Goal: Information Seeking & Learning: Learn about a topic

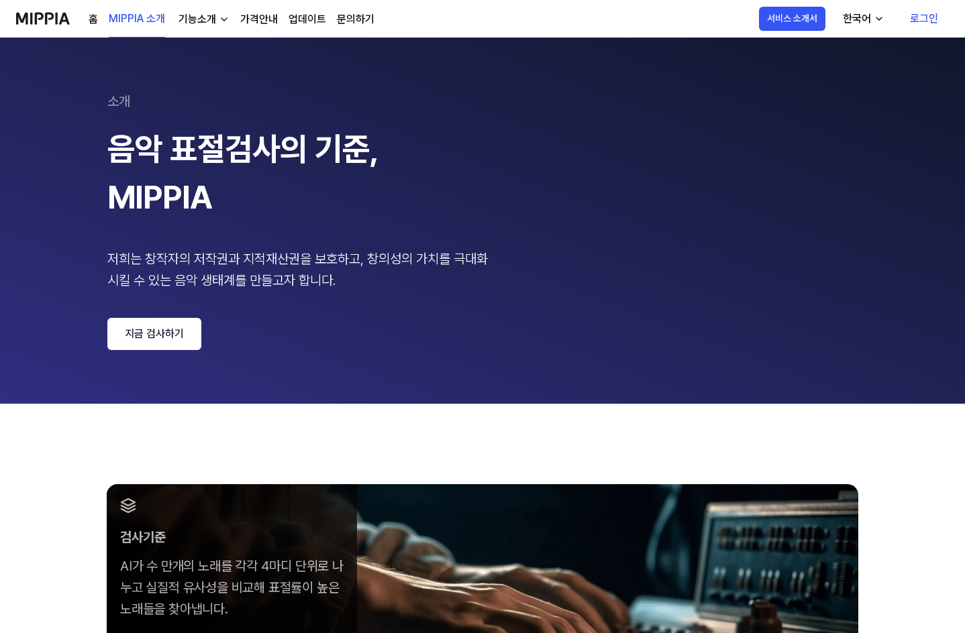
click at [138, 340] on link "지금 검사하기" at bounding box center [154, 334] width 94 height 32
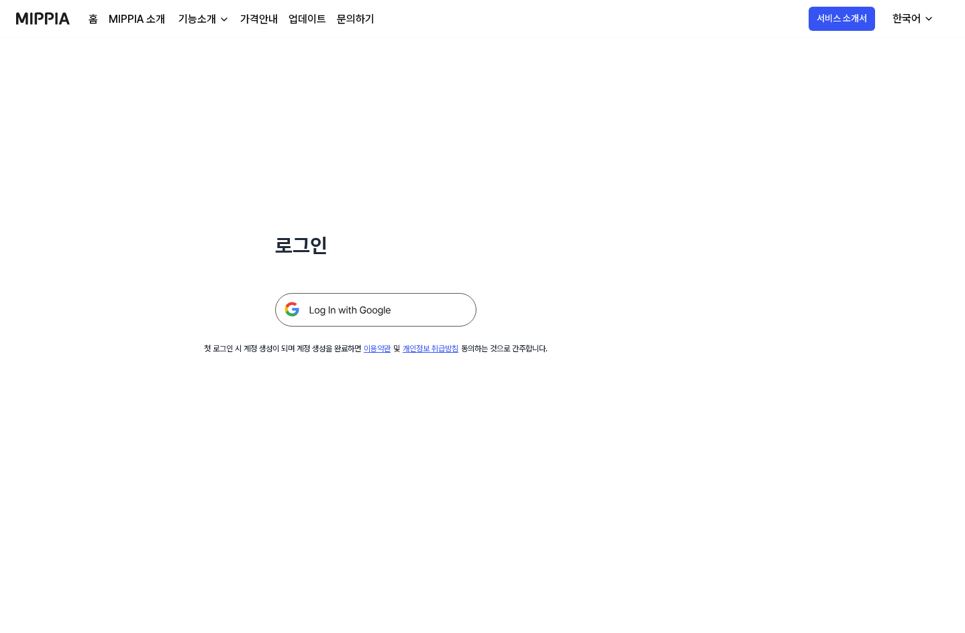
click at [357, 309] on img at bounding box center [375, 310] width 201 height 34
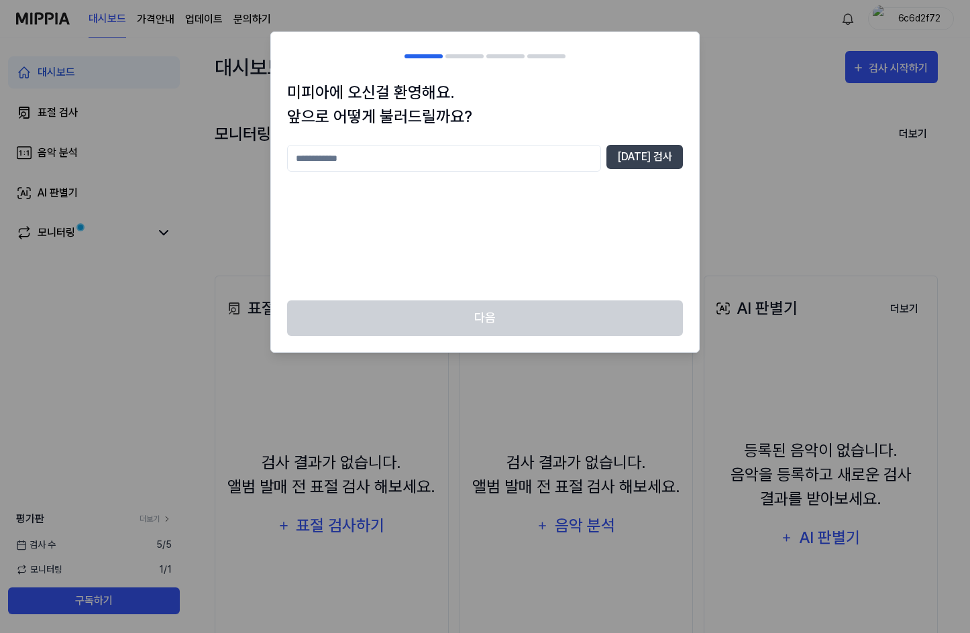
click at [466, 155] on input "text" at bounding box center [444, 158] width 314 height 27
type input "*"
type input "********"
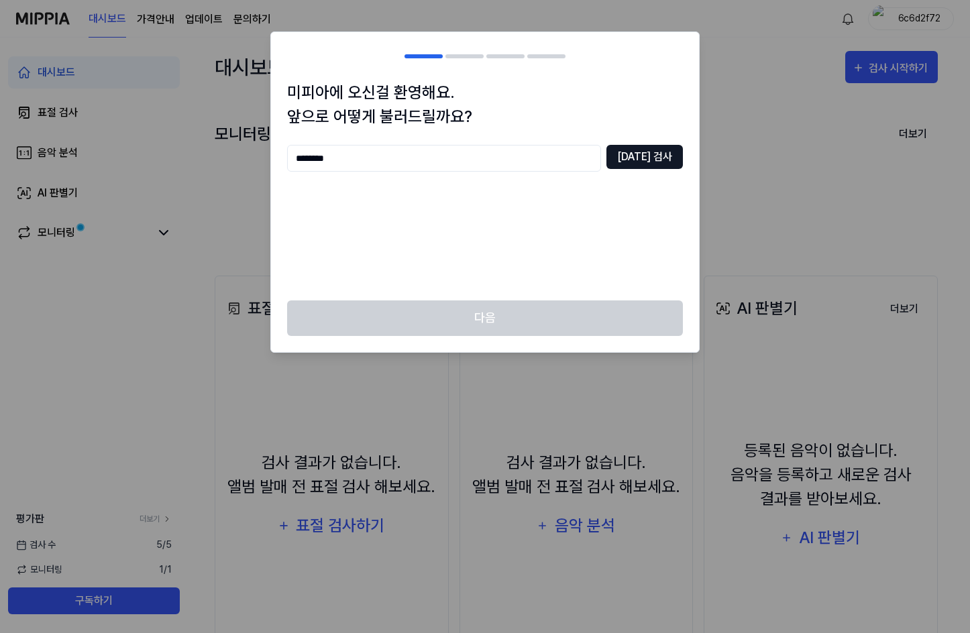
click at [669, 158] on button "[DATE] 검사" at bounding box center [644, 157] width 76 height 24
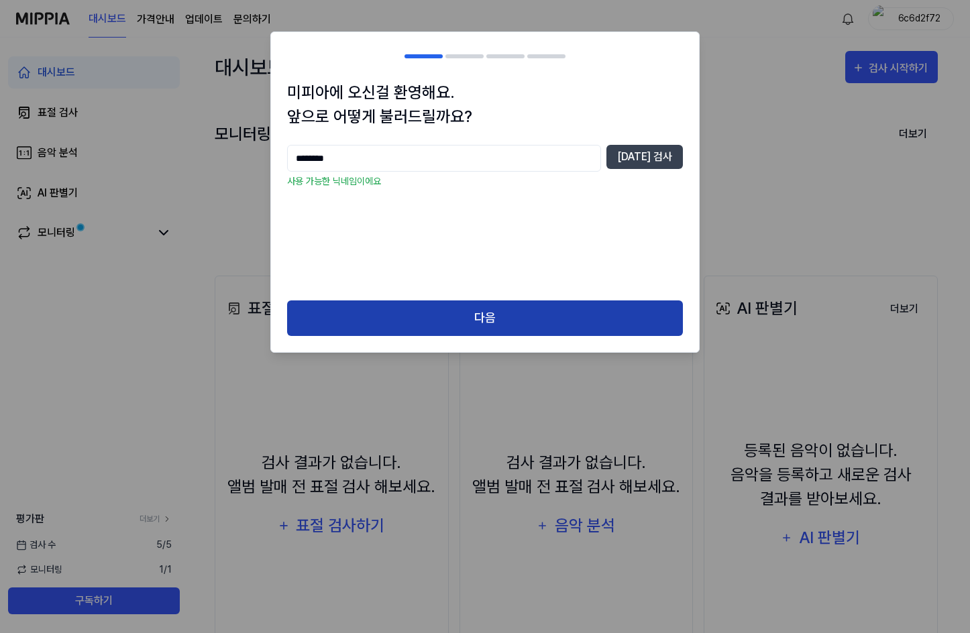
click at [424, 308] on button "다음" at bounding box center [485, 319] width 396 height 36
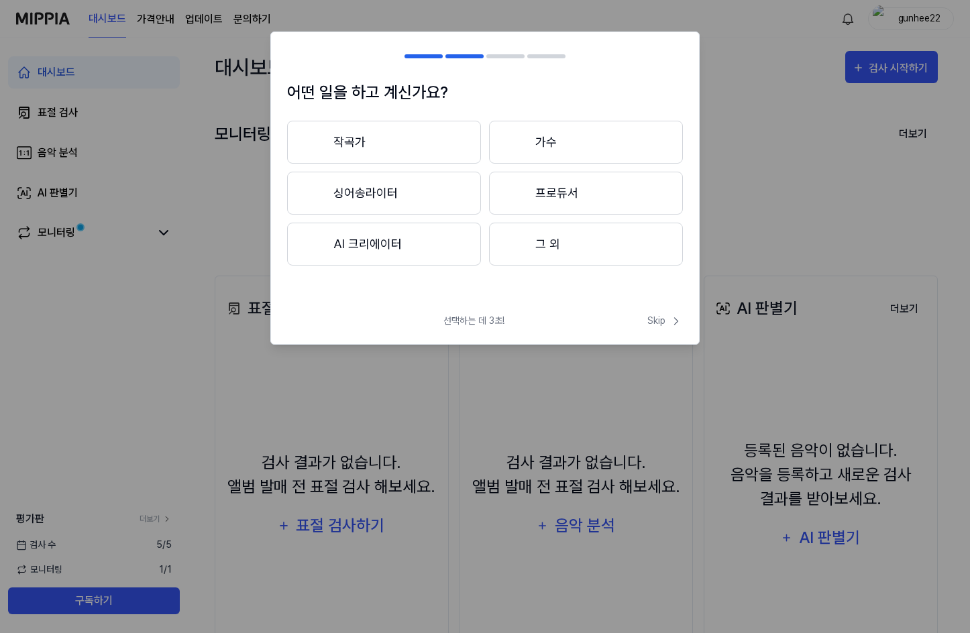
click at [418, 246] on button "AI 크리에이터" at bounding box center [384, 244] width 194 height 43
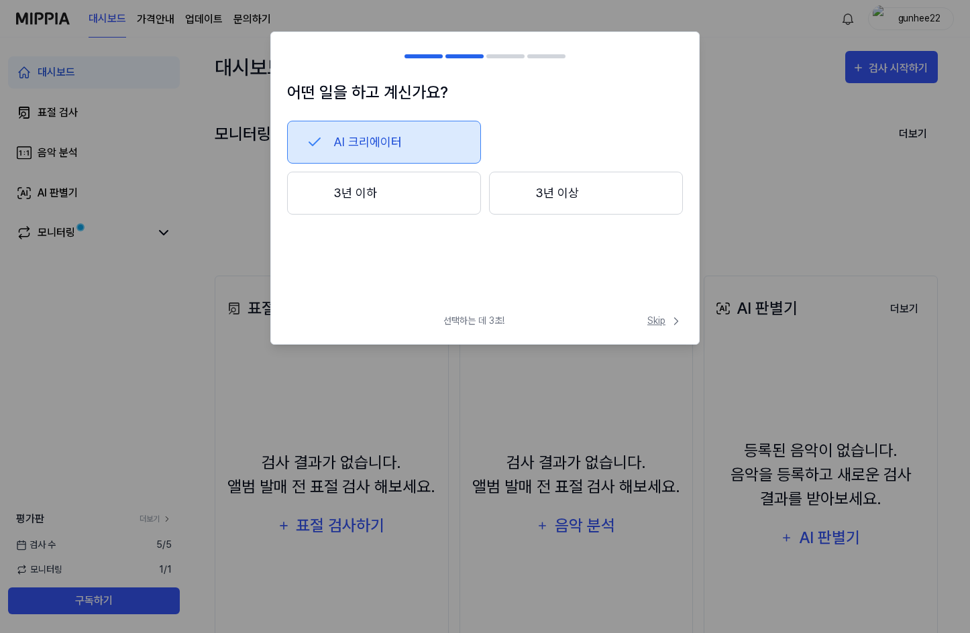
click at [667, 320] on span "Skip" at bounding box center [665, 321] width 36 height 14
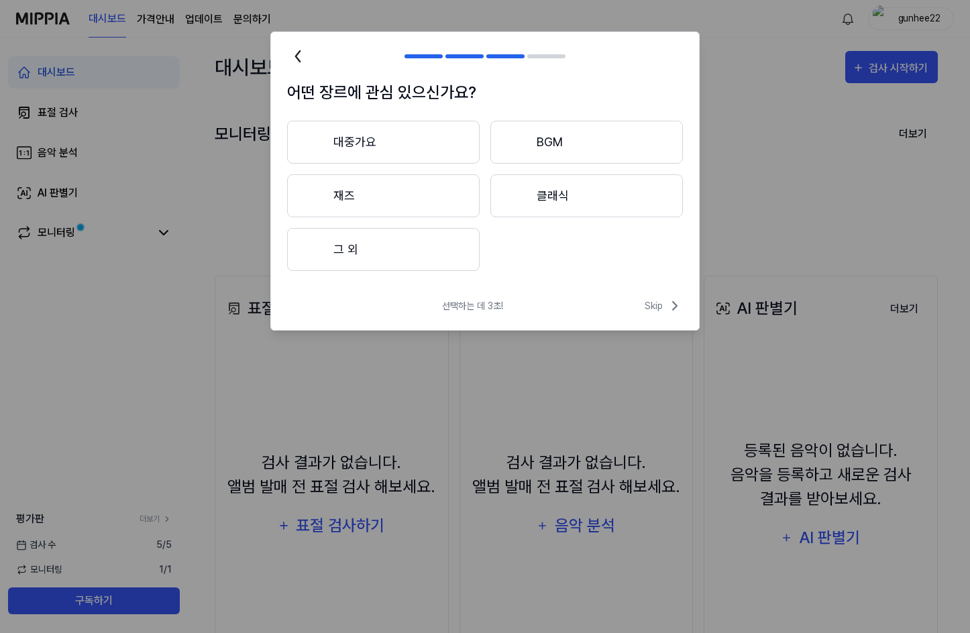
click at [370, 146] on button "대중가요" at bounding box center [383, 142] width 193 height 43
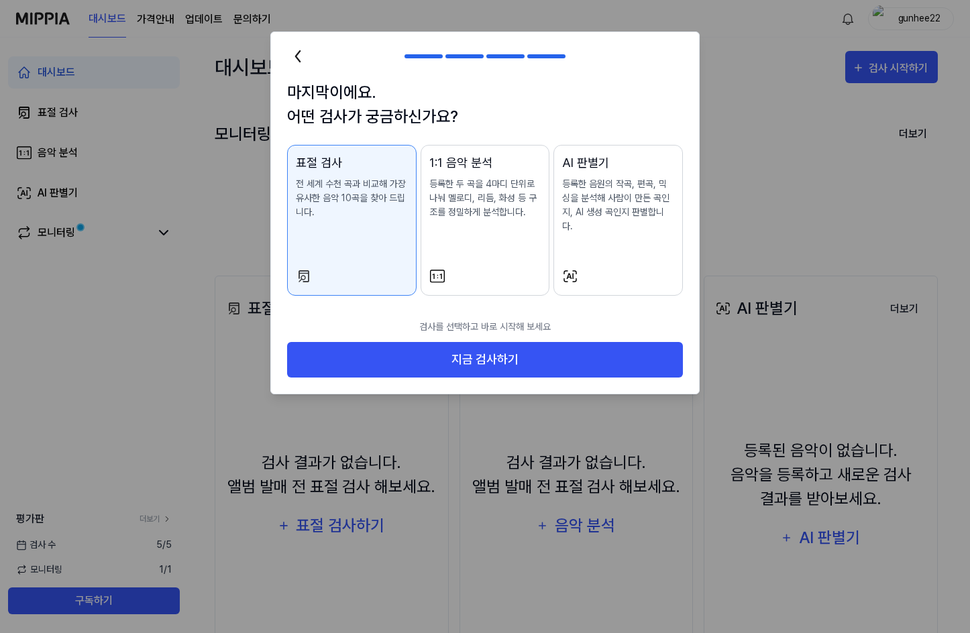
drag, startPoint x: 614, startPoint y: 211, endPoint x: 537, endPoint y: 224, distance: 78.2
click at [614, 216] on p "등록한 음원의 작곡, 편곡, 믹싱을 분석해 사람이 만든 곡인지, AI 생성 곡인지 판별합니다." at bounding box center [618, 205] width 112 height 56
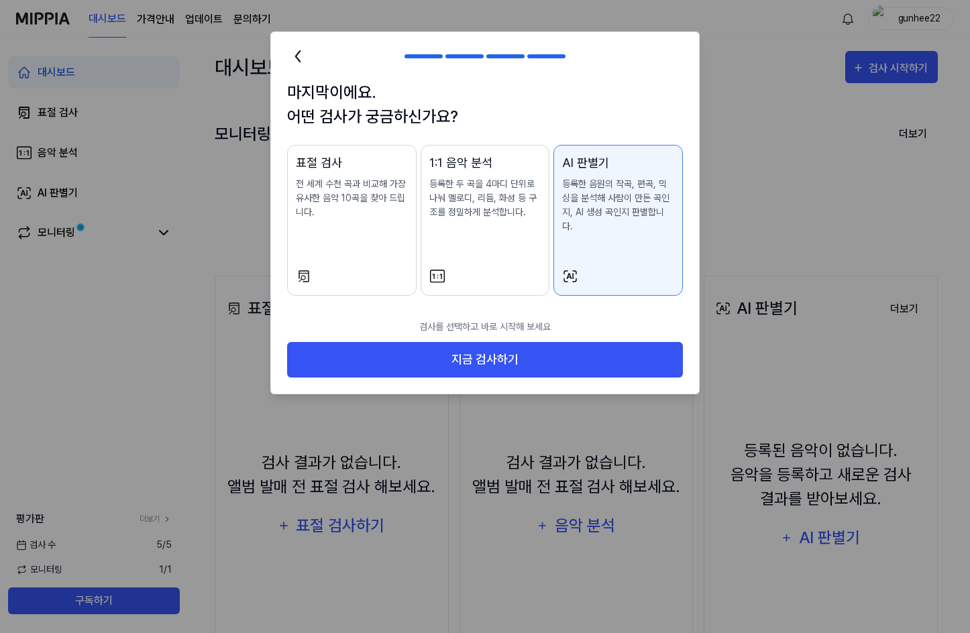
click at [318, 221] on div "표절 검사 전 세계 수천 곡과 비교해 가장 유사한 음악 10곡을 찾아 드립니다." at bounding box center [352, 200] width 112 height 93
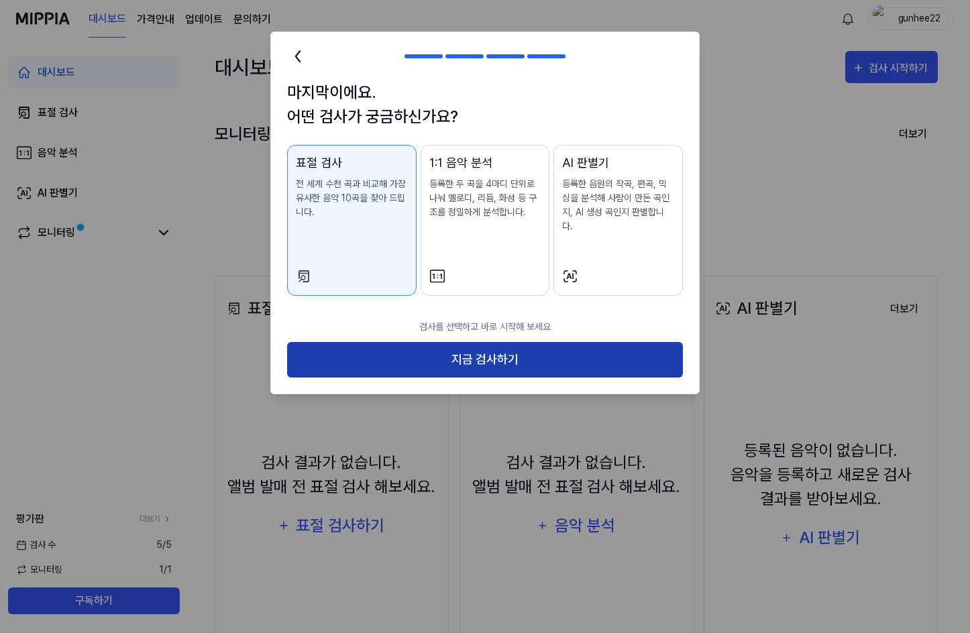
click at [473, 345] on button "지금 검사하기" at bounding box center [485, 360] width 396 height 36
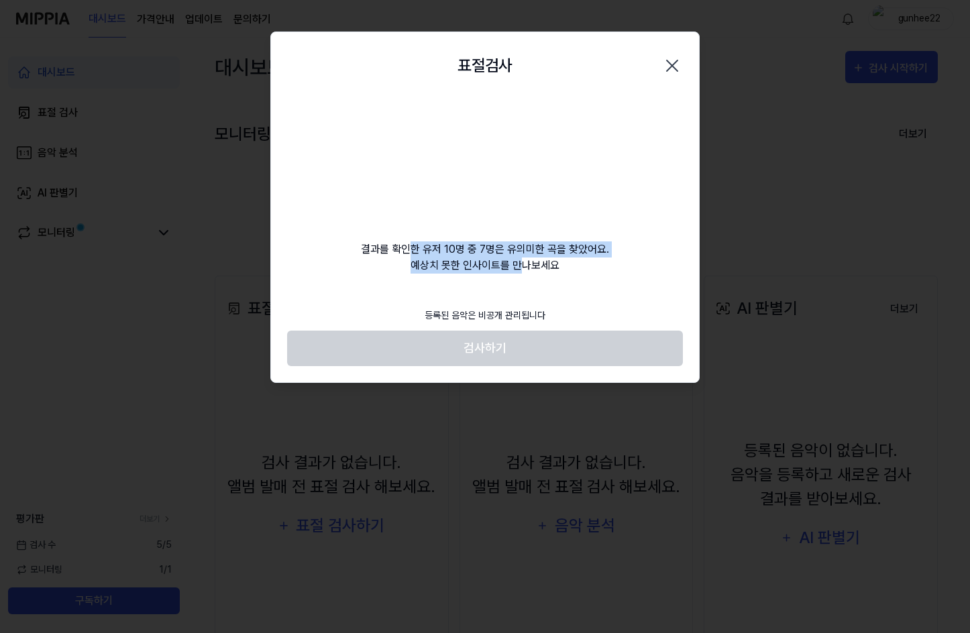
drag, startPoint x: 419, startPoint y: 252, endPoint x: 551, endPoint y: 278, distance: 134.9
click at [545, 278] on div "표절검사 닫기 결과를 확인한 유저 10명 중 7명은 유의미한 곡을 찾았어요. 예상치 못한 인사이트를 만나보세요 등록된 음악은 비공개 관리됩니다…" at bounding box center [484, 208] width 429 height 352
click at [551, 278] on div "표절검사 닫기 결과를 확인한 유저 10명 중 7명은 유의미한 곡을 찾았어요. 예상치 못한 인사이트를 만나보세요 등록된 음악은 비공개 관리됩니다…" at bounding box center [484, 208] width 429 height 352
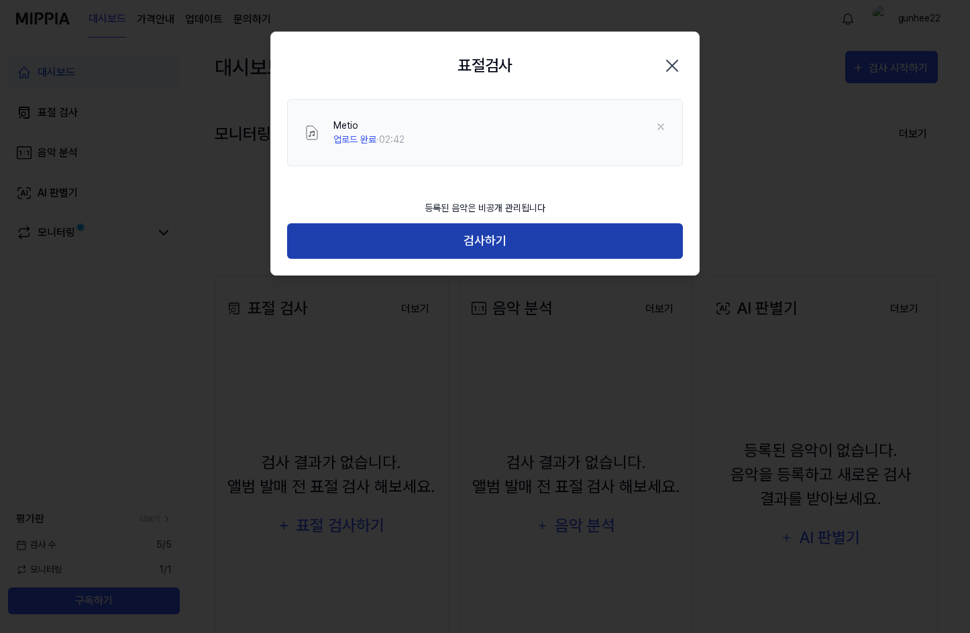
click at [470, 242] on button "검사하기" at bounding box center [485, 241] width 396 height 36
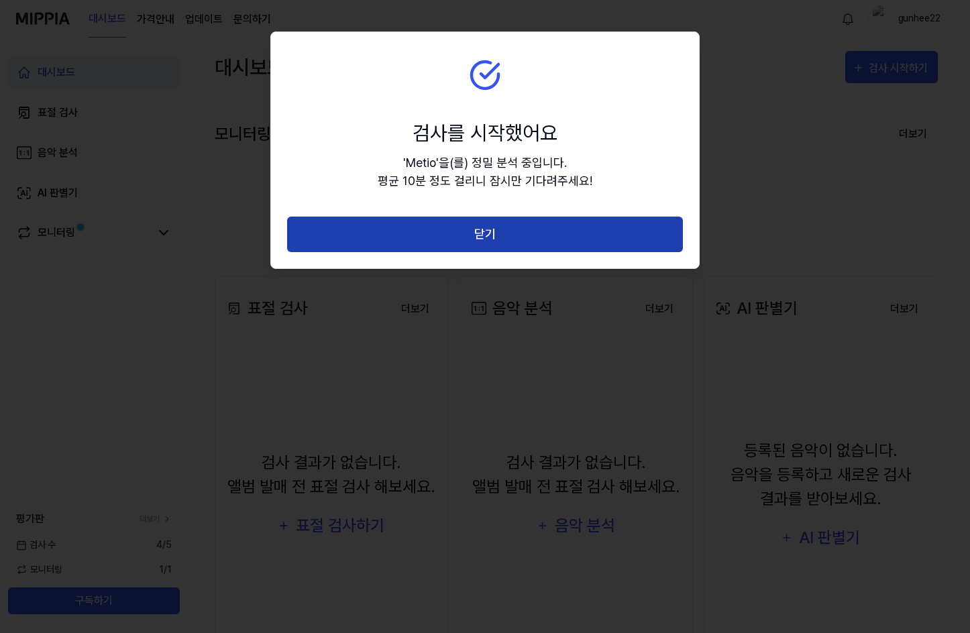
click at [551, 235] on button "닫기" at bounding box center [485, 235] width 396 height 36
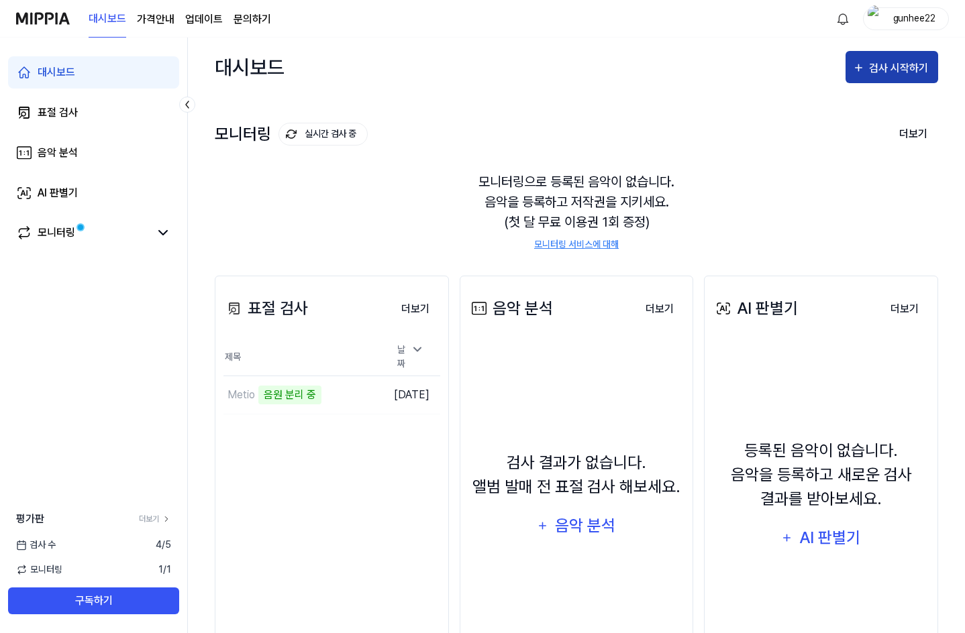
click at [904, 67] on div "검사 시작하기" at bounding box center [900, 68] width 62 height 17
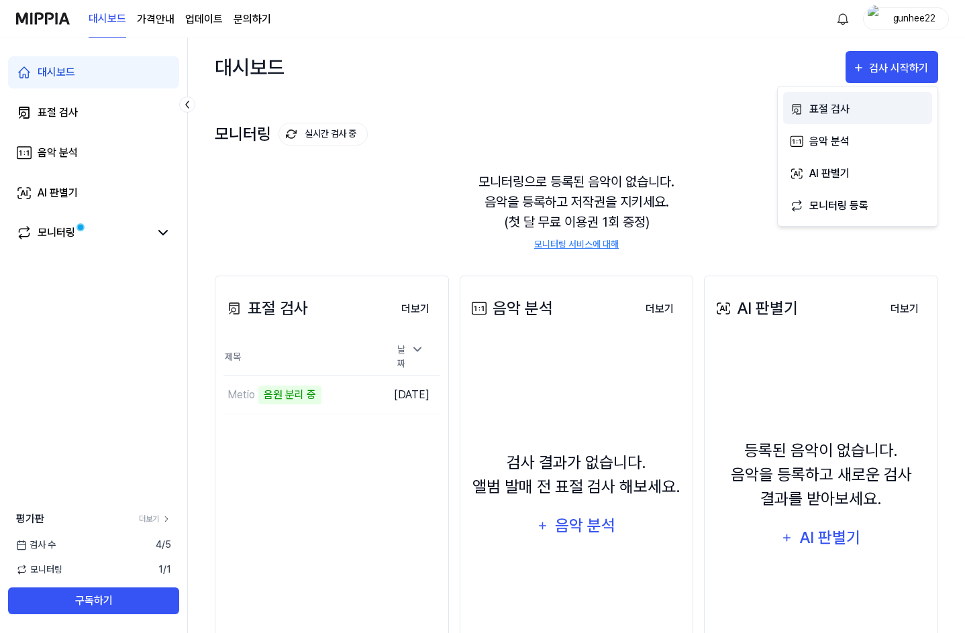
click at [822, 109] on div "표절 검사" at bounding box center [867, 109] width 117 height 17
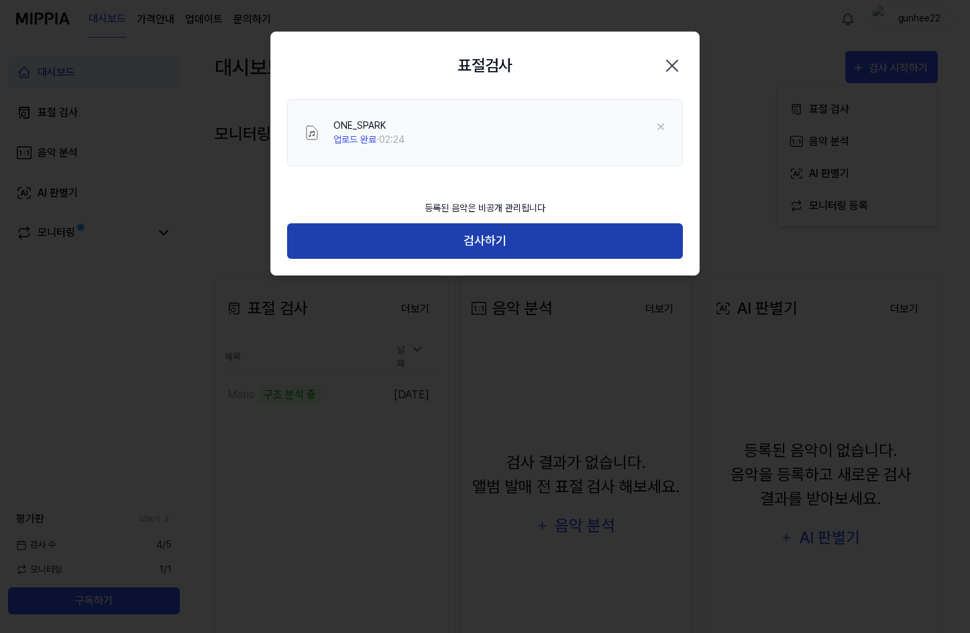
click at [484, 245] on button "검사하기" at bounding box center [485, 241] width 396 height 36
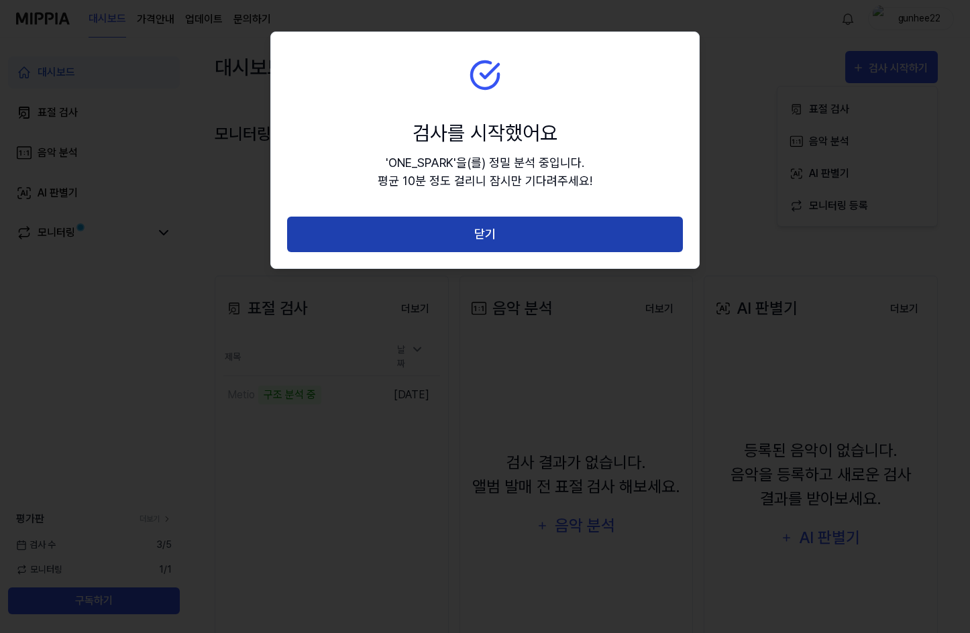
click at [503, 232] on button "닫기" at bounding box center [485, 235] width 396 height 36
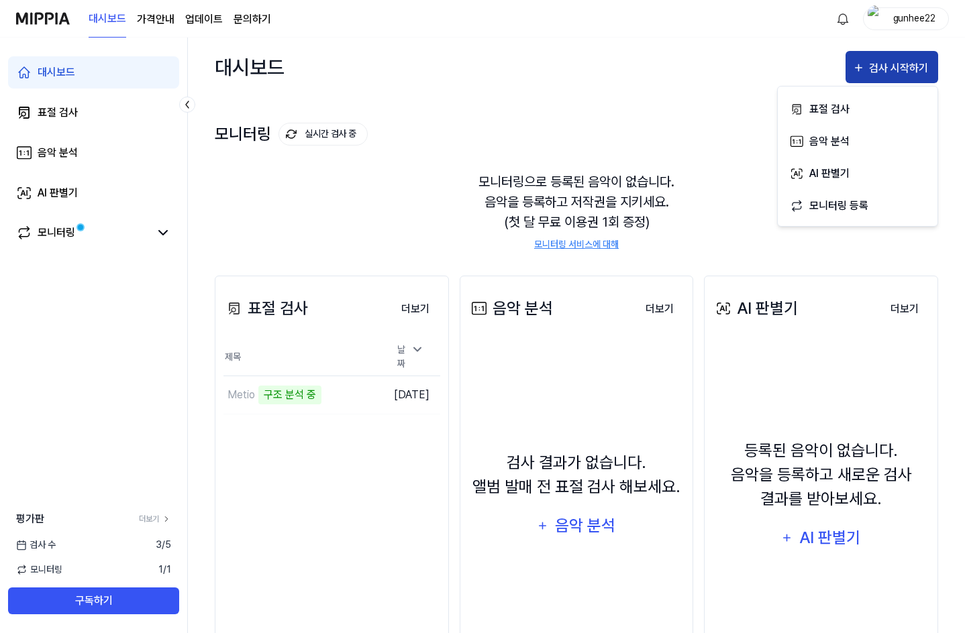
click at [900, 60] on div "검사 시작하기" at bounding box center [900, 68] width 62 height 17
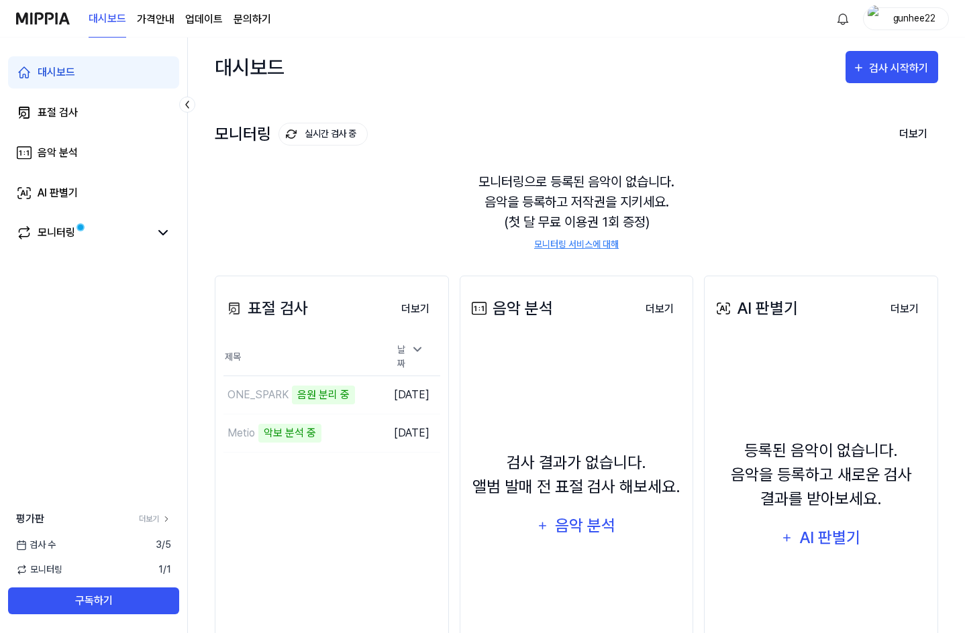
click at [24, 301] on div "대시보드 표절 검사 음악 분석 AI 판별기 모니터링 평가판 더보기 검사 수 3 / 5 모니터링 1 / 1 구독하기" at bounding box center [94, 336] width 188 height 596
click at [918, 62] on div "검사 시작하기" at bounding box center [900, 68] width 62 height 17
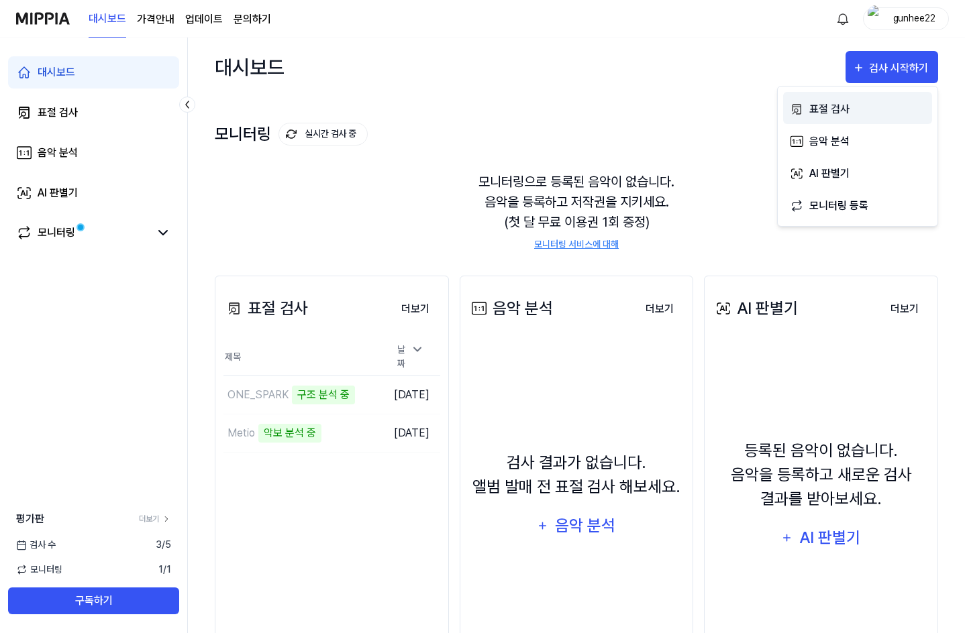
click at [817, 101] on div "표절 검사" at bounding box center [867, 109] width 117 height 17
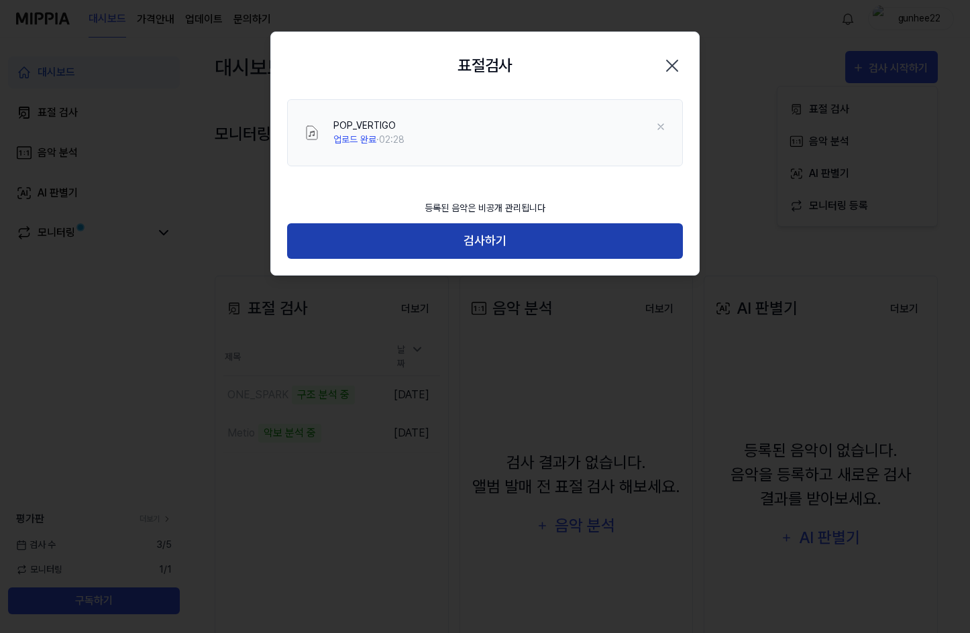
click at [470, 241] on button "검사하기" at bounding box center [485, 241] width 396 height 36
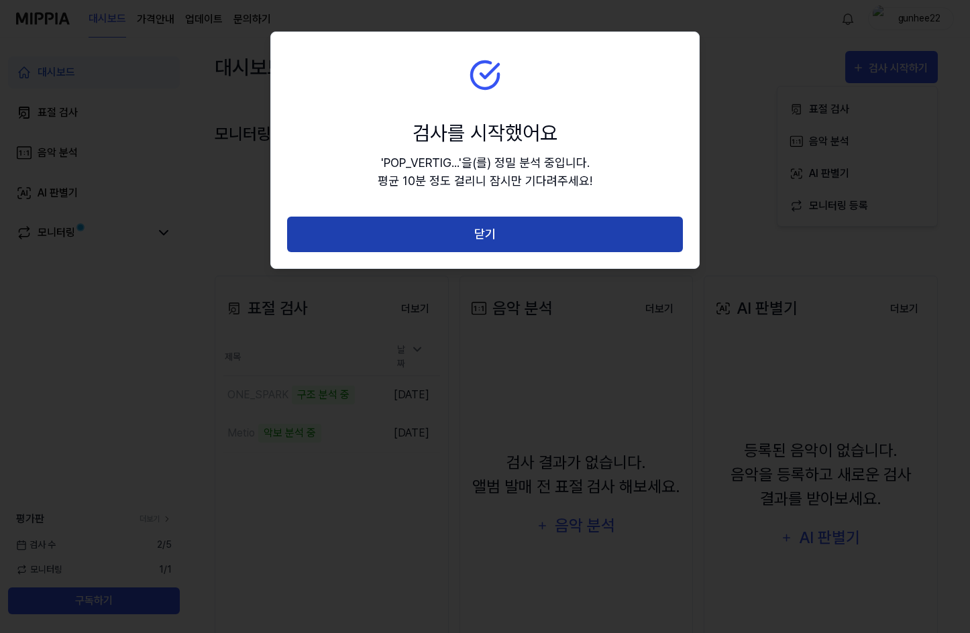
click at [562, 231] on button "닫기" at bounding box center [485, 235] width 396 height 36
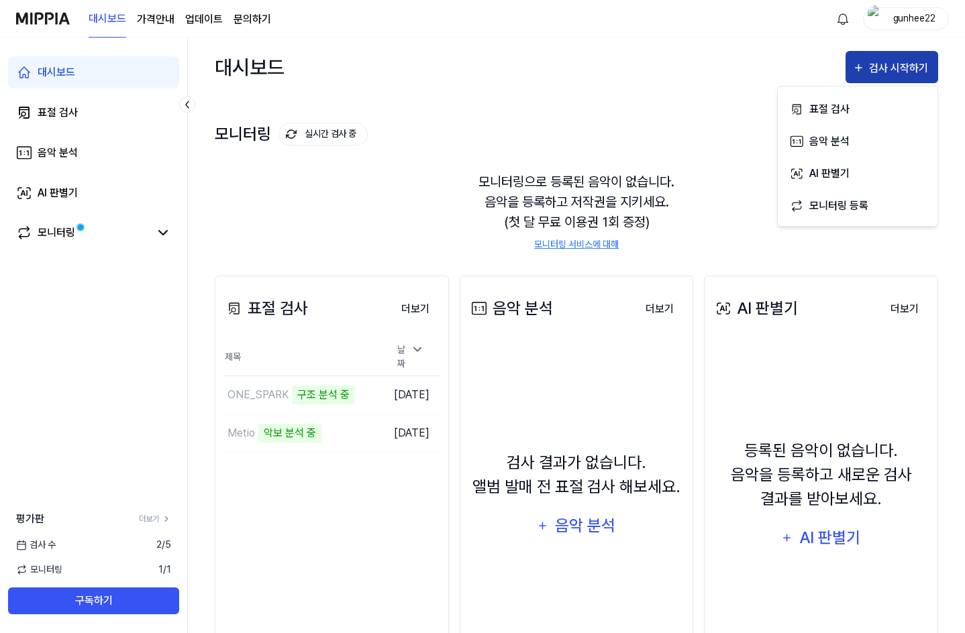
click at [918, 71] on div "검사 시작하기" at bounding box center [900, 68] width 62 height 17
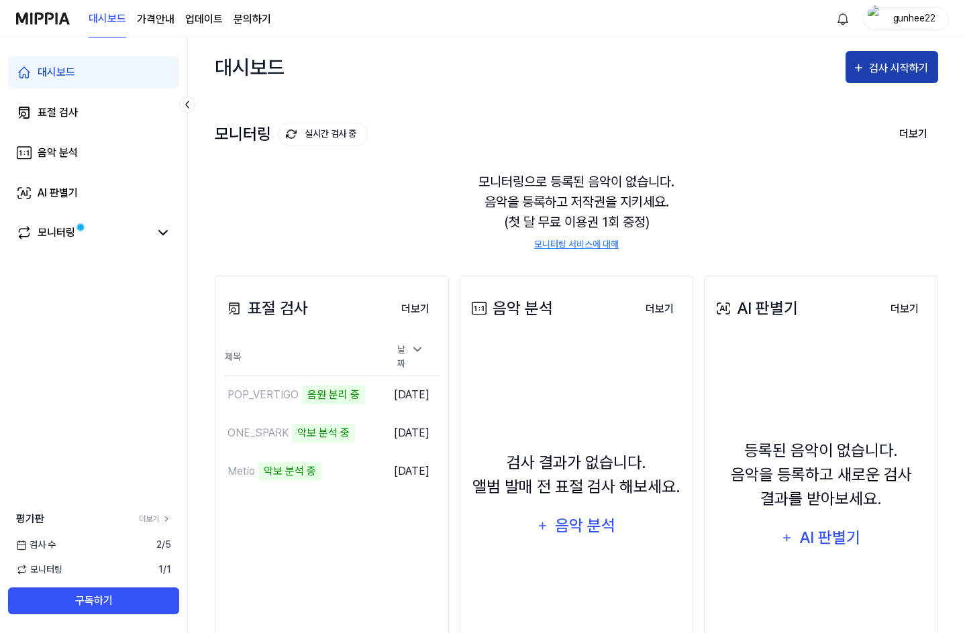
click at [900, 67] on div "검사 시작하기" at bounding box center [900, 68] width 62 height 17
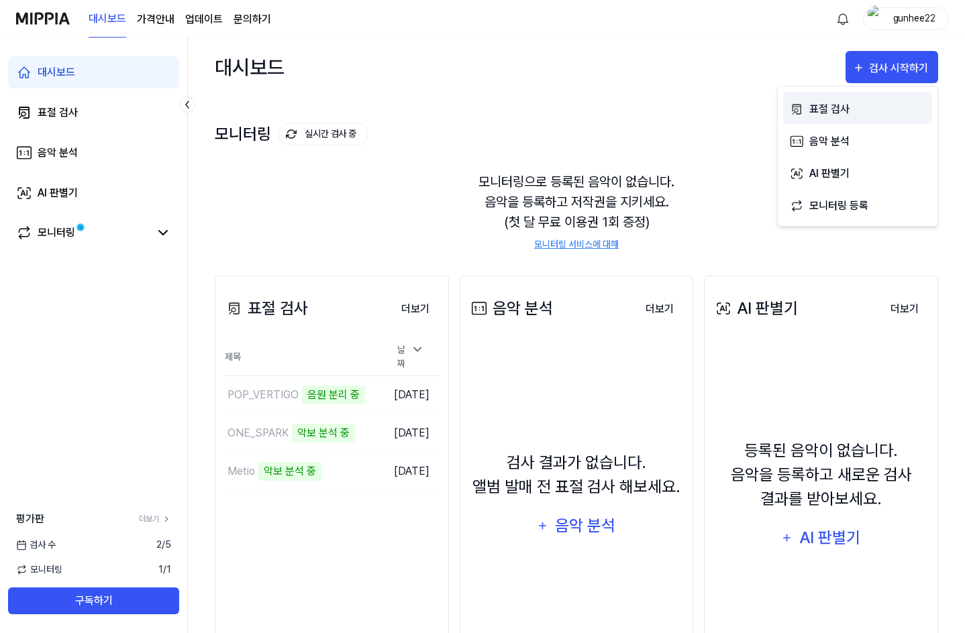
click at [863, 108] on div "표절 검사" at bounding box center [867, 109] width 117 height 17
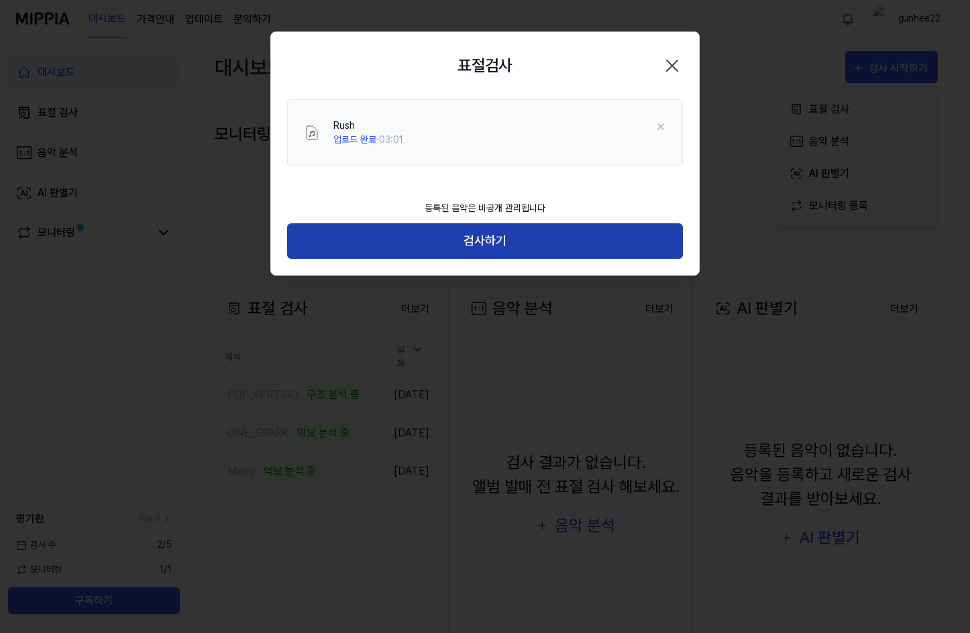
click at [534, 244] on button "검사하기" at bounding box center [485, 241] width 396 height 36
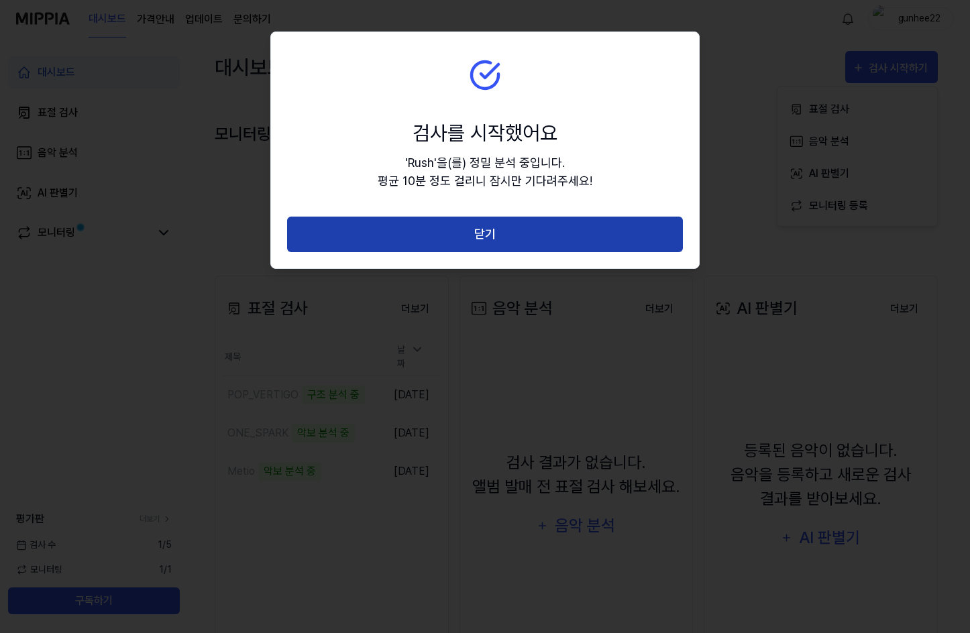
click at [403, 225] on button "닫기" at bounding box center [485, 235] width 396 height 36
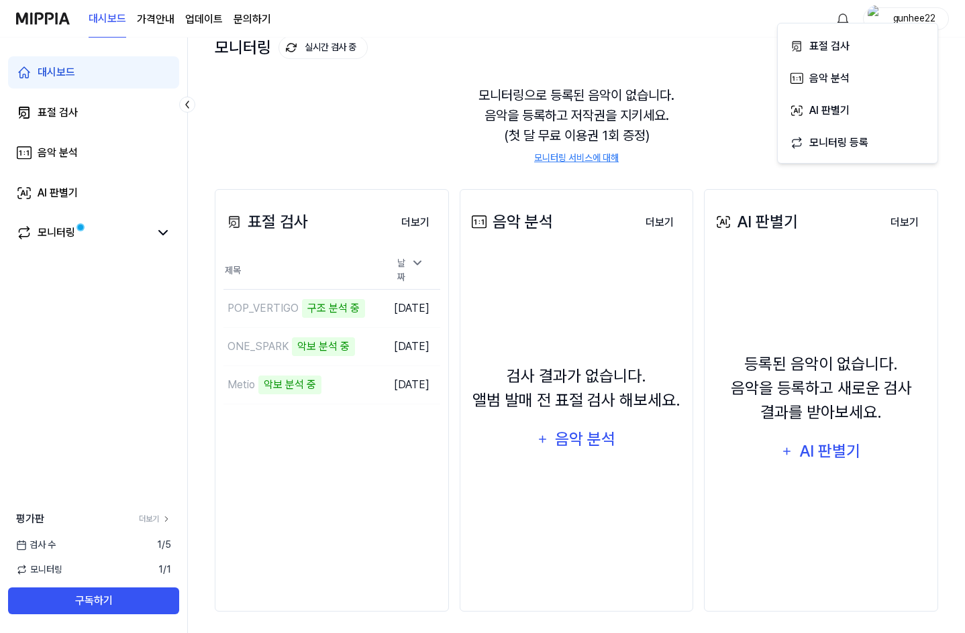
scroll to position [92, 0]
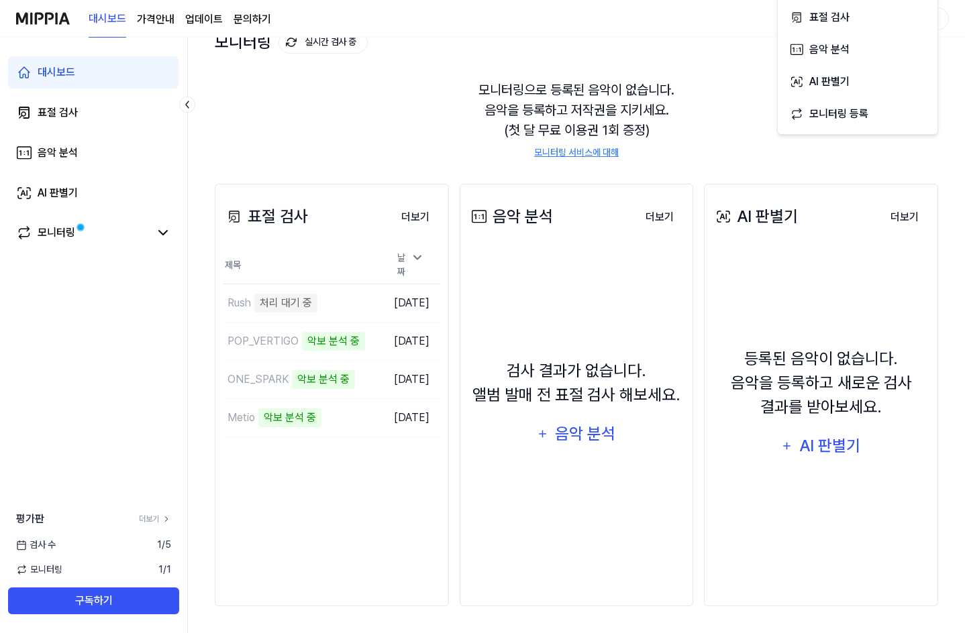
drag, startPoint x: 86, startPoint y: 338, endPoint x: 101, endPoint y: 292, distance: 48.8
click at [86, 338] on div "대시보드 표절 검사 음악 분석 AI 판별기 모니터링 평가판 더보기 검사 수 1 / 5 모니터링 1 / 1 구독하기" at bounding box center [94, 336] width 188 height 596
click at [147, 231] on link "모니터링" at bounding box center [82, 233] width 133 height 16
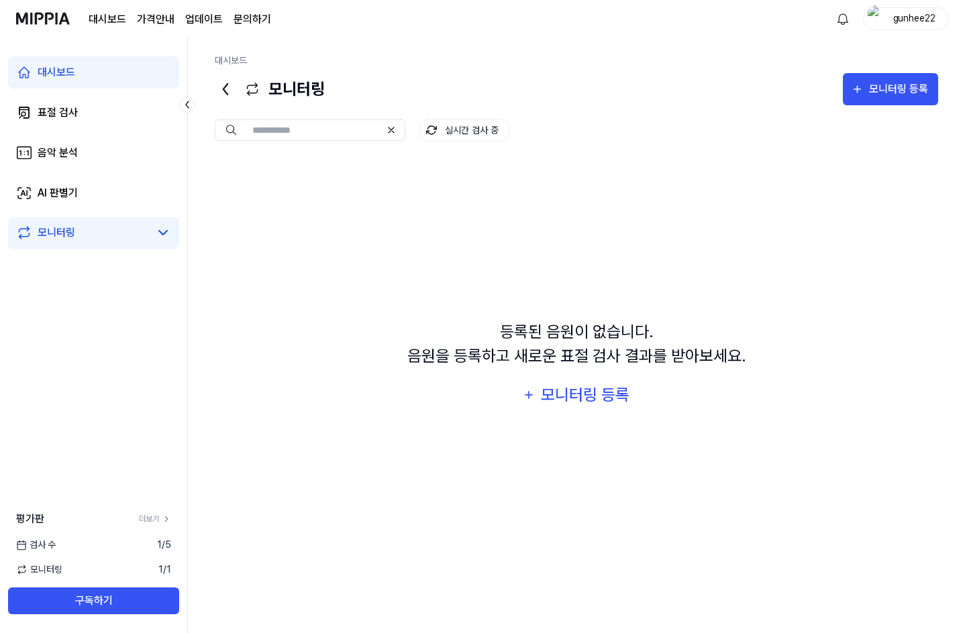
scroll to position [0, 0]
click at [49, 111] on div "표절 검사" at bounding box center [58, 113] width 40 height 16
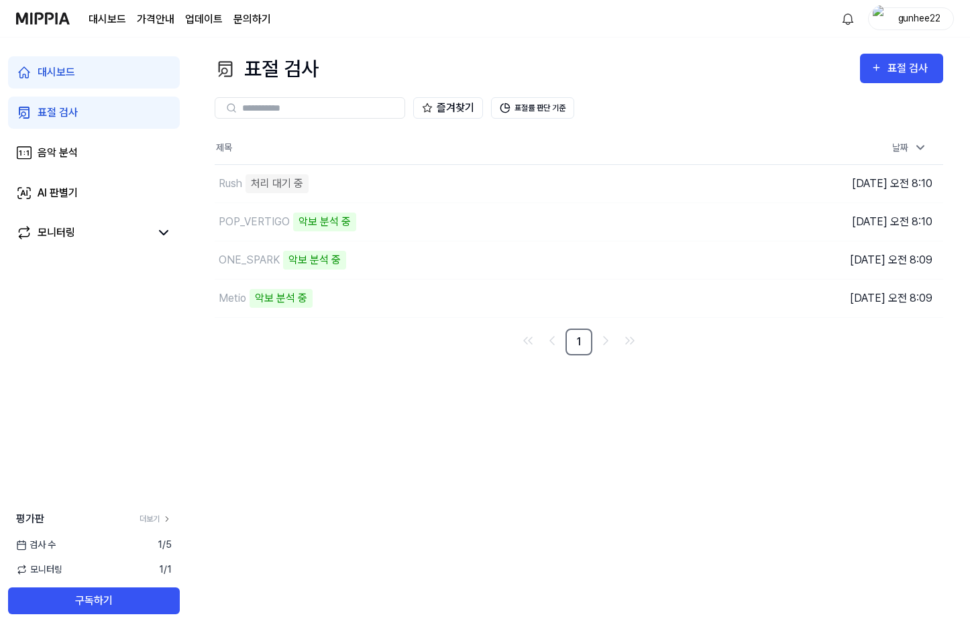
click at [59, 83] on link "대시보드" at bounding box center [94, 72] width 172 height 32
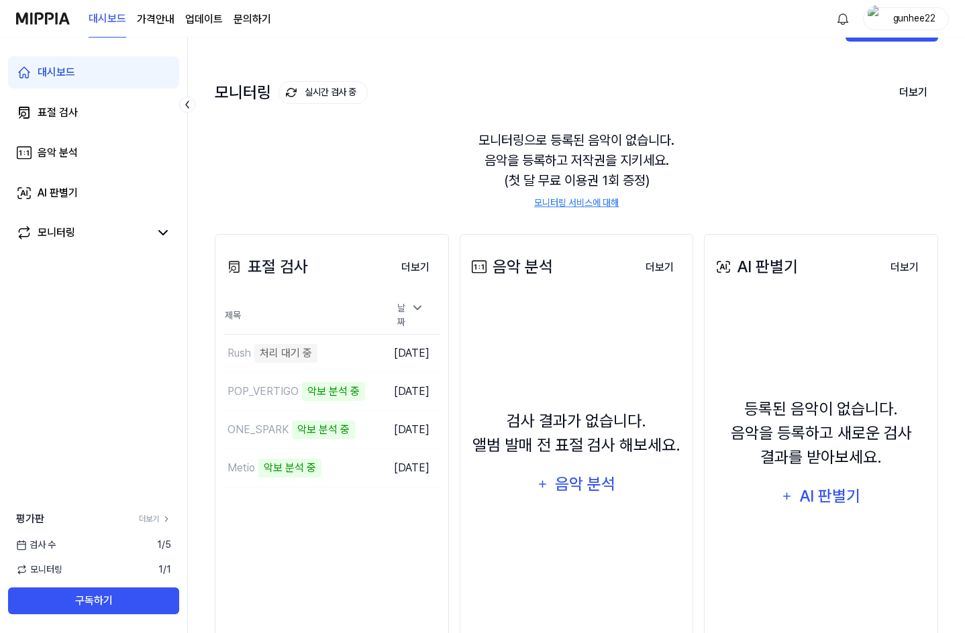
scroll to position [92, 0]
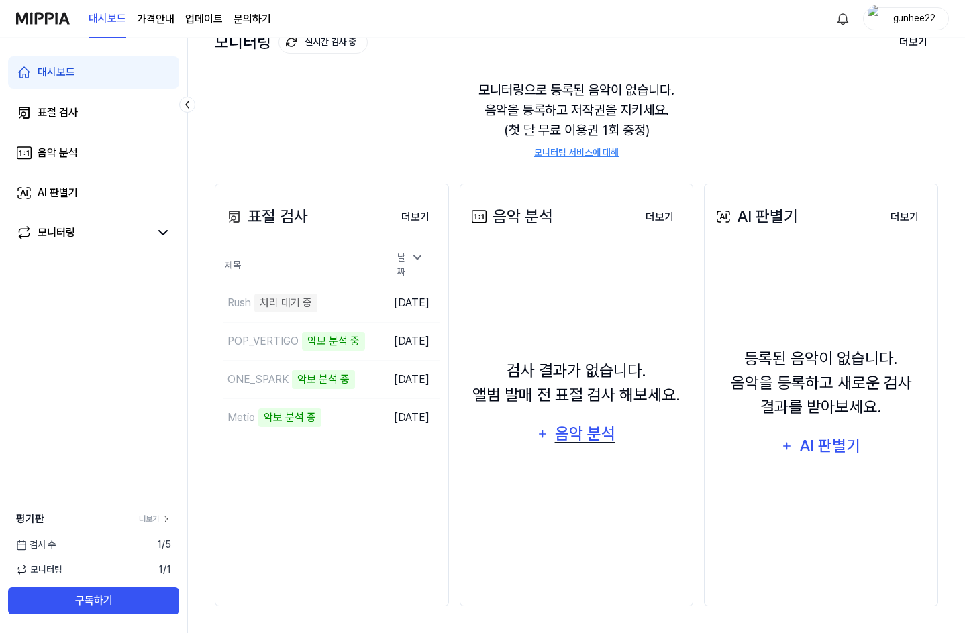
click at [568, 437] on div "음악 분석" at bounding box center [585, 433] width 64 height 25
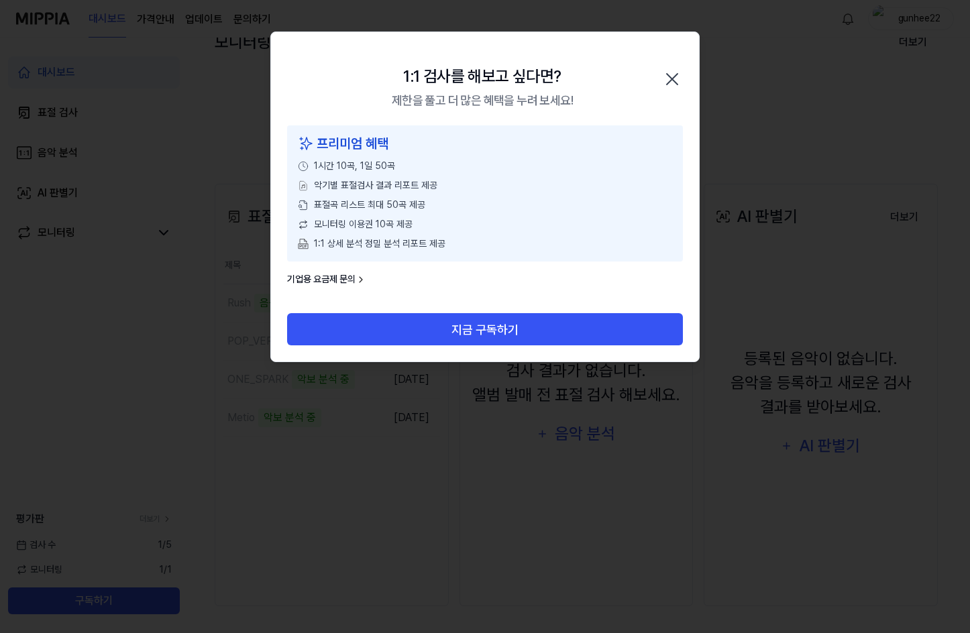
click at [678, 58] on div "1:1 검사를 해보고 싶다면? 제한을 풀고 더 많은 혜택을 누려 보세요! 닫기" at bounding box center [485, 78] width 428 height 93
click at [676, 78] on icon "button" at bounding box center [671, 78] width 21 height 21
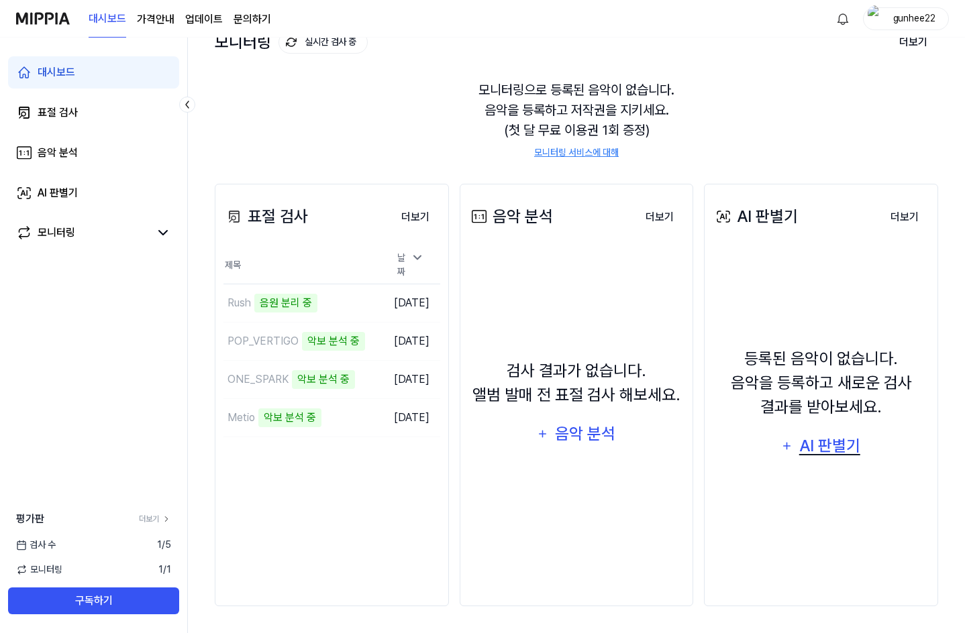
click at [844, 443] on div "AI 판별기" at bounding box center [829, 445] width 64 height 25
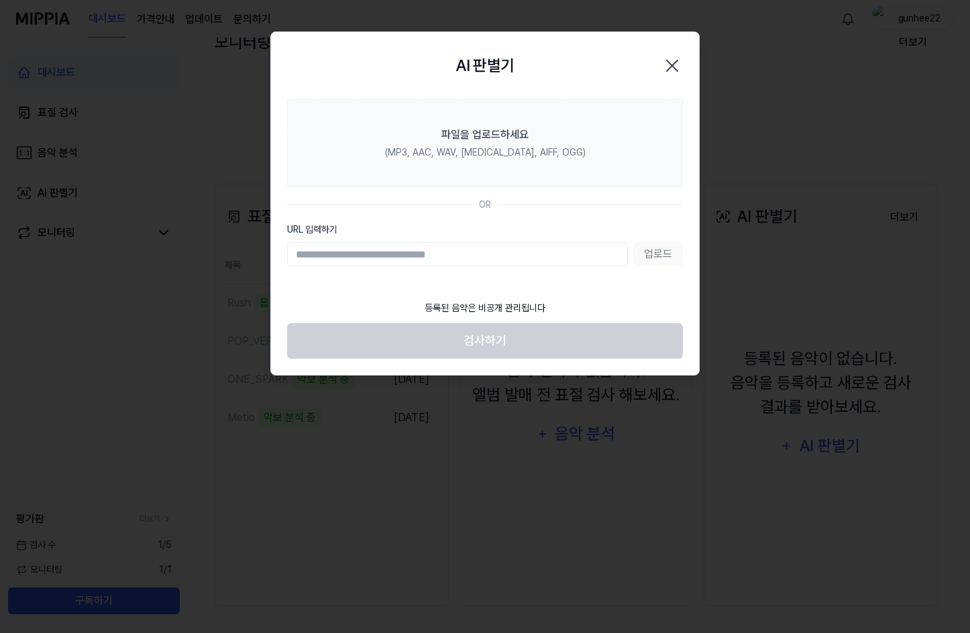
click at [678, 59] on icon "button" at bounding box center [671, 65] width 21 height 21
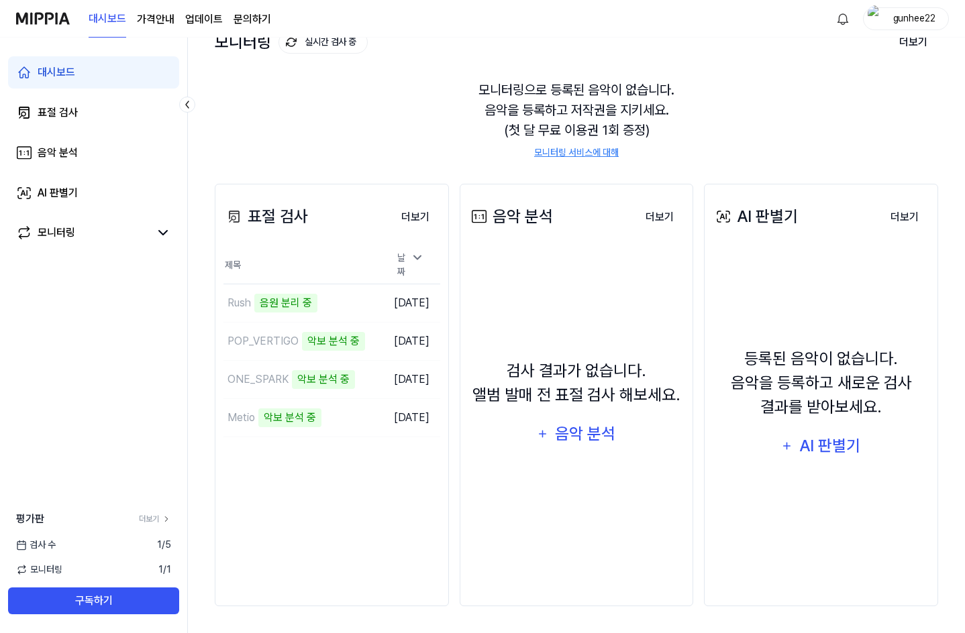
click at [136, 428] on div "대시보드 표절 검사 음악 분석 AI 판별기 모니터링 평가판 더보기 검사 수 1 / 5 모니터링 1 / 1 구독하기" at bounding box center [94, 336] width 188 height 596
click at [346, 414] on td "Metio 악보 분석 중 이동하기" at bounding box center [302, 418] width 158 height 38
click at [275, 410] on div "악보 분석 중" at bounding box center [289, 418] width 63 height 19
click at [343, 415] on td "Metio 악보 분석 중 이동하기" at bounding box center [302, 418] width 158 height 38
click at [108, 386] on div "대시보드 표절 검사 음악 분석 AI 판별기 모니터링 평가판 더보기 검사 수 1 / 5 모니터링 1 / 1 구독하기" at bounding box center [94, 336] width 188 height 596
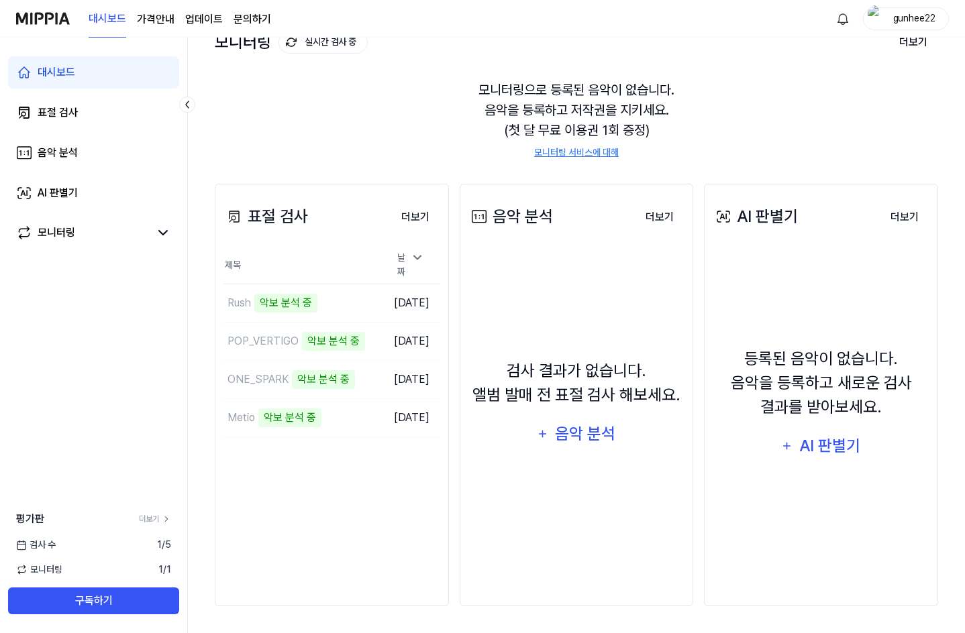
click at [103, 382] on div "대시보드 표절 검사 음악 분석 AI 판별기 모니터링 평가판 더보기 검사 수 1 / 5 모니터링 1 / 1 구독하기" at bounding box center [94, 336] width 188 height 596
click at [137, 422] on div "대시보드 표절 검사 음악 분석 AI 판별기 모니터링 평가판 더보기 검사 수 1 / 5 모니터링 1 / 1 구독하기" at bounding box center [94, 336] width 188 height 596
click at [30, 302] on div "대시보드 표절 검사 음악 분석 AI 판별기 모니터링 평가판 더보기 검사 수 1 / 5 모니터링 1 / 1 구독하기" at bounding box center [94, 336] width 188 height 596
click at [78, 396] on div "대시보드 표절 검사 음악 분석 AI 판별기 모니터링 평가판 더보기 검사 수 1 / 5 모니터링 1 / 1 구독하기" at bounding box center [94, 336] width 188 height 596
drag, startPoint x: 103, startPoint y: 374, endPoint x: 108, endPoint y: 368, distance: 7.6
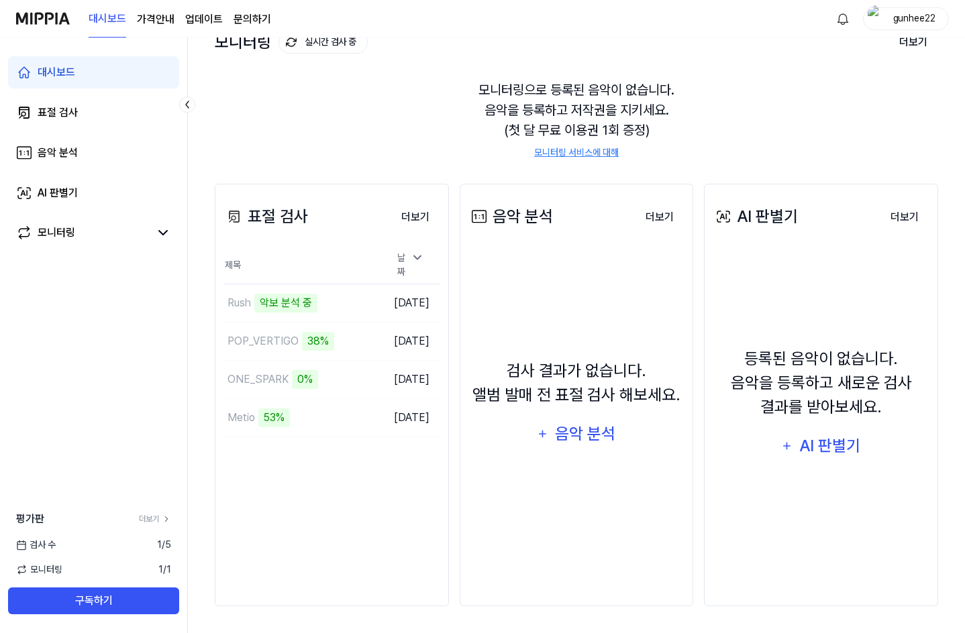
click at [105, 374] on div "대시보드 표절 검사 음악 분석 AI 판별기 모니터링 평가판 더보기 검사 수 1 / 5 모니터링 1 / 1 구독하기" at bounding box center [94, 336] width 188 height 596
click at [409, 148] on div "모니터링으로 등록된 음악이 없습니다. 음악을 등록하고 저작권을 지키세요. (첫 달 무료 이용권 1회 증정) 모니터링 서비스에 대해" at bounding box center [576, 120] width 723 height 112
click at [370, 508] on div "표절 검사 더보기 표절 검사 제목 날짜 Rush 악보 분석 중 이동하기 2025.08.18. POP_VERTIGO 60% 이동하기 2025.0…" at bounding box center [332, 395] width 234 height 423
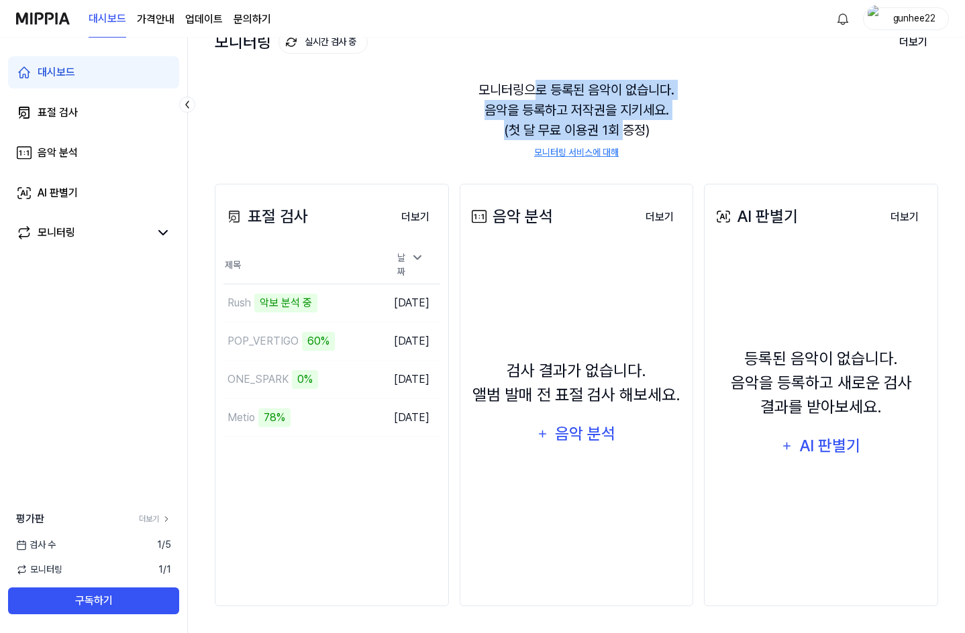
drag, startPoint x: 548, startPoint y: 94, endPoint x: 643, endPoint y: 126, distance: 100.6
click at [641, 126] on div "모니터링으로 등록된 음악이 없습니다. 음악을 등록하고 저작권을 지키세요. (첫 달 무료 이용권 1회 증정) 모니터링 서비스에 대해" at bounding box center [576, 120] width 723 height 112
click at [643, 126] on div "모니터링으로 등록된 음악이 없습니다. 음악을 등록하고 저작권을 지키세요. (첫 달 무료 이용권 1회 증정) 모니터링 서비스에 대해" at bounding box center [576, 120] width 723 height 112
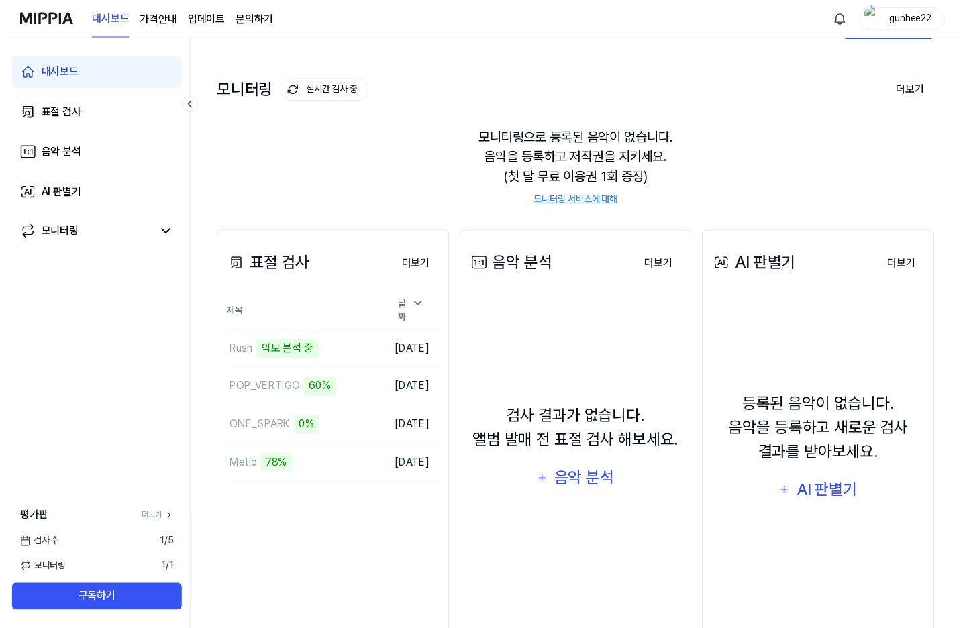
scroll to position [0, 0]
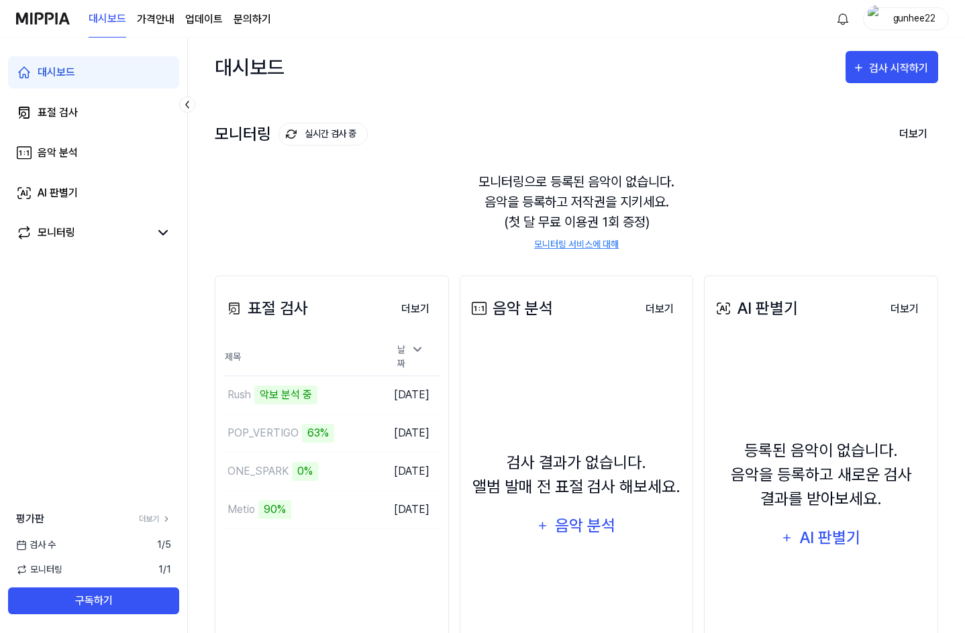
click at [53, 28] on img at bounding box center [43, 18] width 54 height 37
click at [166, 18] on page\) "가격안내" at bounding box center [156, 19] width 38 height 16
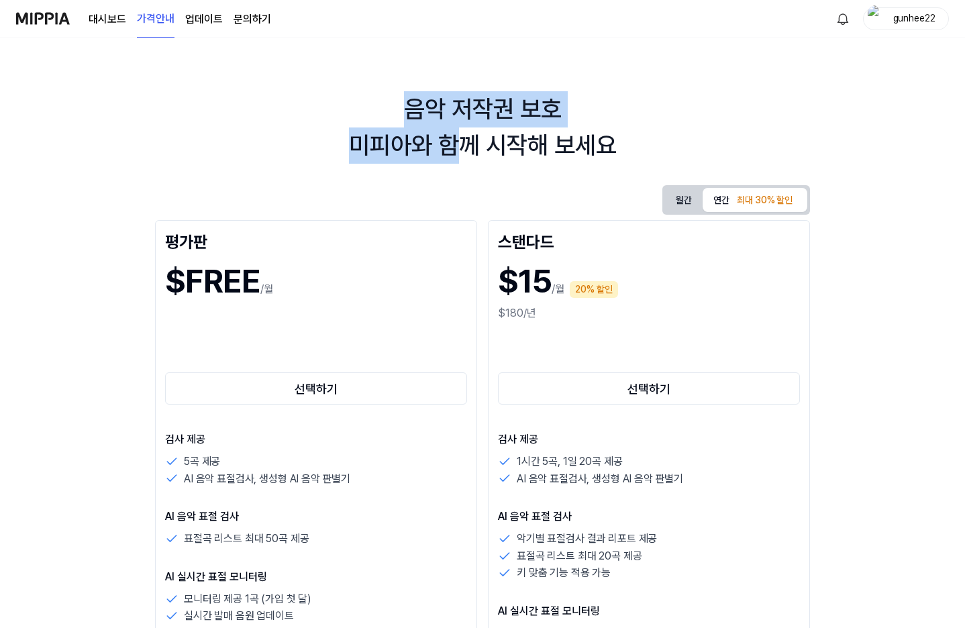
drag, startPoint x: 420, startPoint y: 119, endPoint x: 480, endPoint y: 159, distance: 72.2
click at [480, 158] on div "음악 저작권 보호 미피아와 함께 시작해 보세요" at bounding box center [482, 127] width 965 height 72
click at [480, 159] on div "음악 저작권 보호 미피아와 함께 시작해 보세요" at bounding box center [482, 127] width 965 height 72
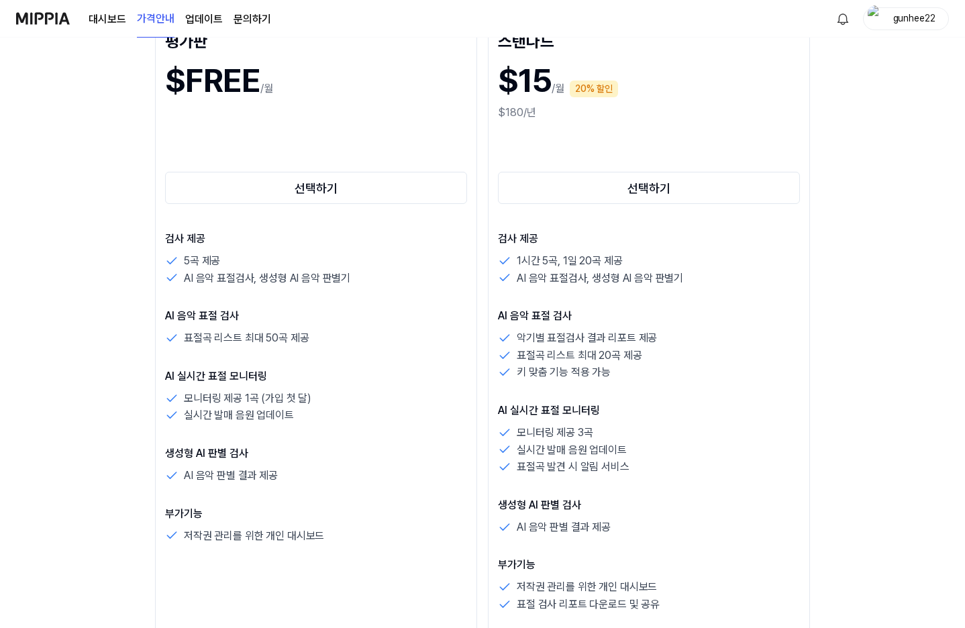
scroll to position [201, 0]
drag, startPoint x: 376, startPoint y: 276, endPoint x: 521, endPoint y: 283, distance: 145.8
click at [520, 283] on div "AI 음악 표절검사, 생성형 AI 음악 판별기" at bounding box center [649, 277] width 302 height 17
click at [522, 283] on div "AI 음악 표절검사, 생성형 AI 음악 판별기" at bounding box center [649, 277] width 302 height 17
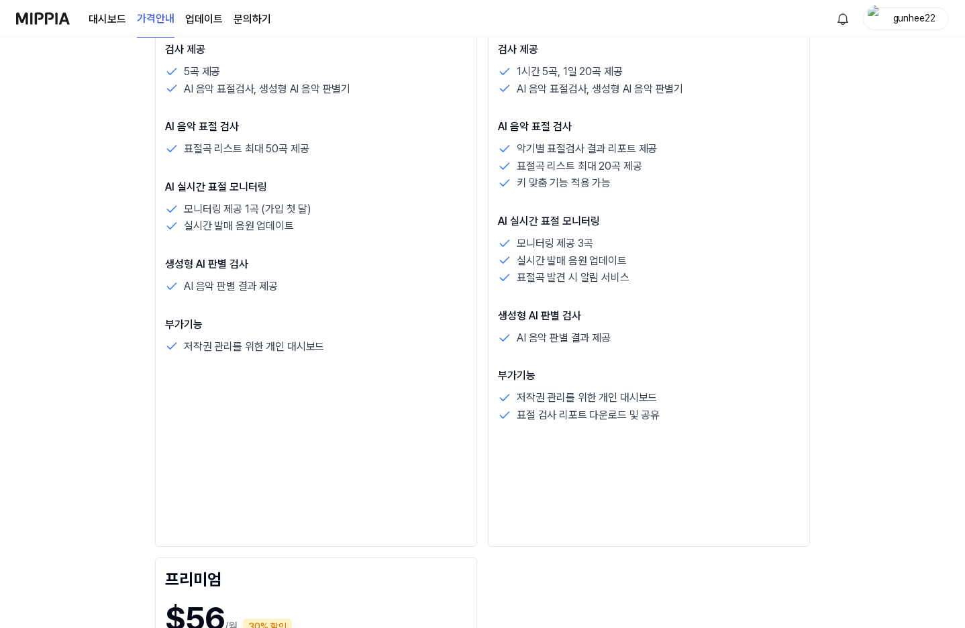
scroll to position [402, 0]
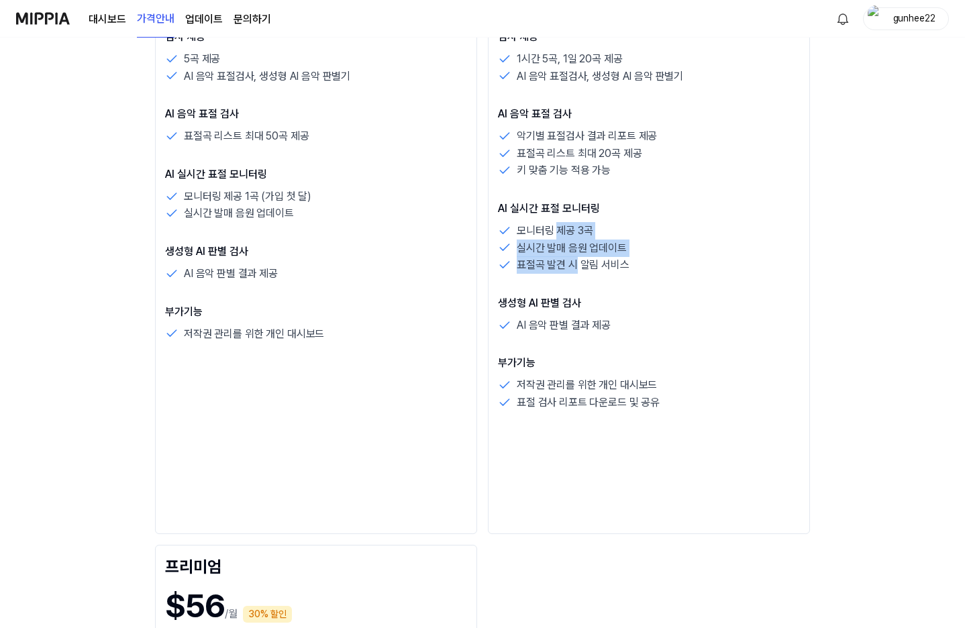
drag, startPoint x: 394, startPoint y: 235, endPoint x: 416, endPoint y: 268, distance: 39.1
click at [498, 267] on div "모니터링 제공 3곡 실시간 발매 음원 업데이트 표절곡 발견 시 알림 서비스" at bounding box center [649, 248] width 302 height 52
click at [517, 268] on p "표절곡 발견 시 알림 서비스" at bounding box center [573, 264] width 113 height 17
drag, startPoint x: 408, startPoint y: 250, endPoint x: 411, endPoint y: 270, distance: 20.4
click at [498, 268] on div "모니터링 제공 3곡 실시간 발매 음원 업데이트 표절곡 발견 시 알림 서비스" at bounding box center [649, 248] width 302 height 52
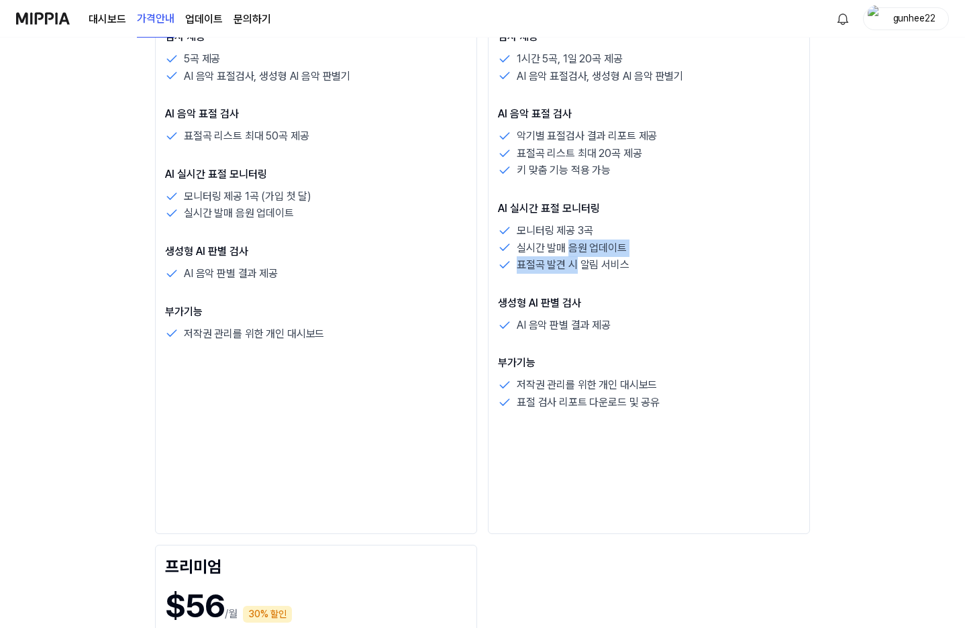
click at [517, 270] on p "표절곡 발견 시 알림 서비스" at bounding box center [573, 264] width 113 height 17
drag, startPoint x: 388, startPoint y: 235, endPoint x: 425, endPoint y: 284, distance: 61.7
click at [498, 282] on div "검사 제공 1시간 5곡, 1일 20곡 제공 AI 음악 표절검사, 생성형 AI 음악 판별기 AI 음악 표절 검사 악기별 표절검사 결과 리포트 제…" at bounding box center [649, 220] width 302 height 382
click at [498, 284] on div "검사 제공 1시간 5곡, 1일 20곡 제공 AI 음악 표절검사, 생성형 AI 음악 판별기 AI 음악 표절 검사 악기별 표절검사 결과 리포트 제…" at bounding box center [649, 220] width 302 height 382
click at [498, 339] on div "검사 제공 1시간 5곡, 1일 20곡 제공 AI 음악 표절검사, 생성형 AI 음악 판별기 AI 음악 표절 검사 악기별 표절검사 결과 리포트 제…" at bounding box center [649, 220] width 302 height 382
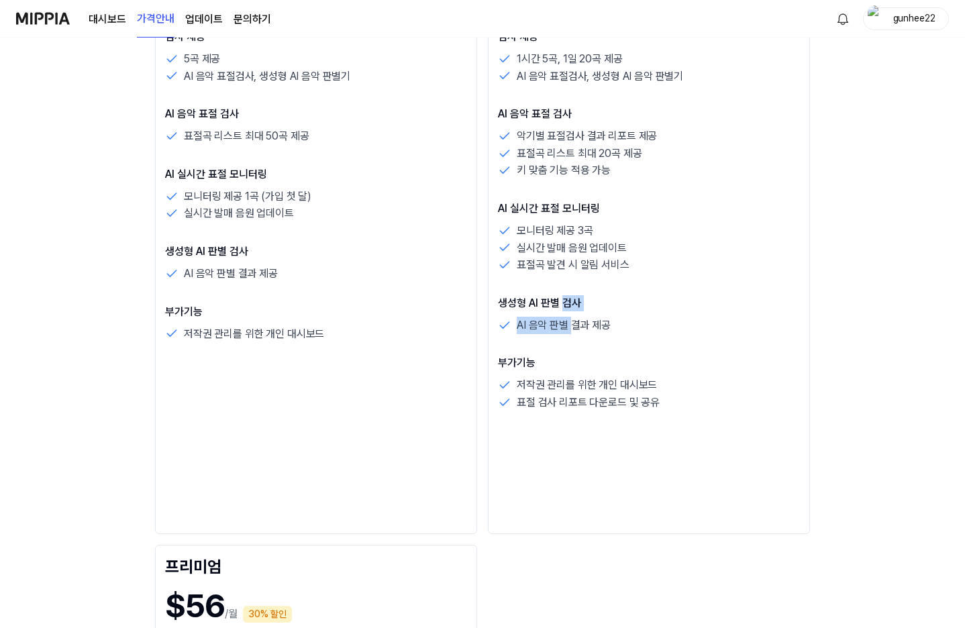
click at [498, 339] on div "검사 제공 1시간 5곡, 1일 20곡 제공 AI 음악 표절검사, 생성형 AI 음악 판별기 AI 음악 표절 검사 악기별 표절검사 결과 리포트 제…" at bounding box center [649, 220] width 302 height 382
drag, startPoint x: 380, startPoint y: 327, endPoint x: 509, endPoint y: 327, distance: 129.5
click at [498, 323] on div "AI 음악 판별 결과 제공" at bounding box center [649, 325] width 302 height 17
click at [511, 327] on div "AI 음악 판별 결과 제공" at bounding box center [649, 325] width 302 height 17
drag, startPoint x: 384, startPoint y: 388, endPoint x: 460, endPoint y: 415, distance: 81.3
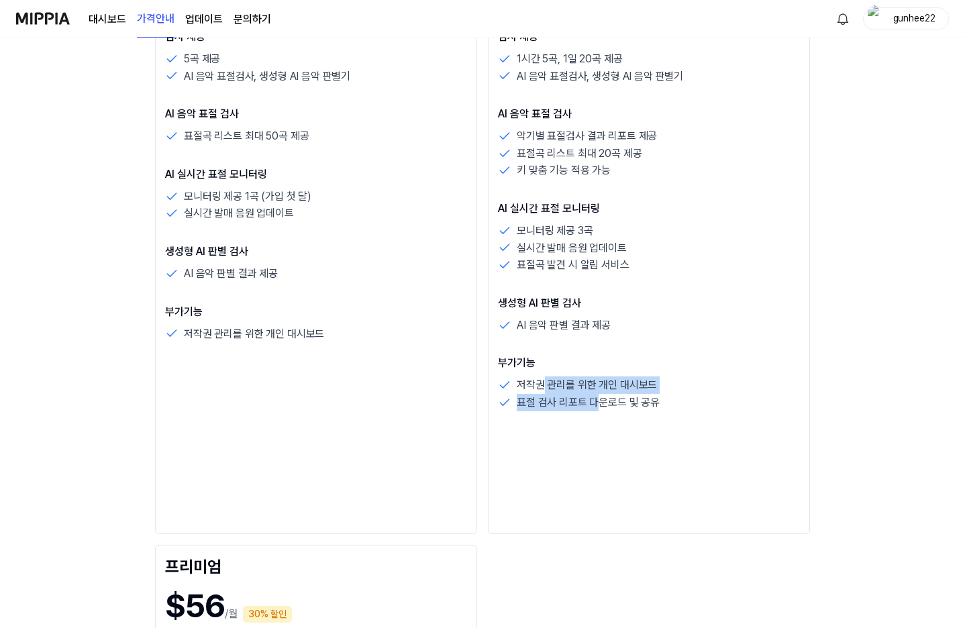
click at [488, 415] on div "스탠다드 $15 /월 20% 할인 $180/년 선택하기 검사 제공 1시간 5곡, 1일 20곡 제공 AI 음악 표절검사, 생성형 AI 음악 판별…" at bounding box center [649, 176] width 322 height 716
drag, startPoint x: 430, startPoint y: 398, endPoint x: 488, endPoint y: 409, distance: 58.7
click at [498, 409] on div "저작권 관리를 위한 개인 대시보드 표절 검사 리포트 다운로드 및 공유" at bounding box center [649, 393] width 302 height 34
click at [517, 409] on p "표절 검사 리포트 다운로드 및 공유" at bounding box center [588, 402] width 143 height 17
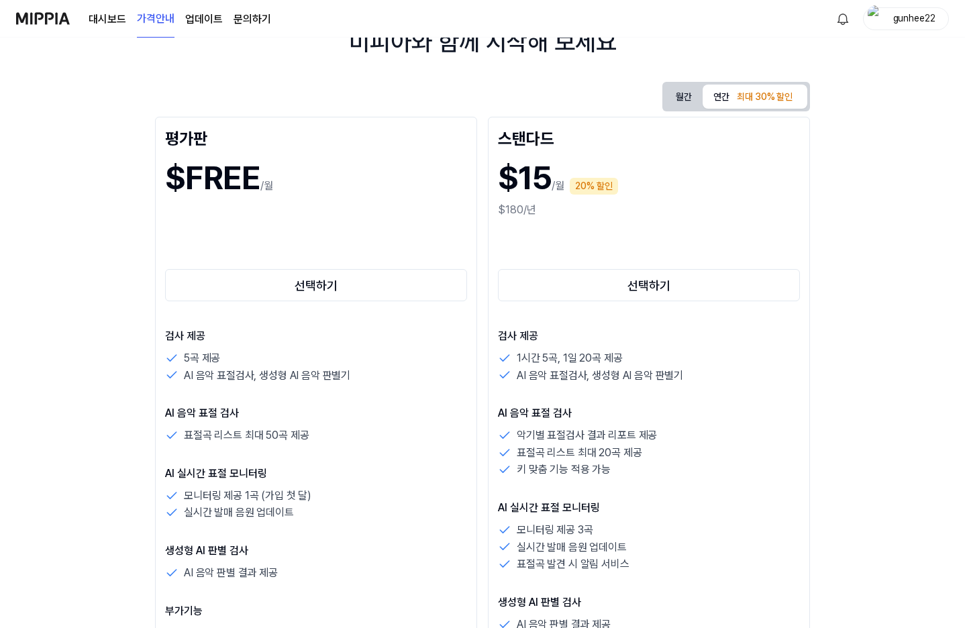
scroll to position [335, 0]
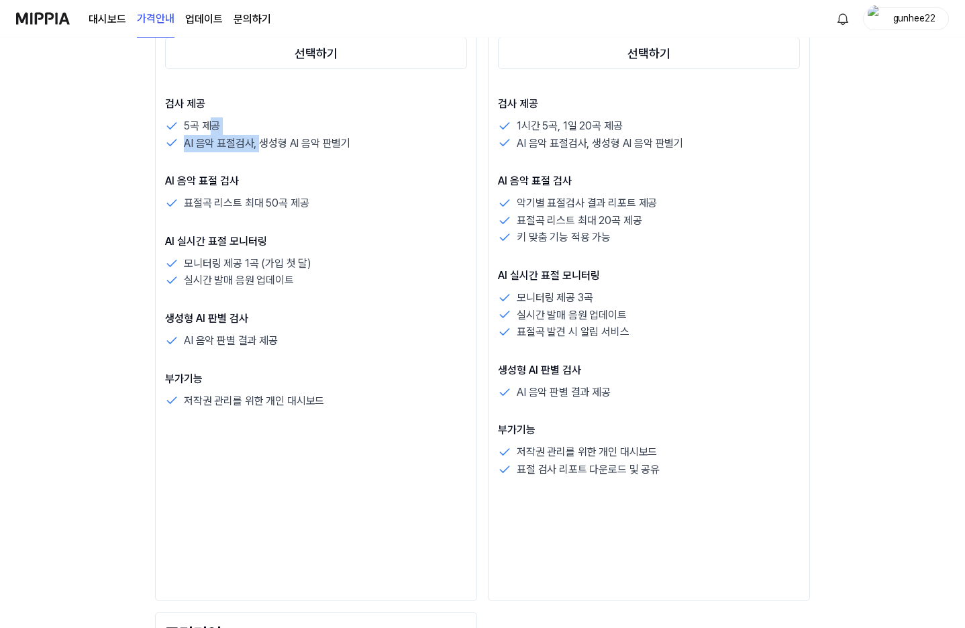
click at [205, 162] on div "검사 제공 5곡 제공 AI 음악 표절검사, 생성형 AI 음악 판별기 AI 음악 표절 검사 표절곡 리스트 최대 50곡 제공 AI 실시간 표절 모…" at bounding box center [316, 252] width 302 height 313
click at [227, 164] on div "검사 제공 5곡 제공 AI 음악 표절검사, 생성형 AI 음악 판별기 AI 음악 표절 검사 표절곡 리스트 최대 50곡 제공 AI 실시간 표절 모…" at bounding box center [316, 252] width 302 height 313
drag, startPoint x: 146, startPoint y: 140, endPoint x: 258, endPoint y: 142, distance: 112.7
click at [233, 142] on div "AI 음악 표절검사, 생성형 AI 음악 판별기" at bounding box center [316, 143] width 302 height 17
drag, startPoint x: 259, startPoint y: 142, endPoint x: 239, endPoint y: 166, distance: 30.5
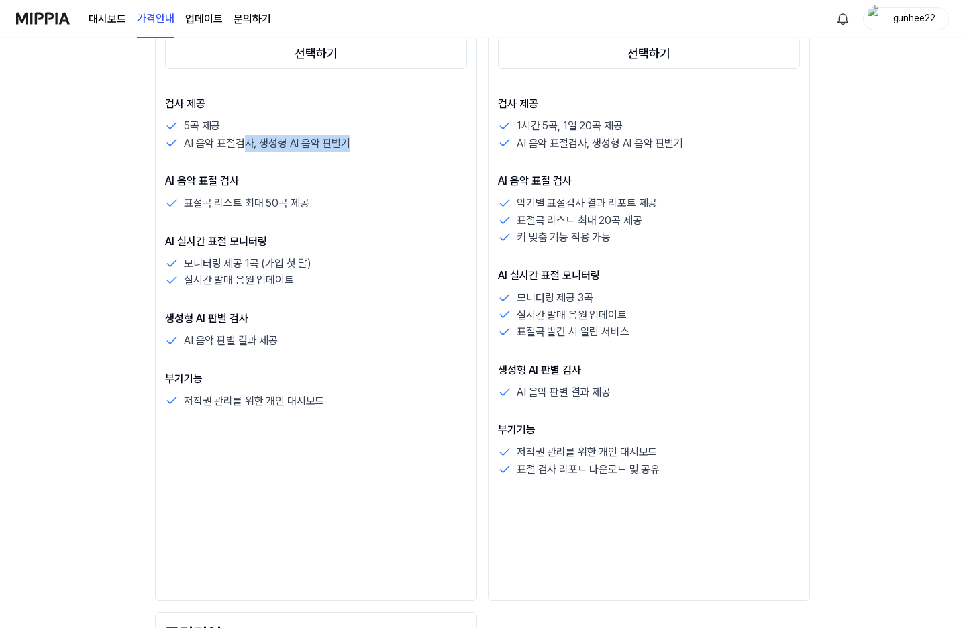
click at [260, 142] on div "AI 음악 표절검사, 생성형 AI 음악 판별기" at bounding box center [316, 143] width 302 height 17
drag, startPoint x: 124, startPoint y: 197, endPoint x: 276, endPoint y: 199, distance: 151.6
click at [225, 199] on div "표절곡 리스트 최대 50곡 제공" at bounding box center [316, 203] width 302 height 17
click at [276, 199] on div "표절곡 리스트 최대 50곡 제공" at bounding box center [316, 203] width 302 height 17
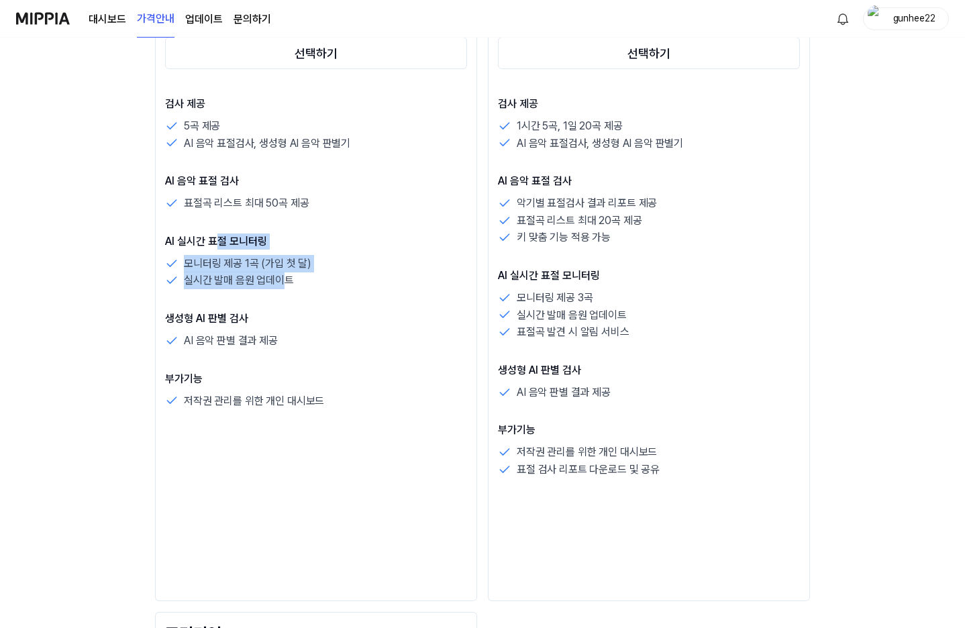
drag, startPoint x: 93, startPoint y: 258, endPoint x: 144, endPoint y: 292, distance: 61.8
click at [165, 292] on div "검사 제공 5곡 제공 AI 음악 표절검사, 생성형 AI 음악 판별기 AI 음악 표절 검사 표절곡 리스트 최대 50곡 제공 AI 실시간 표절 모…" at bounding box center [316, 252] width 302 height 313
drag, startPoint x: 147, startPoint y: 297, endPoint x: 135, endPoint y: 292, distance: 12.7
click at [165, 297] on div "검사 제공 5곡 제공 AI 음악 표절검사, 생성형 AI 음악 판별기 AI 음악 표절 검사 표절곡 리스트 최대 50곡 제공 AI 실시간 표절 모…" at bounding box center [316, 252] width 302 height 313
click at [184, 289] on p "실시간 발매 음원 업데이트" at bounding box center [239, 280] width 110 height 17
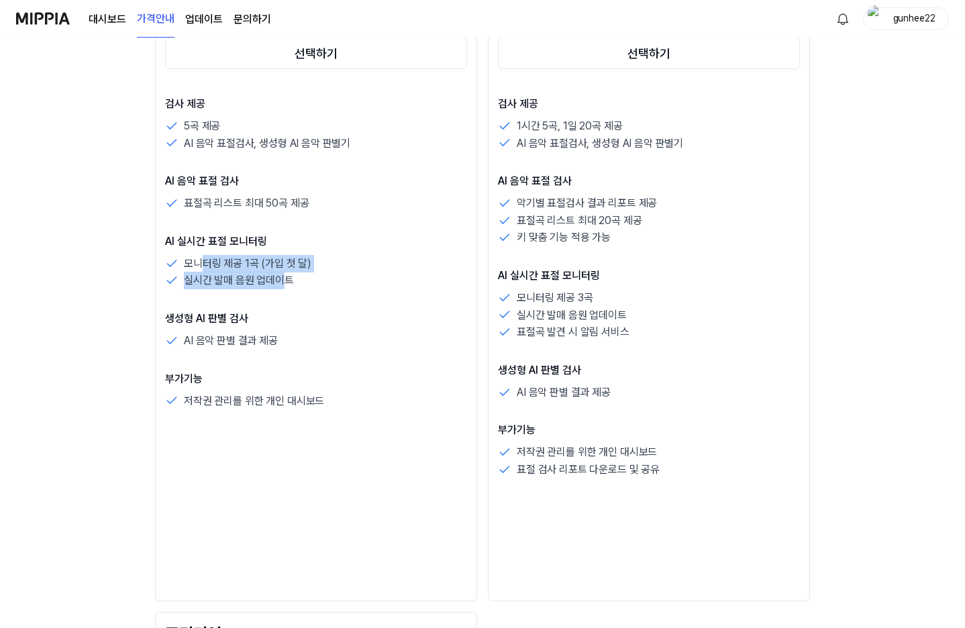
click at [165, 296] on div "검사 제공 5곡 제공 AI 음악 표절검사, 생성형 AI 음악 판별기 AI 음악 표절 검사 표절곡 리스트 최대 50곡 제공 AI 실시간 표절 모…" at bounding box center [316, 252] width 302 height 313
click at [168, 299] on div "검사 제공 5곡 제공 AI 음악 표절검사, 생성형 AI 음악 판별기 AI 음악 표절 검사 표절곡 리스트 최대 50곡 제공 AI 실시간 표절 모…" at bounding box center [316, 252] width 302 height 313
click at [165, 329] on div "검사 제공 5곡 제공 AI 음악 표절검사, 생성형 AI 음악 판별기 AI 음악 표절 검사 표절곡 리스트 최대 50곡 제공 AI 실시간 표절 모…" at bounding box center [316, 252] width 302 height 313
click at [165, 330] on div "생성형 AI 판별 검사 AI 음악 판별 결과 제공" at bounding box center [316, 330] width 302 height 39
click at [103, 24] on link "대시보드" at bounding box center [108, 19] width 38 height 16
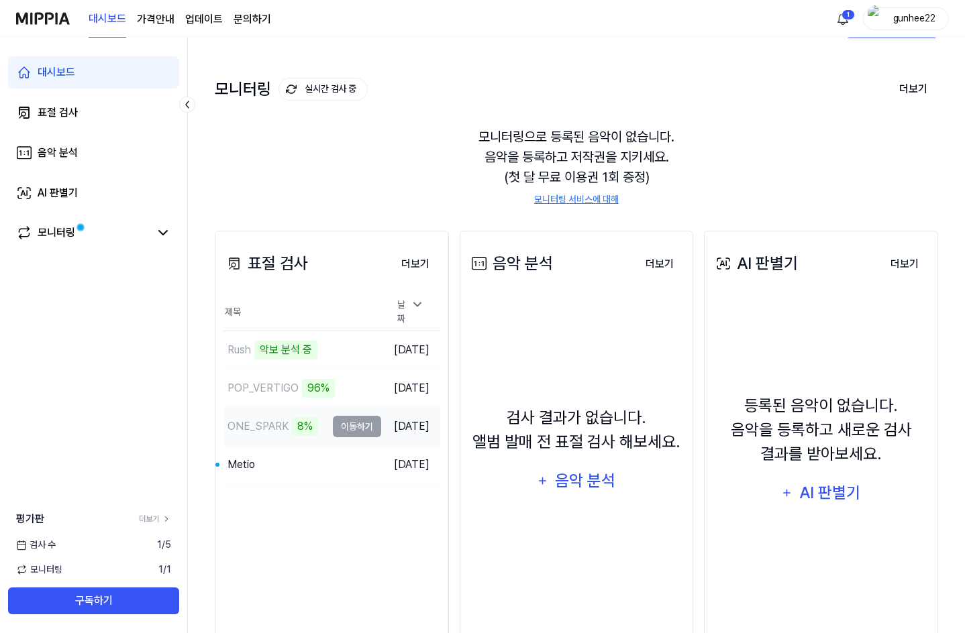
scroll to position [92, 0]
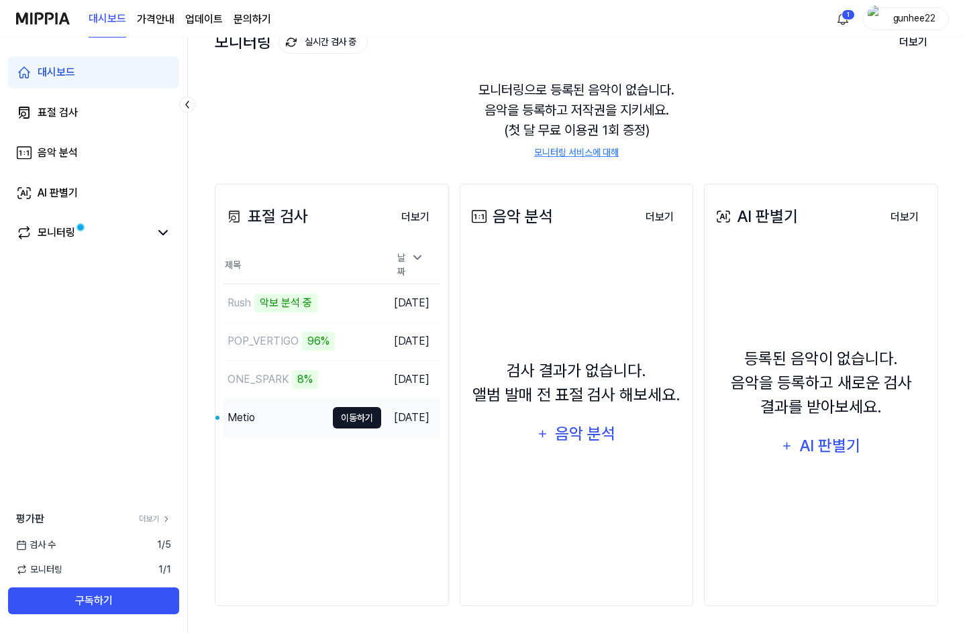
click at [333, 415] on button "이동하기" at bounding box center [357, 417] width 48 height 21
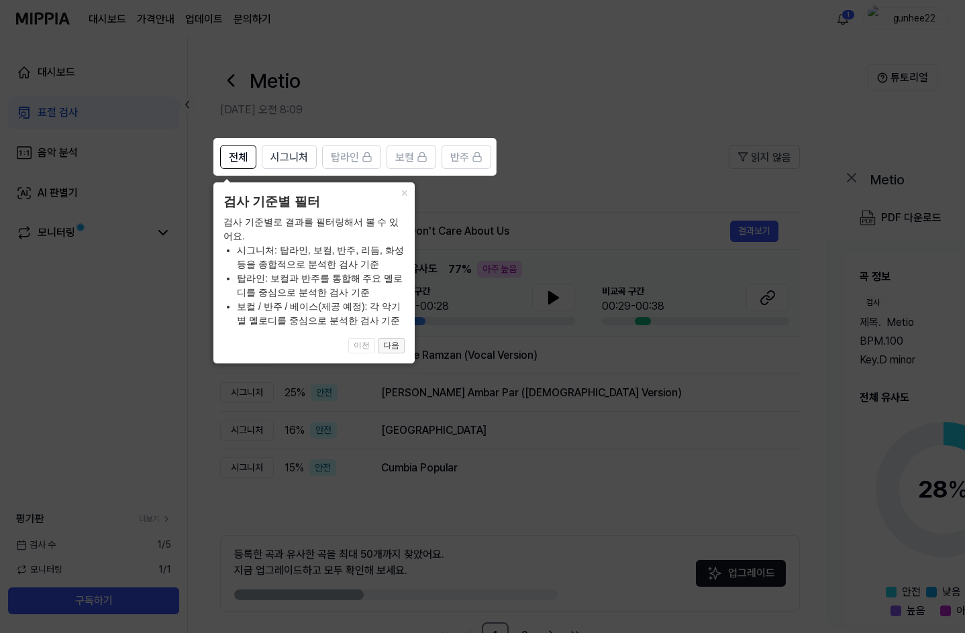
click at [389, 350] on button "다음" at bounding box center [391, 346] width 27 height 16
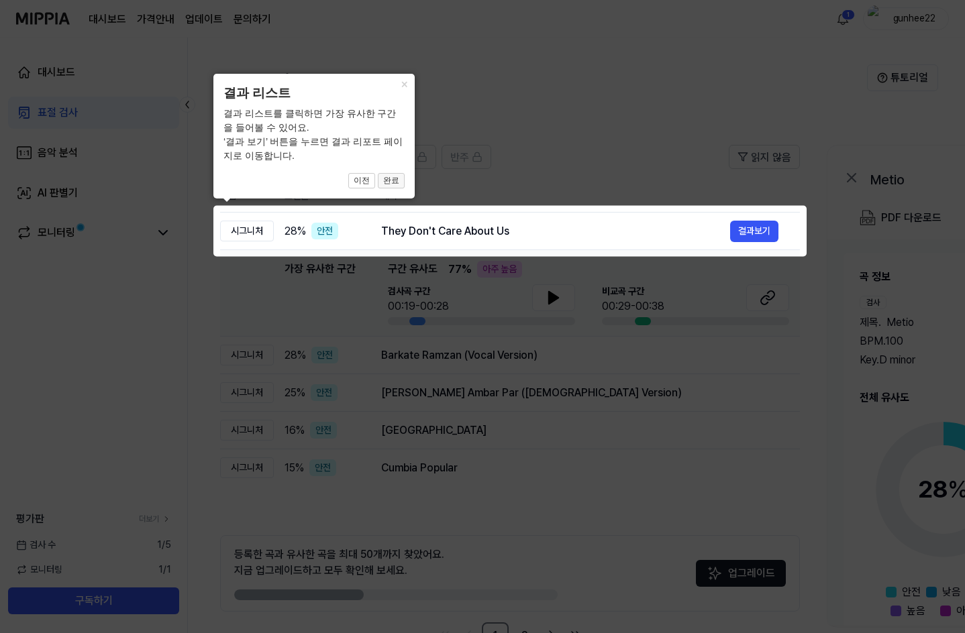
click at [396, 181] on button "완료" at bounding box center [391, 181] width 27 height 16
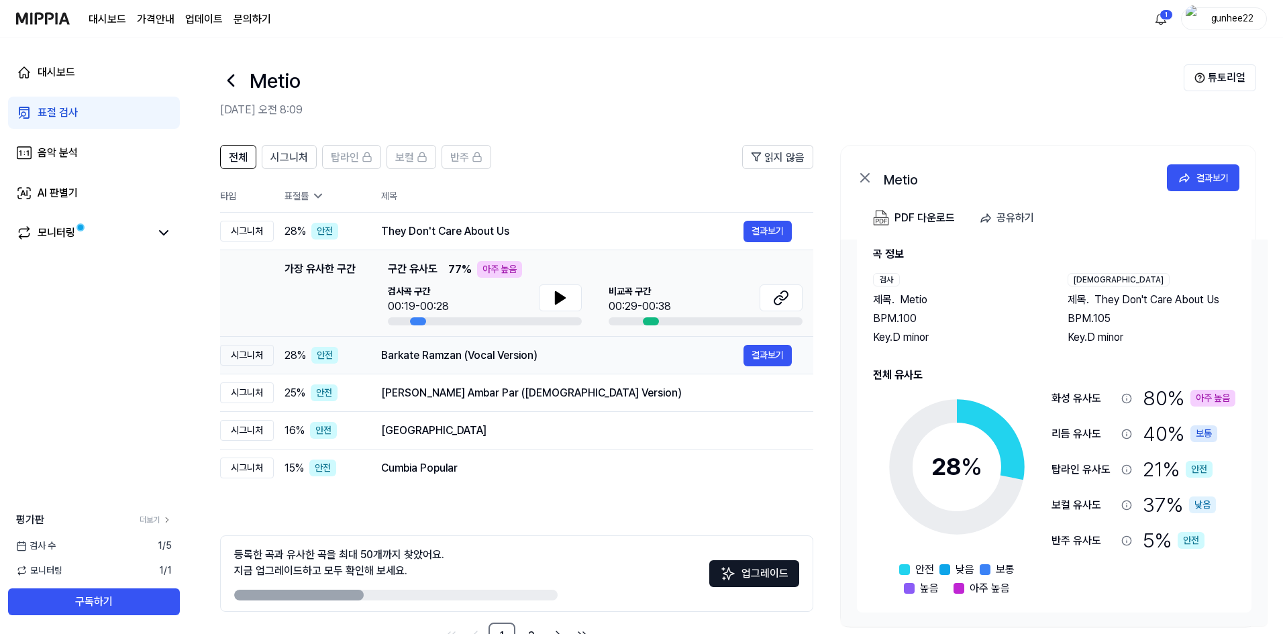
click at [460, 363] on div "Barkate Ramzan (Vocal Version)" at bounding box center [562, 355] width 362 height 16
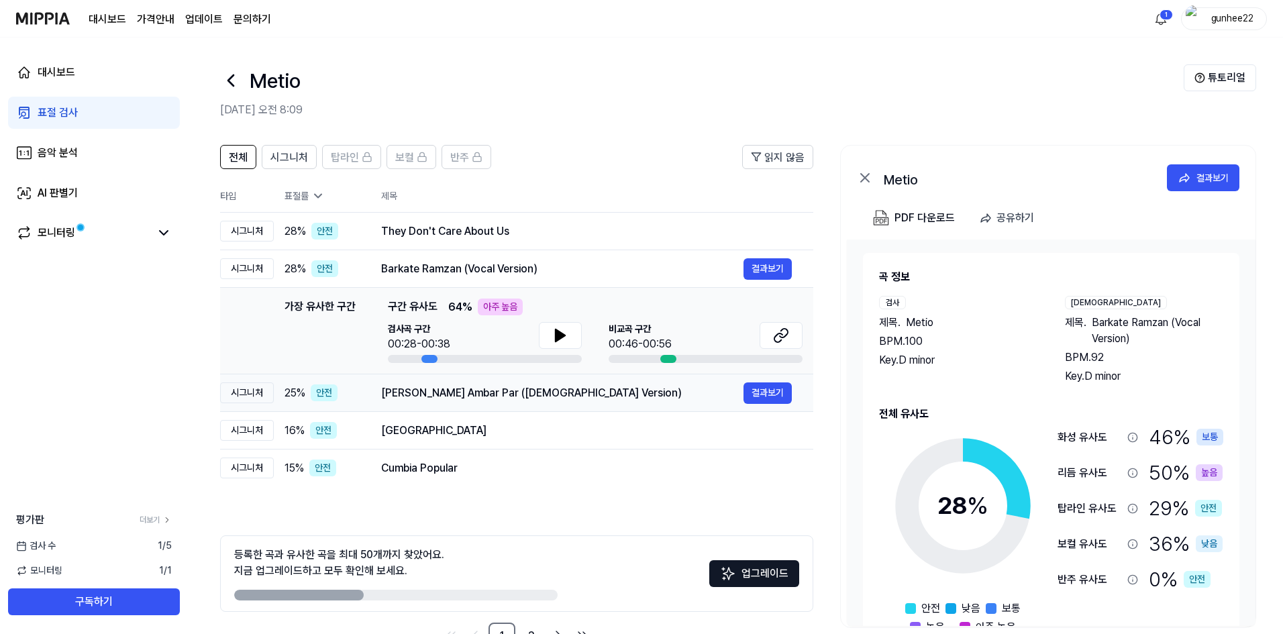
click at [460, 400] on div "Neele Neele Ambar Par (Male Version)" at bounding box center [562, 393] width 362 height 16
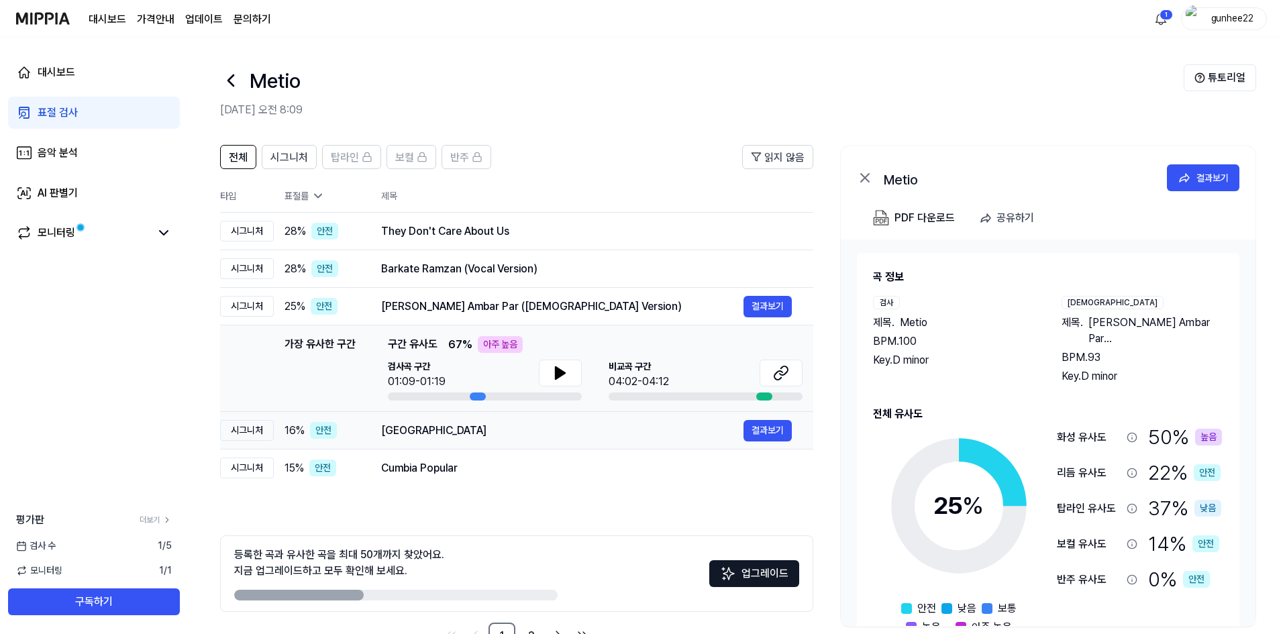
click at [437, 435] on div "Украина" at bounding box center [562, 431] width 362 height 16
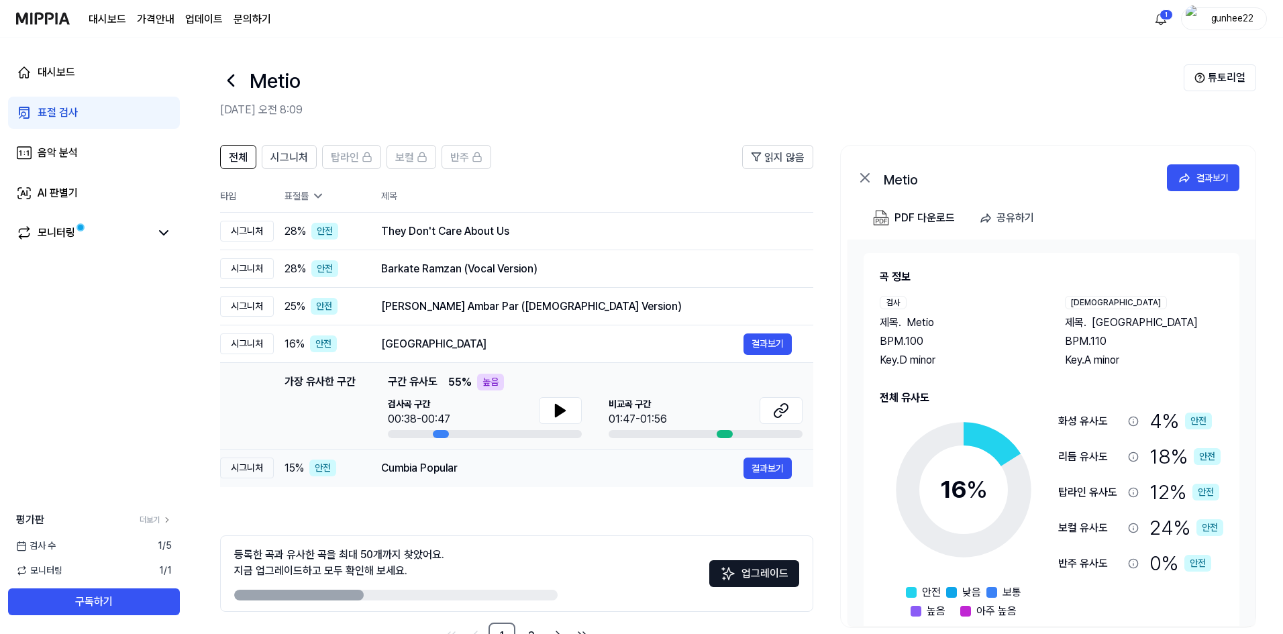
click at [418, 481] on td "Cumbia Popular 결과보기" at bounding box center [586, 468] width 453 height 38
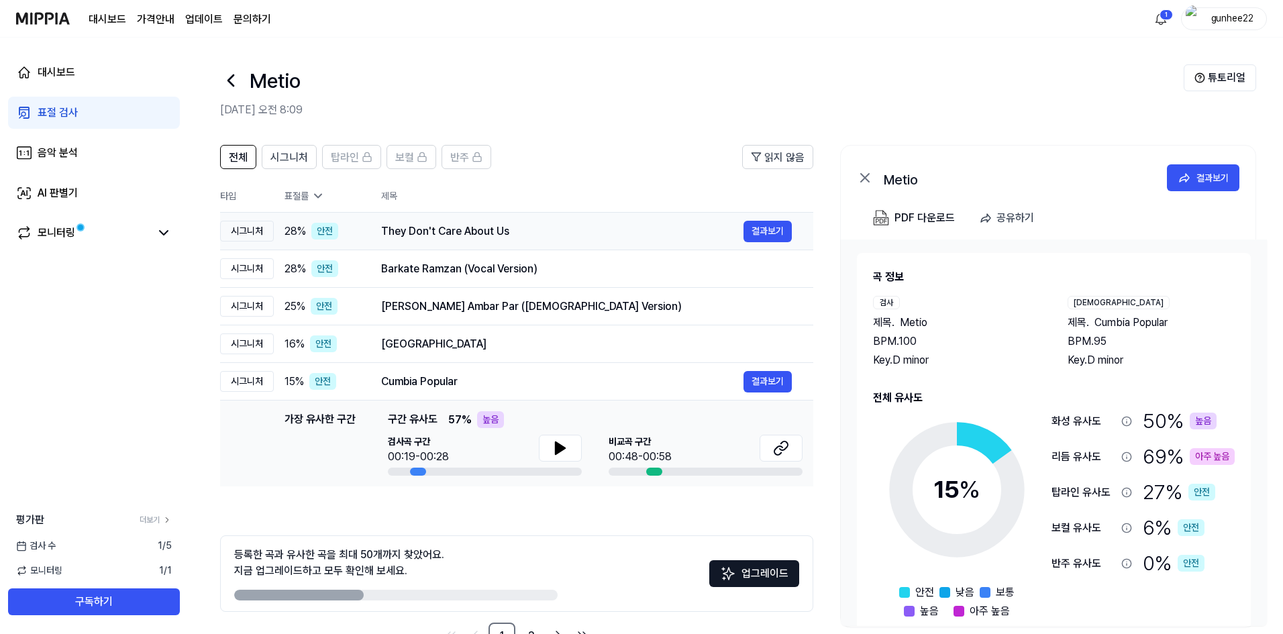
click at [482, 232] on div "They Don't Care About Us" at bounding box center [562, 231] width 362 height 16
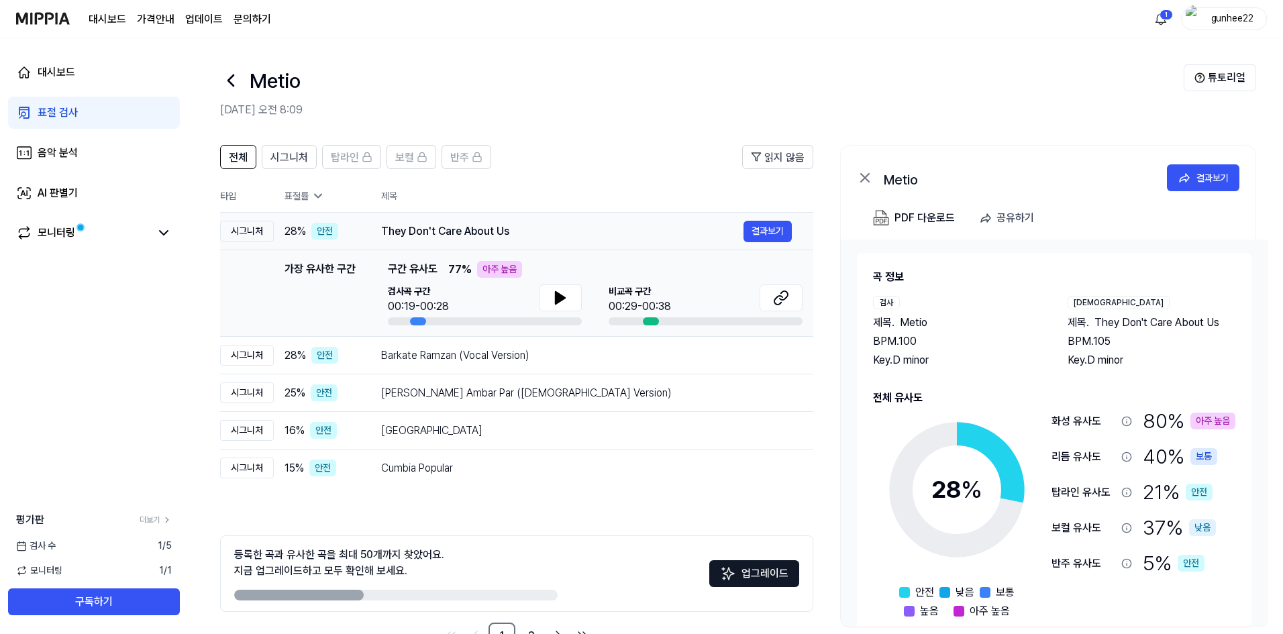
click at [487, 234] on div "They Don't Care About Us" at bounding box center [562, 231] width 362 height 16
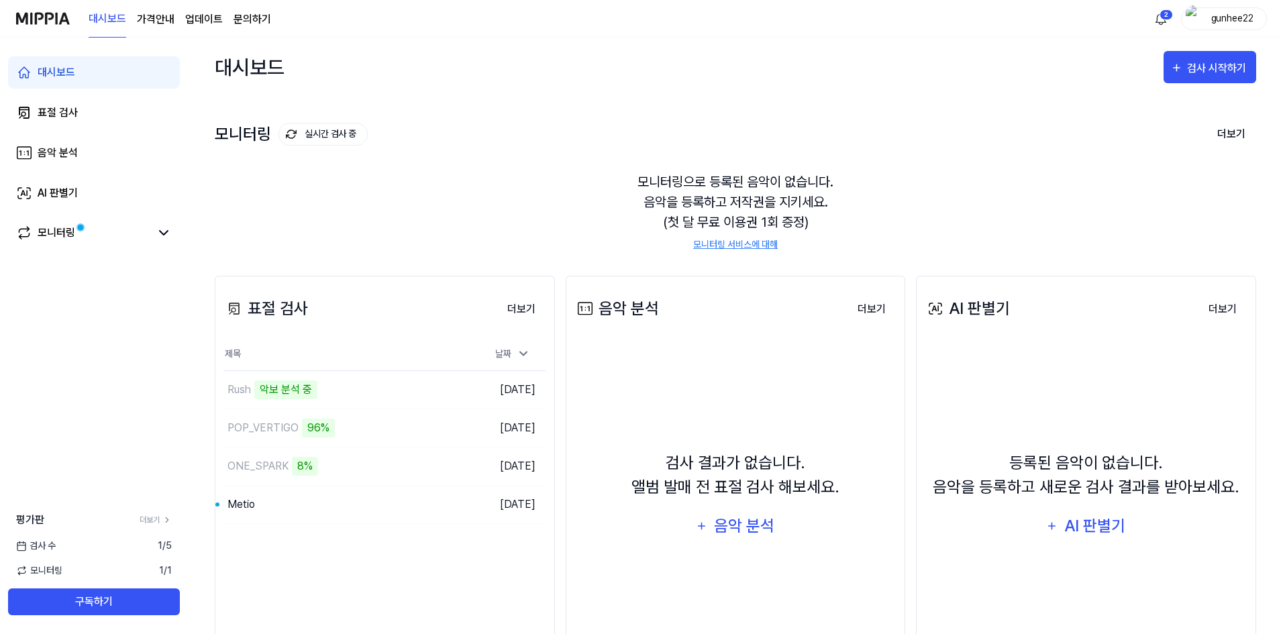
scroll to position [92, 0]
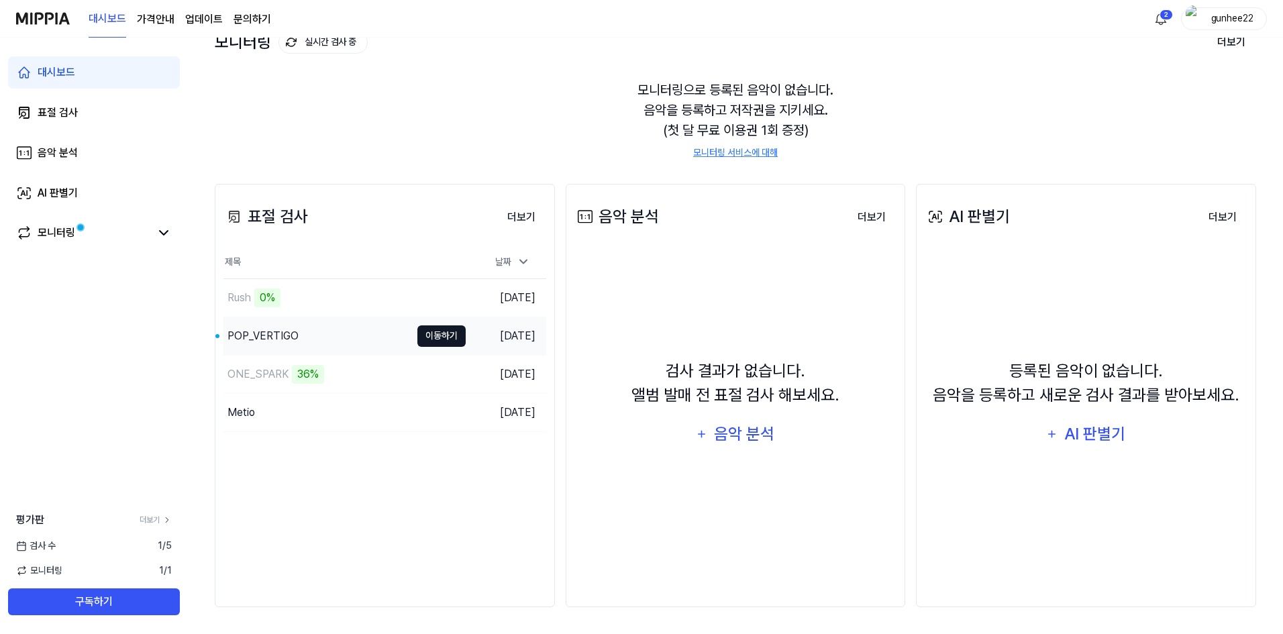
click at [451, 340] on button "이동하기" at bounding box center [441, 335] width 48 height 21
click at [56, 110] on div "표절 검사" at bounding box center [58, 113] width 40 height 16
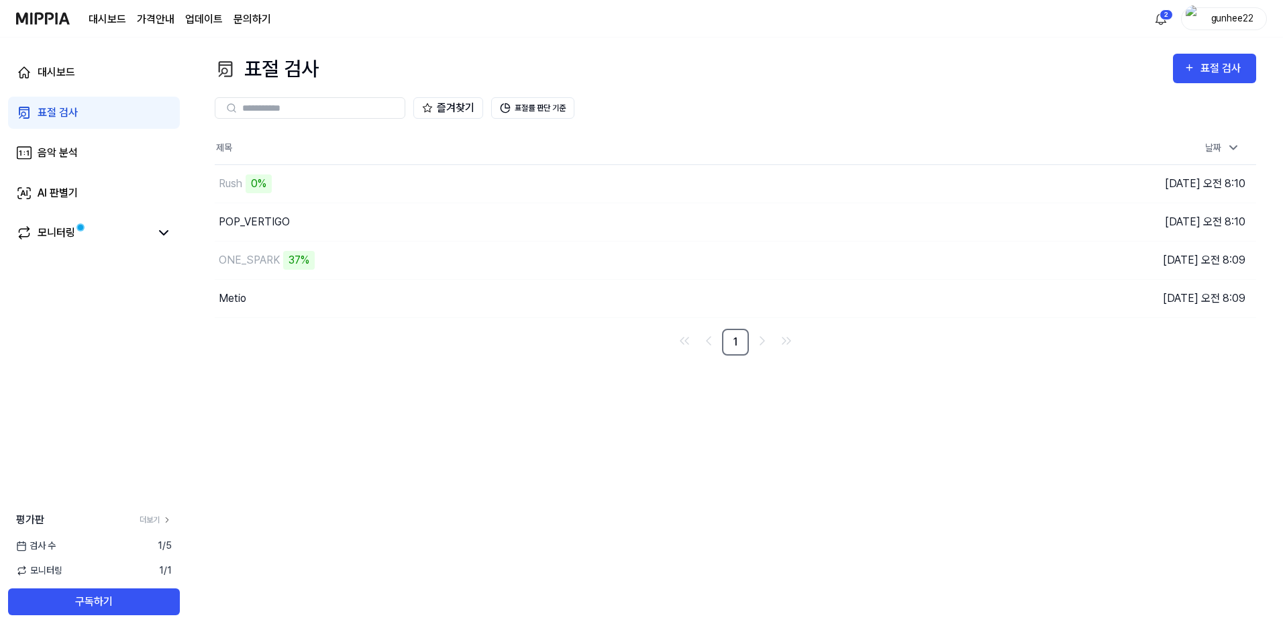
scroll to position [0, 0]
click at [538, 107] on button "표절률 판단 기준" at bounding box center [532, 107] width 83 height 21
click at [541, 117] on button "표절률 판단 기준" at bounding box center [532, 107] width 83 height 21
click at [918, 299] on button "이동하기" at bounding box center [916, 298] width 48 height 21
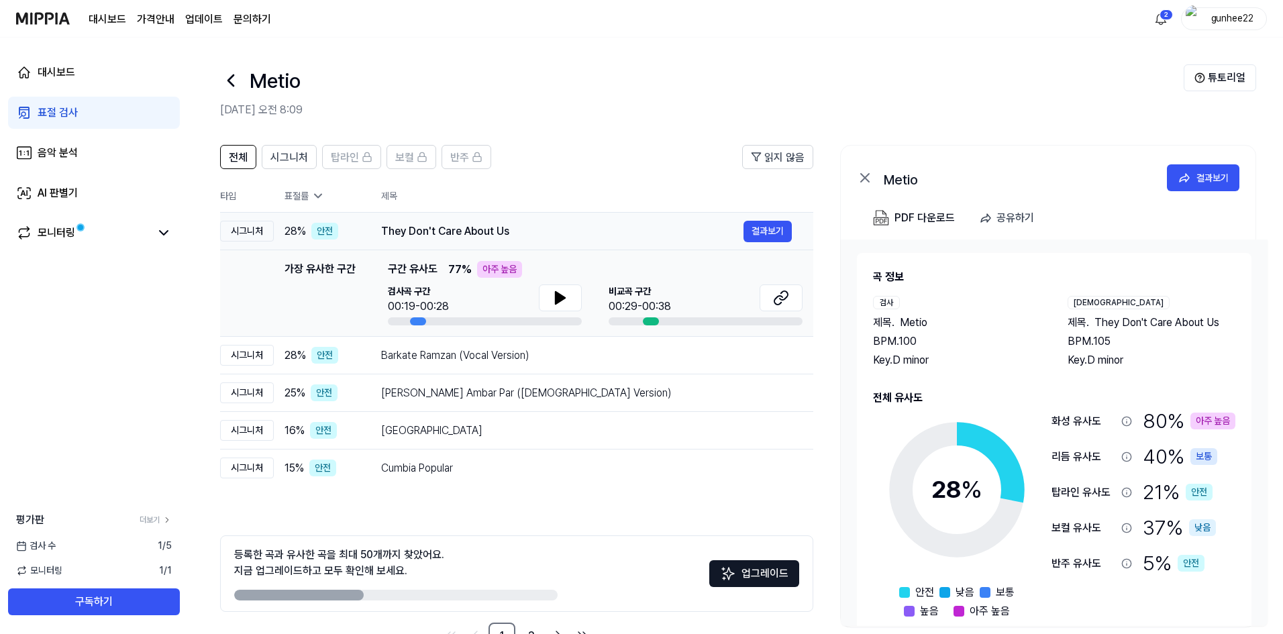
click at [639, 235] on div "They Don't Care About Us" at bounding box center [562, 231] width 362 height 16
click at [317, 199] on icon at bounding box center [317, 195] width 13 height 13
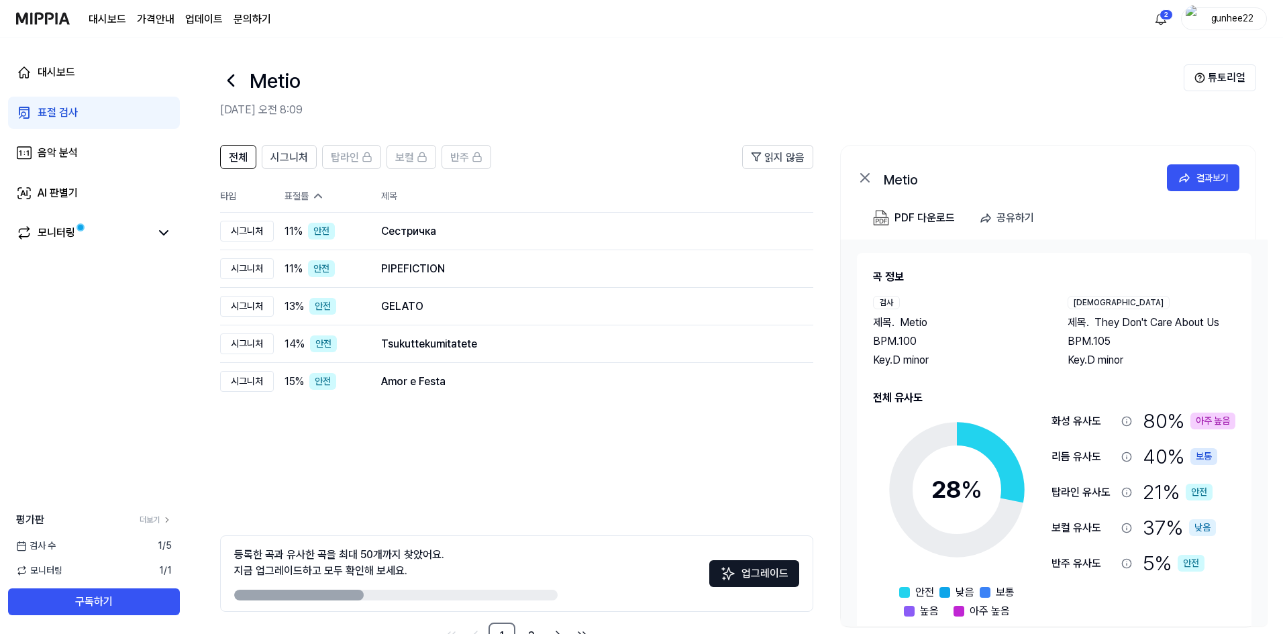
click at [611, 447] on div "전체 시그니처 탑라인 보컬 반주 읽지 않음 전체 시그니처 탑라인 보컬 반주 타입 표절률 제목 표절률 읽지 않음 시그니처 11 % 안전 Сест…" at bounding box center [516, 397] width 593 height 504
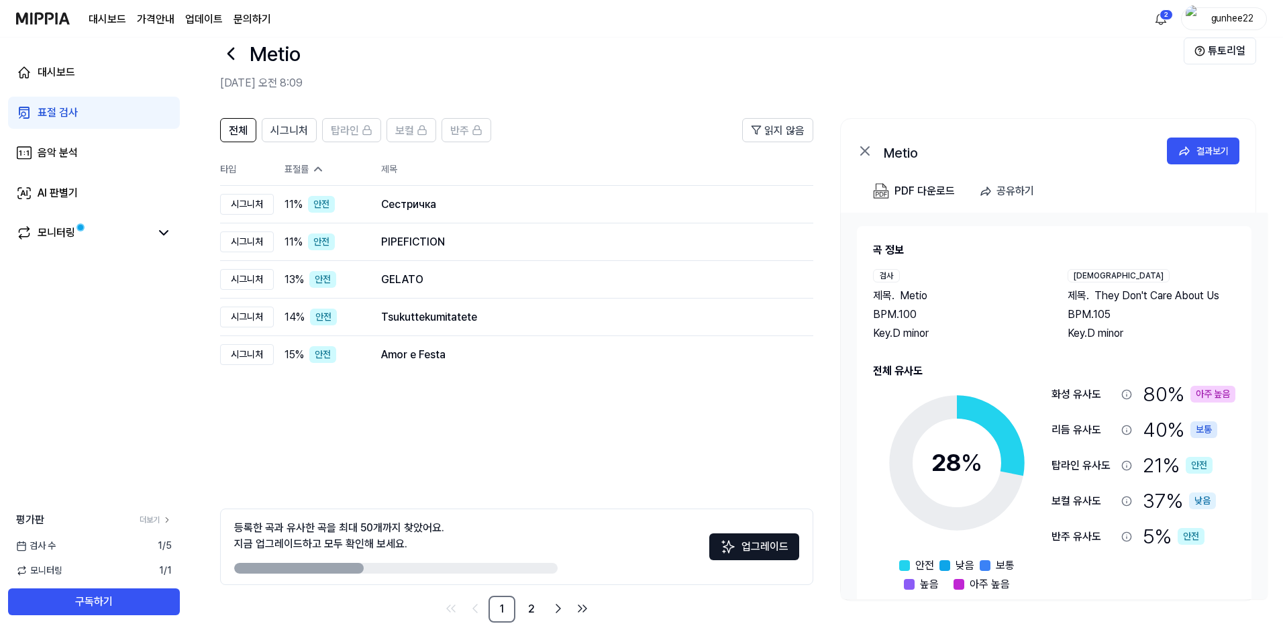
scroll to position [42, 0]
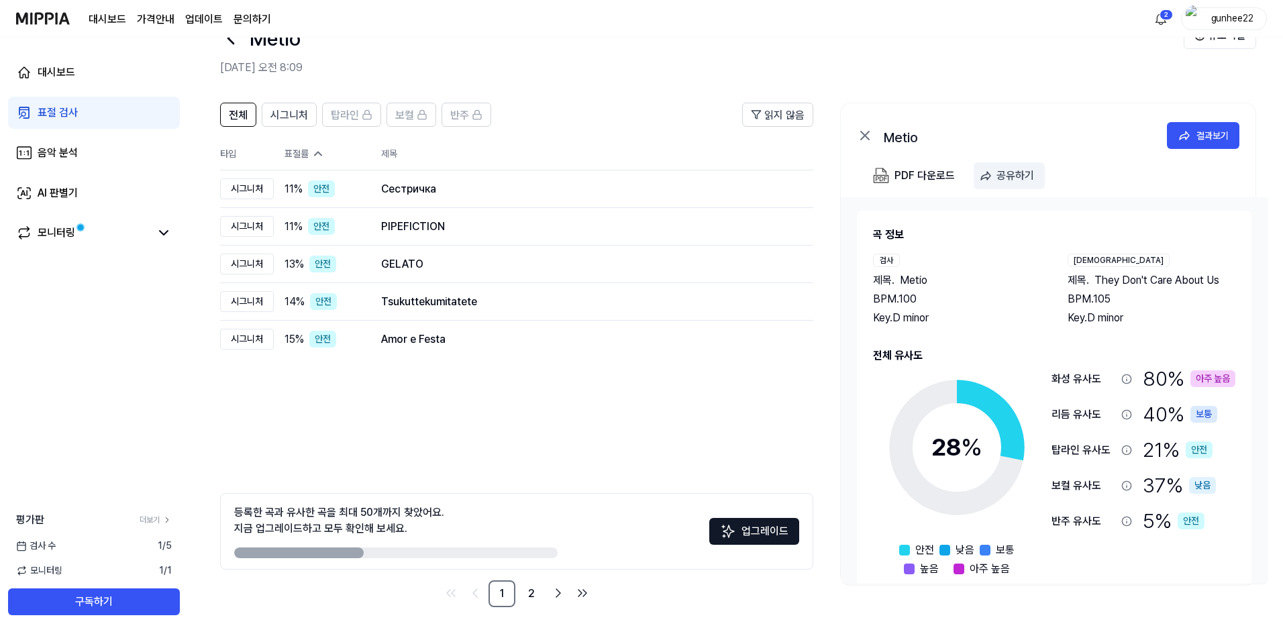
click at [969, 182] on div "공유하기" at bounding box center [1015, 175] width 38 height 17
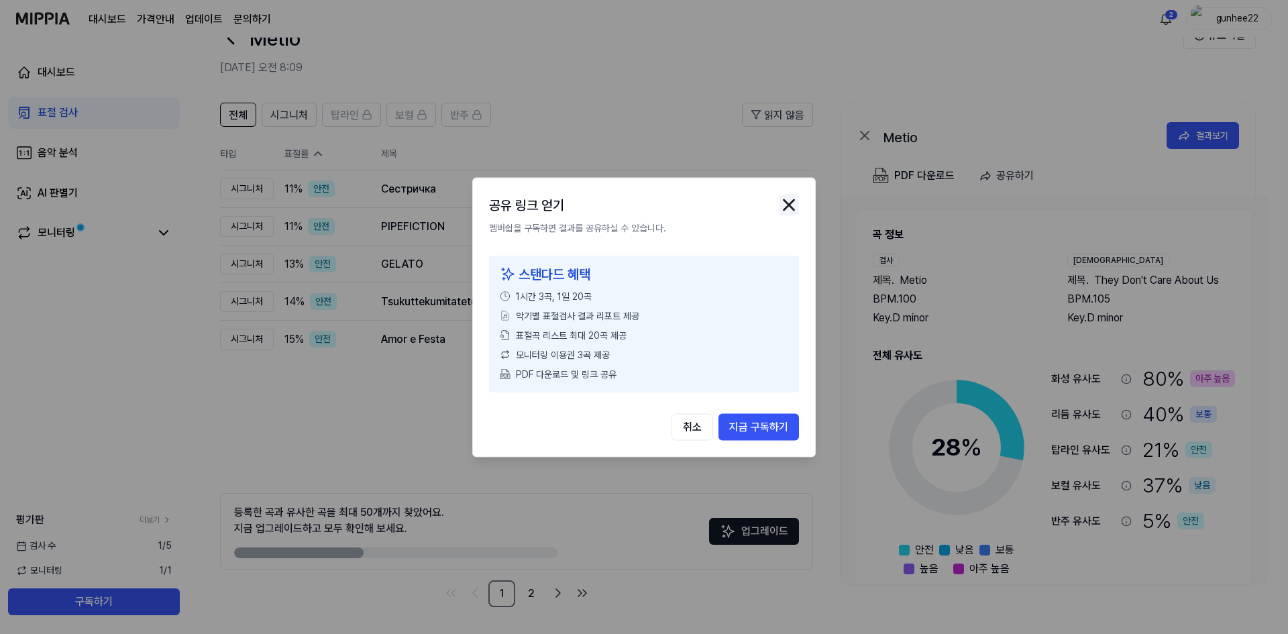
click at [785, 204] on img "button" at bounding box center [789, 205] width 20 height 20
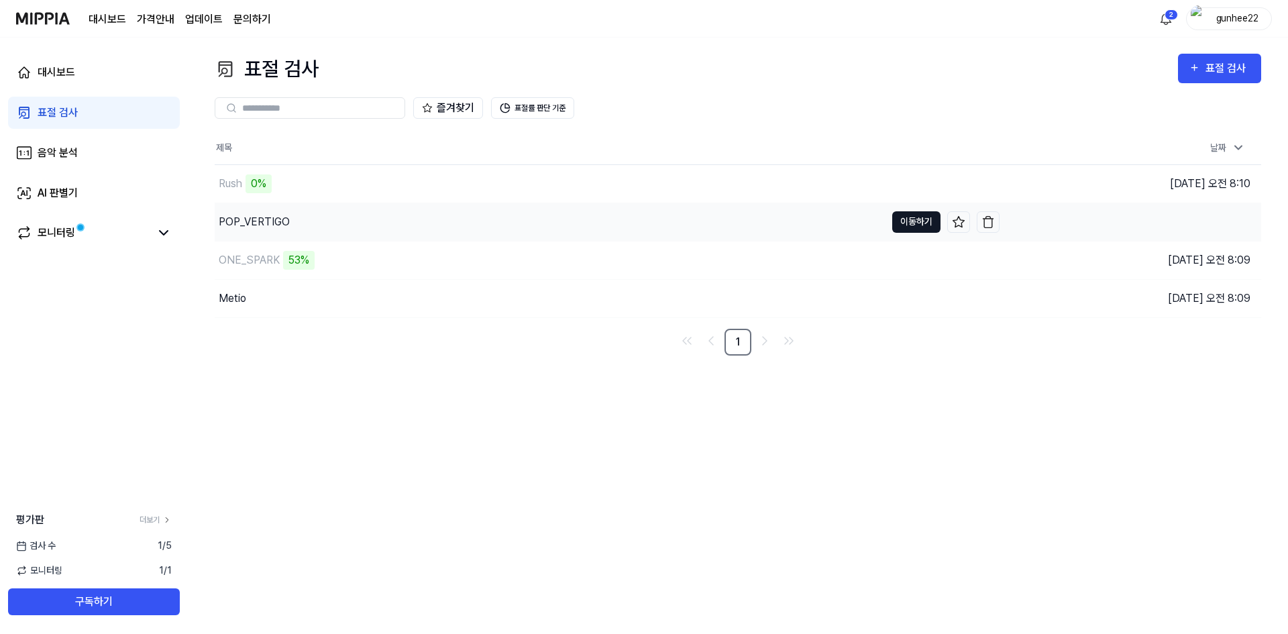
click at [914, 217] on button "이동하기" at bounding box center [916, 221] width 48 height 21
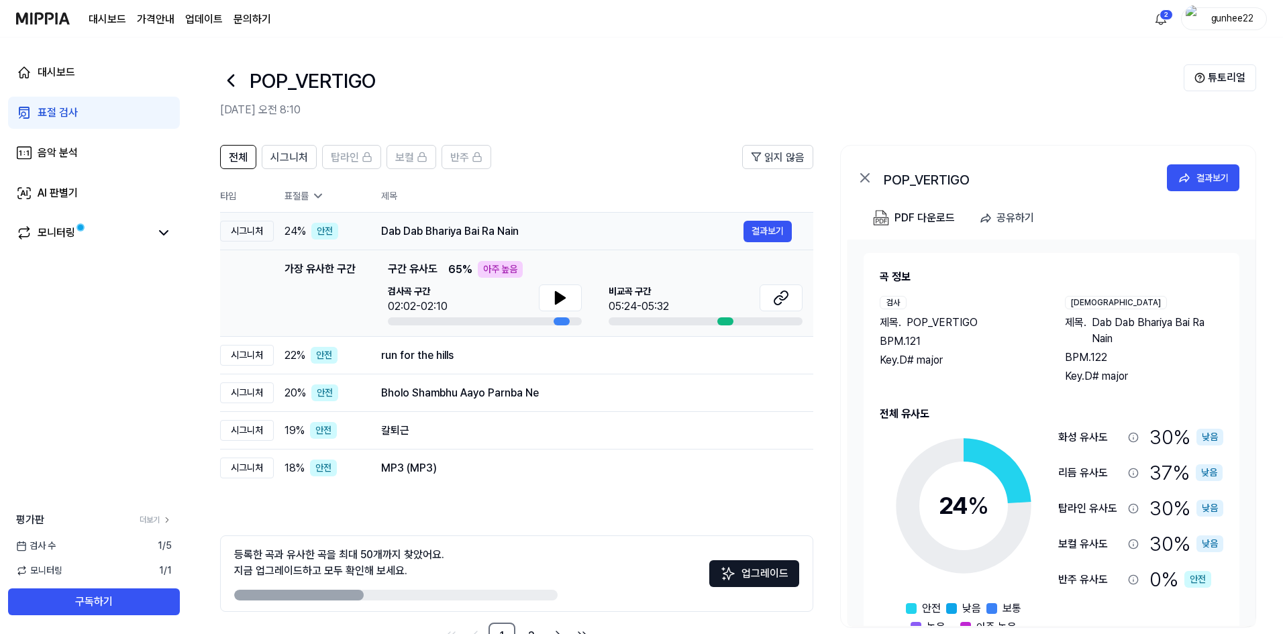
click at [533, 235] on div "Dab Dab Bhariya Bai Ra Nain" at bounding box center [562, 231] width 362 height 16
click at [317, 193] on icon at bounding box center [317, 195] width 13 height 13
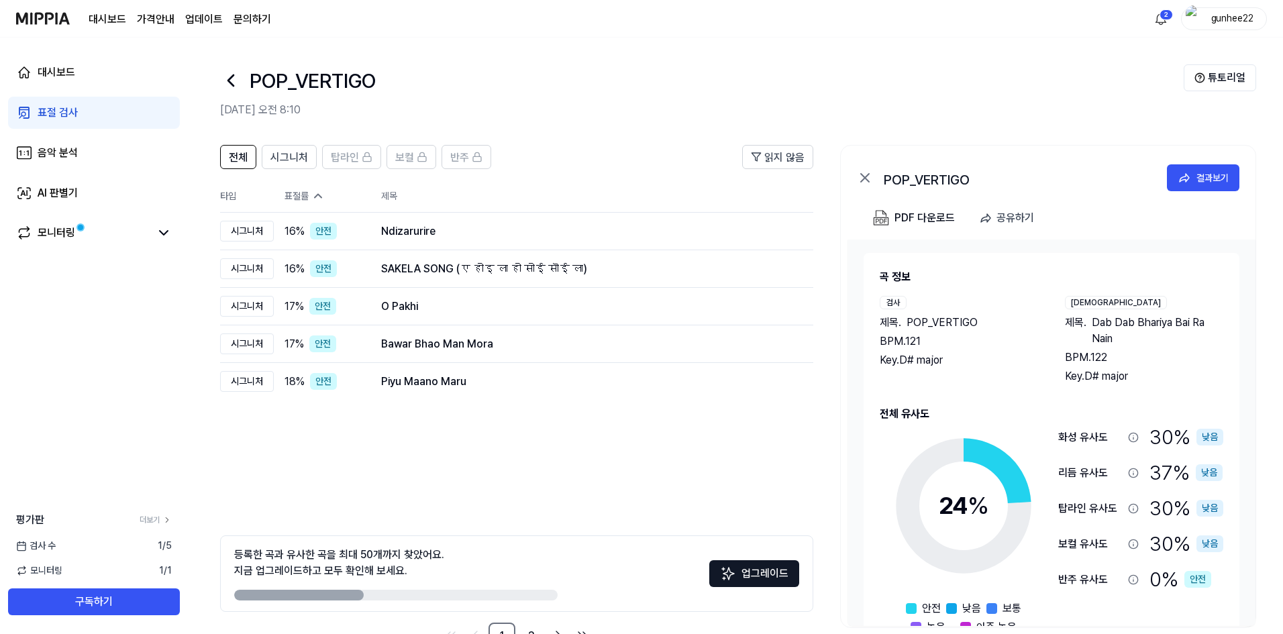
click at [225, 79] on icon at bounding box center [230, 80] width 21 height 21
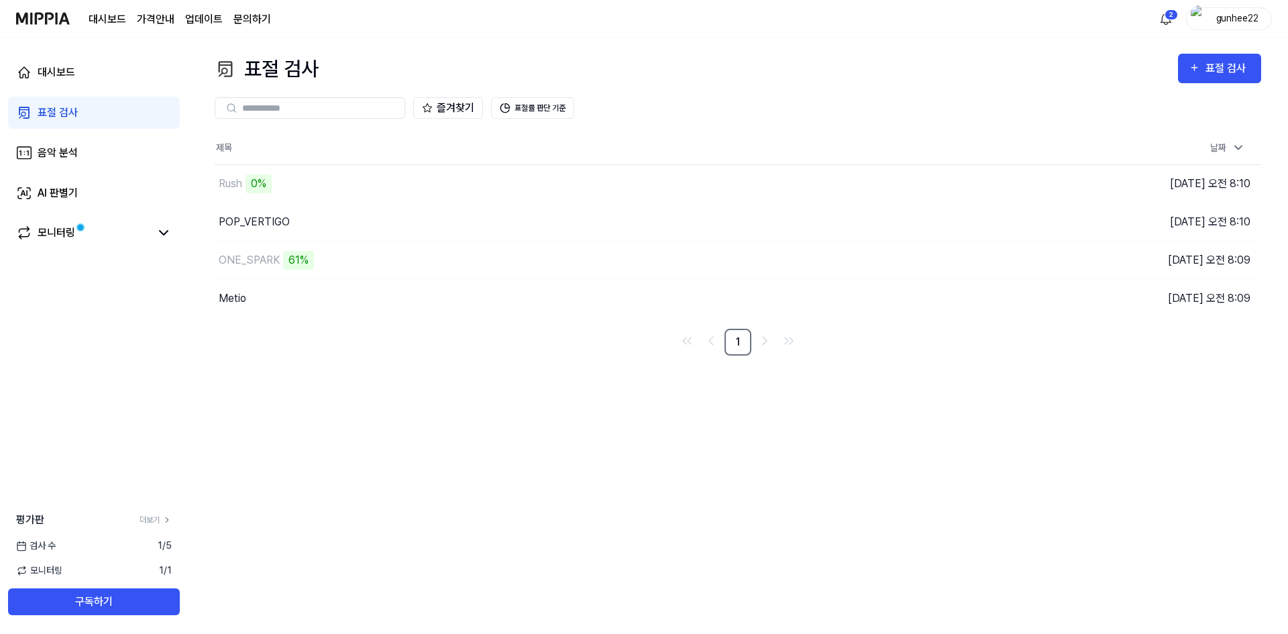
click at [272, 385] on div "표절 검사 표절 검사 표절 검사 음악 분석 AI 판별기 즐겨찾기 표절률 판단 기준 제목 날짜 Rush 0% 이동하기 2025.08.19 오전 …" at bounding box center [738, 336] width 1100 height 596
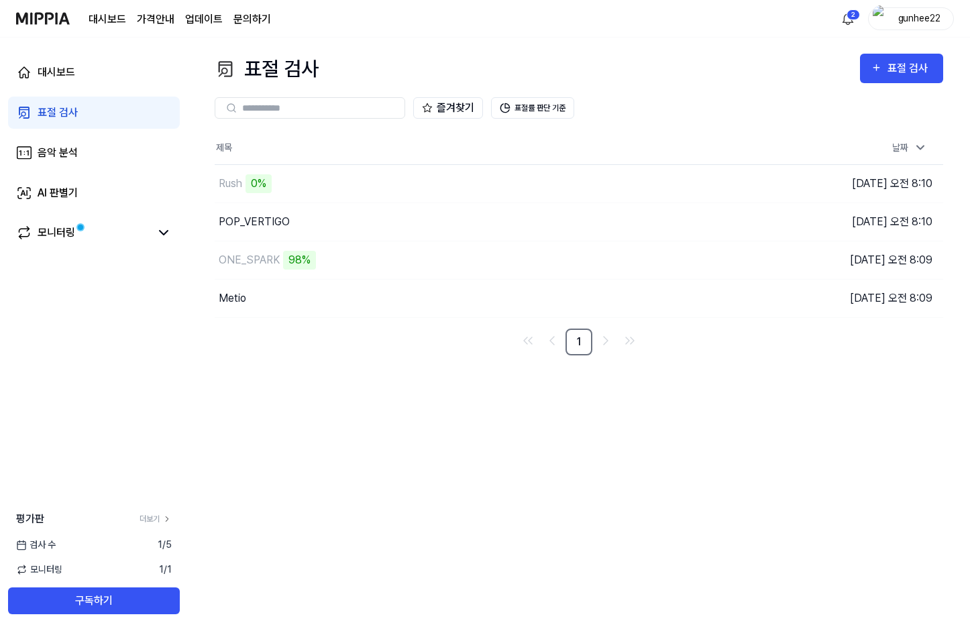
click at [284, 375] on div "표절 검사 표절 검사 표절 검사 음악 분석 AI 판별기 즐겨찾기 표절률 판단 기준 제목 날짜 Rush 0% 이동하기 2025.08.19 오전 …" at bounding box center [579, 336] width 782 height 596
click at [50, 76] on div "대시보드" at bounding box center [57, 72] width 38 height 16
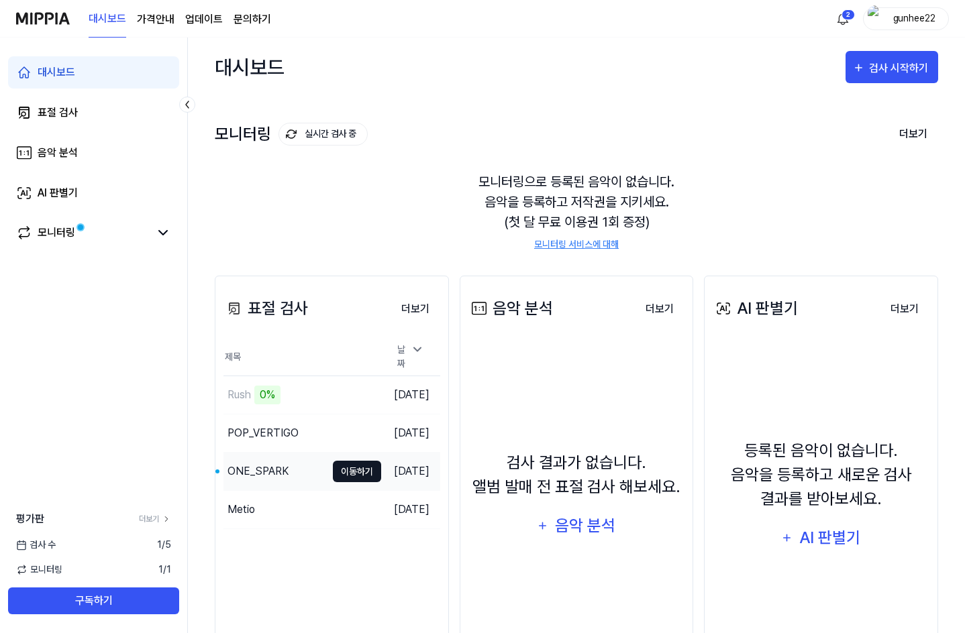
click at [345, 464] on button "이동하기" at bounding box center [357, 471] width 48 height 21
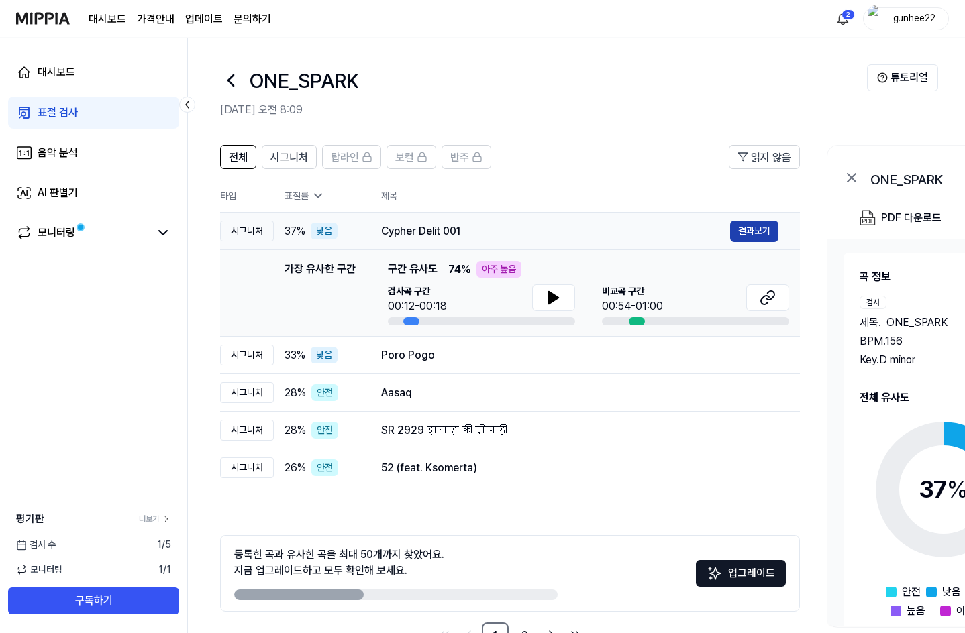
click at [747, 229] on button "결과보기" at bounding box center [754, 231] width 48 height 21
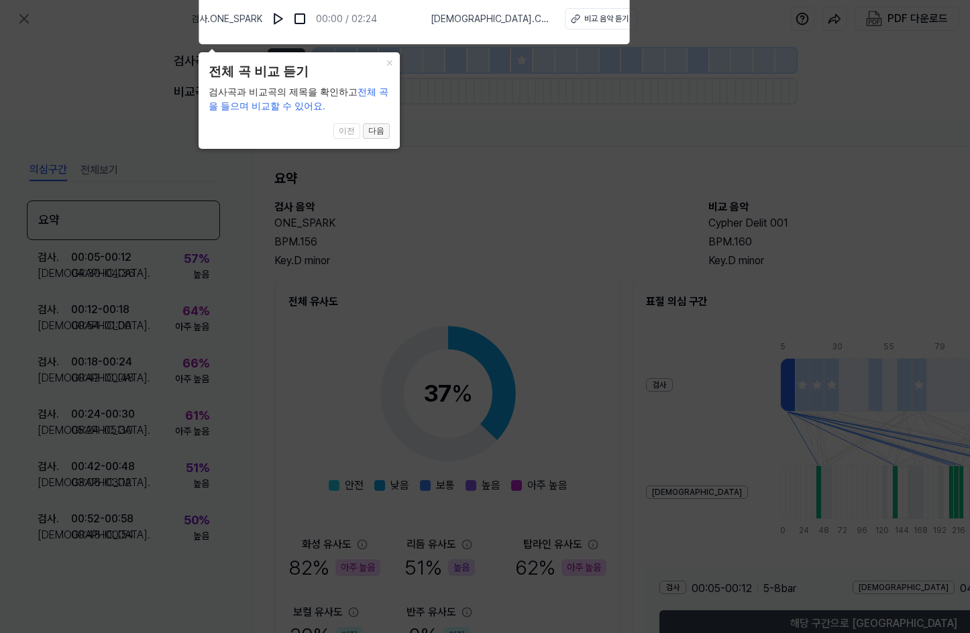
click at [382, 131] on button "다음" at bounding box center [376, 131] width 27 height 16
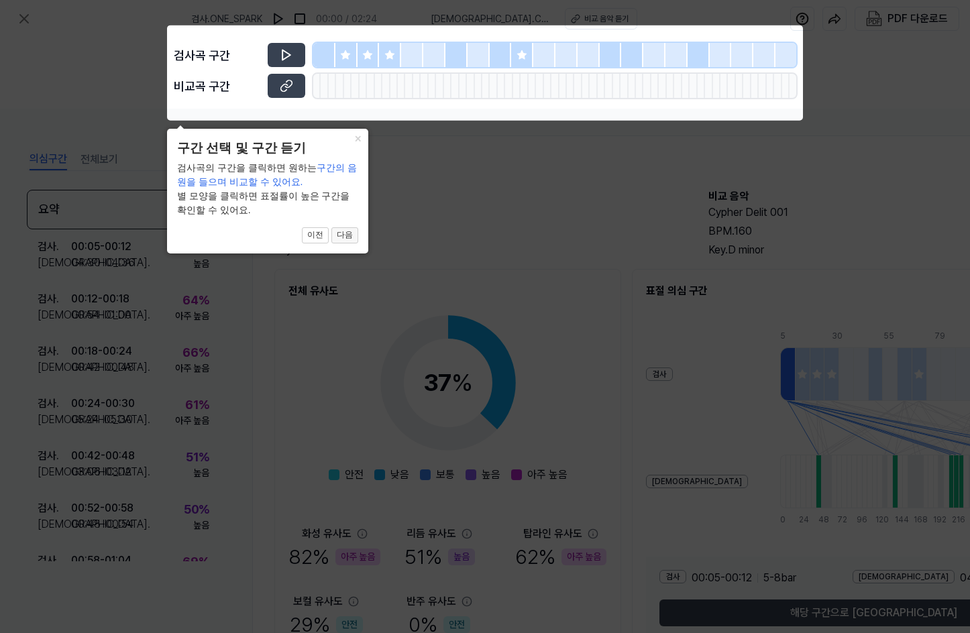
click at [350, 238] on button "다음" at bounding box center [344, 235] width 27 height 16
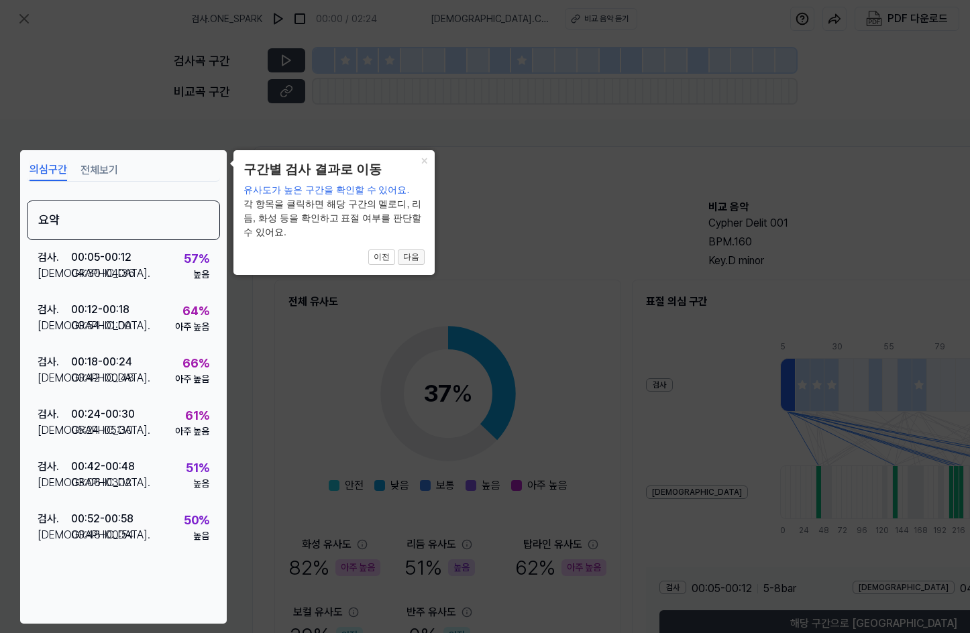
click at [415, 260] on button "다음" at bounding box center [411, 258] width 27 height 16
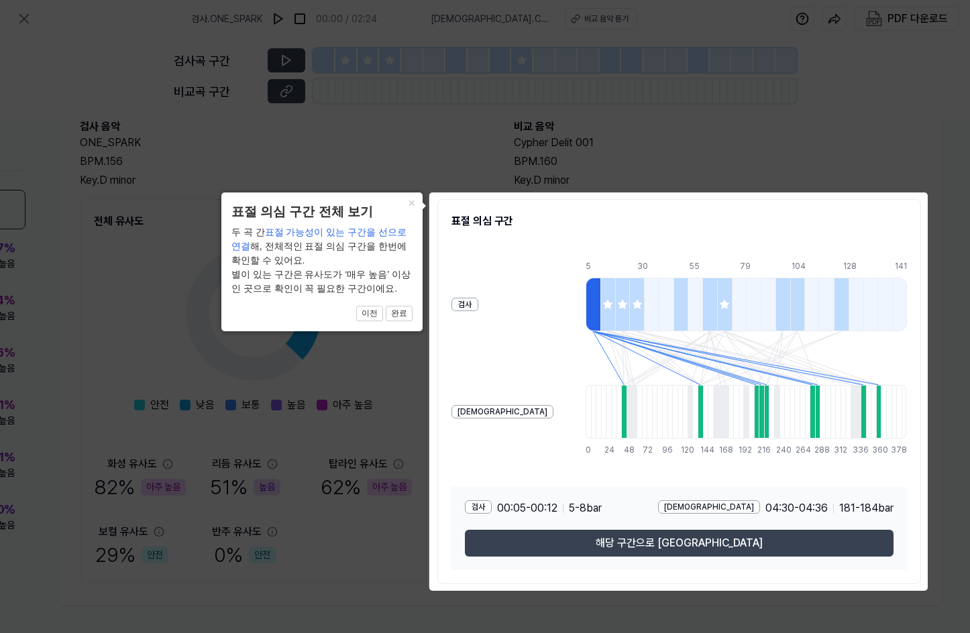
scroll to position [86, 195]
click at [637, 260] on div "30" at bounding box center [644, 266] width 15 height 12
click at [661, 521] on div "검사 00:05 - 00:12 5 - 8 bar 비교 04:30 - 04:36 181 - 184 bar 해당 구간으로 이동" at bounding box center [678, 528] width 455 height 83
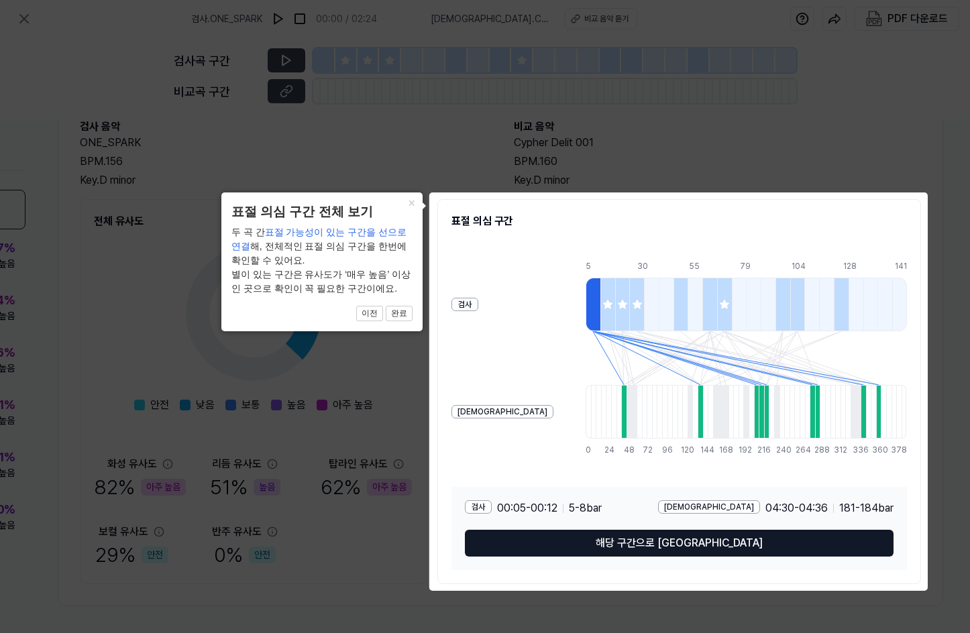
click at [657, 530] on button "해당 구간으로 [GEOGRAPHIC_DATA]" at bounding box center [679, 543] width 429 height 27
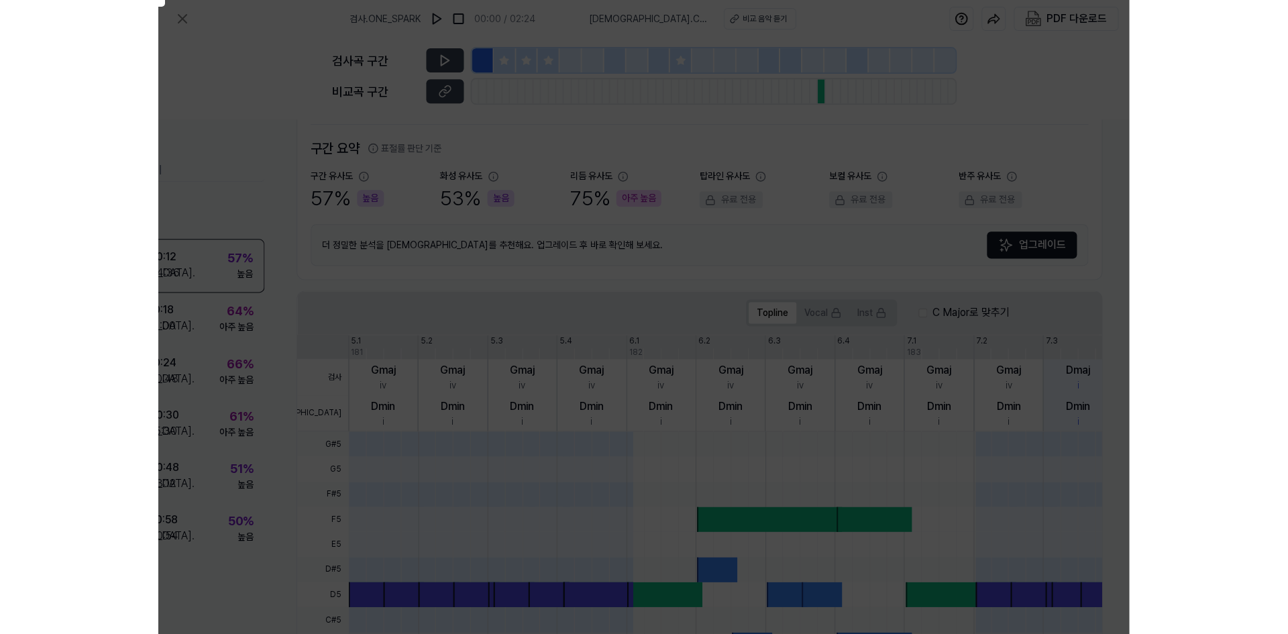
scroll to position [86, 0]
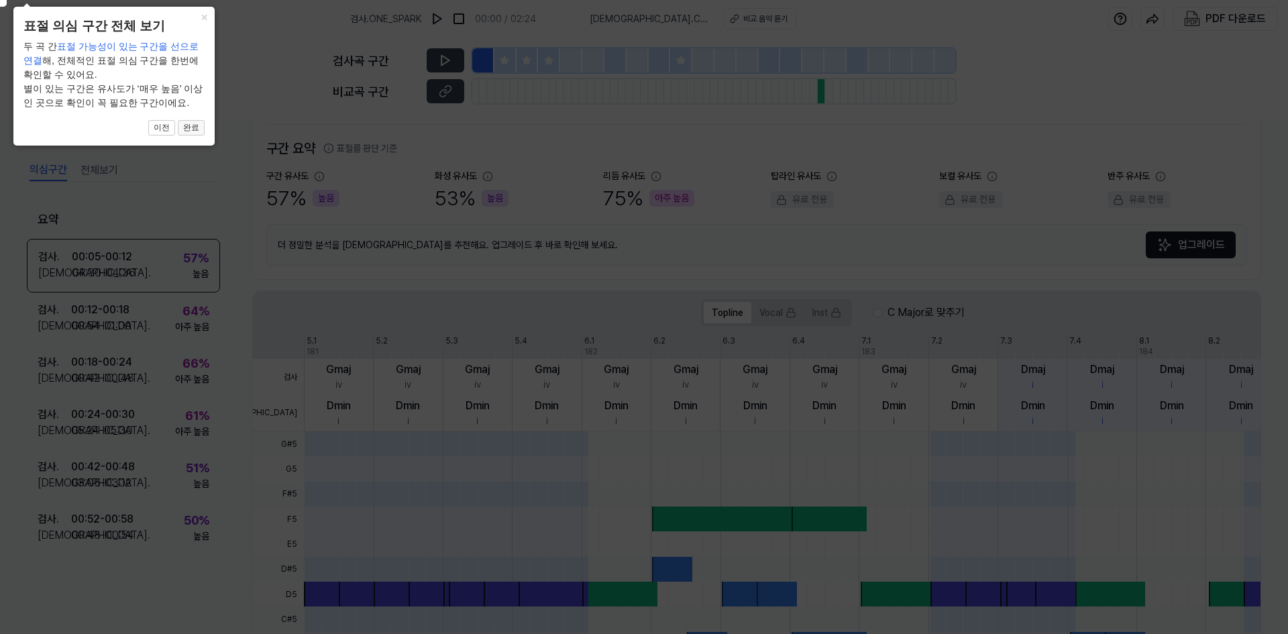
click at [191, 127] on button "완료" at bounding box center [191, 128] width 27 height 16
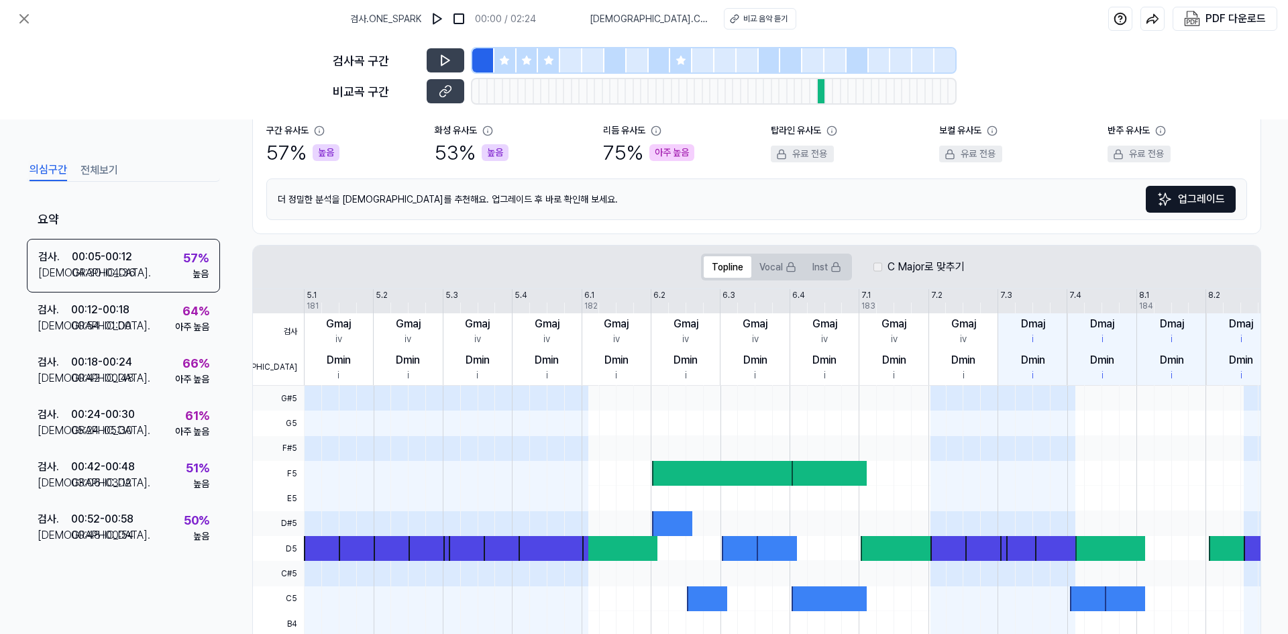
scroll to position [286, 0]
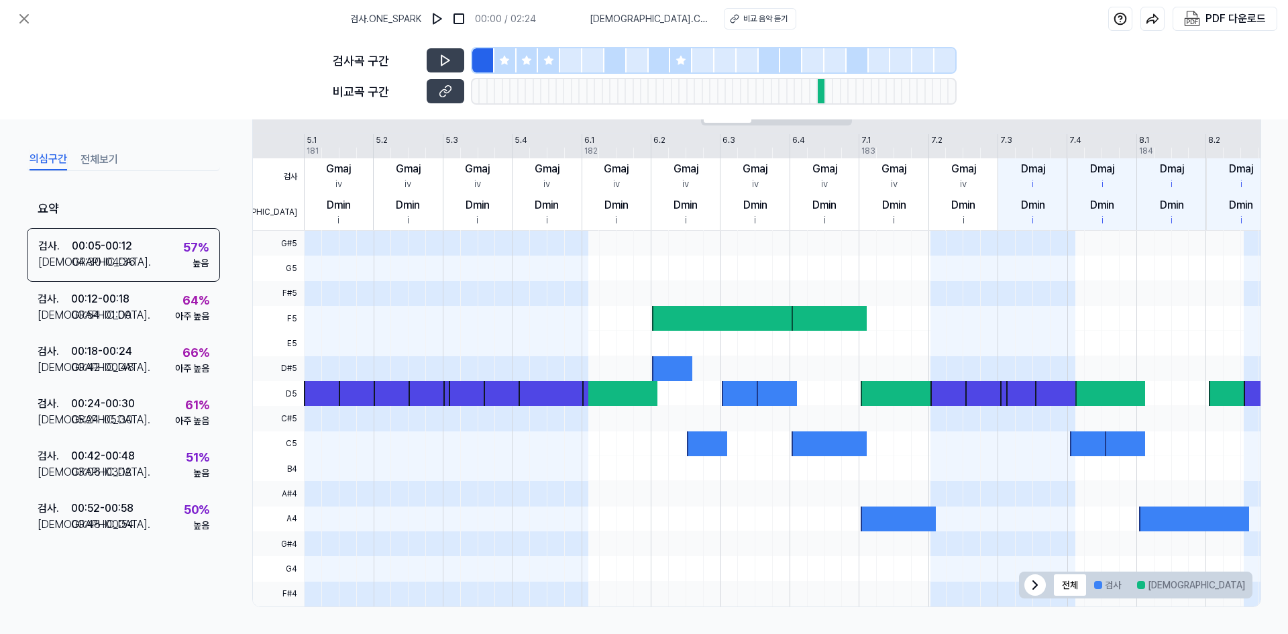
click at [97, 156] on button "전체보기" at bounding box center [99, 159] width 38 height 21
click at [55, 155] on button "의심구간" at bounding box center [49, 159] width 38 height 21
click at [94, 158] on button "전체보기" at bounding box center [99, 159] width 38 height 21
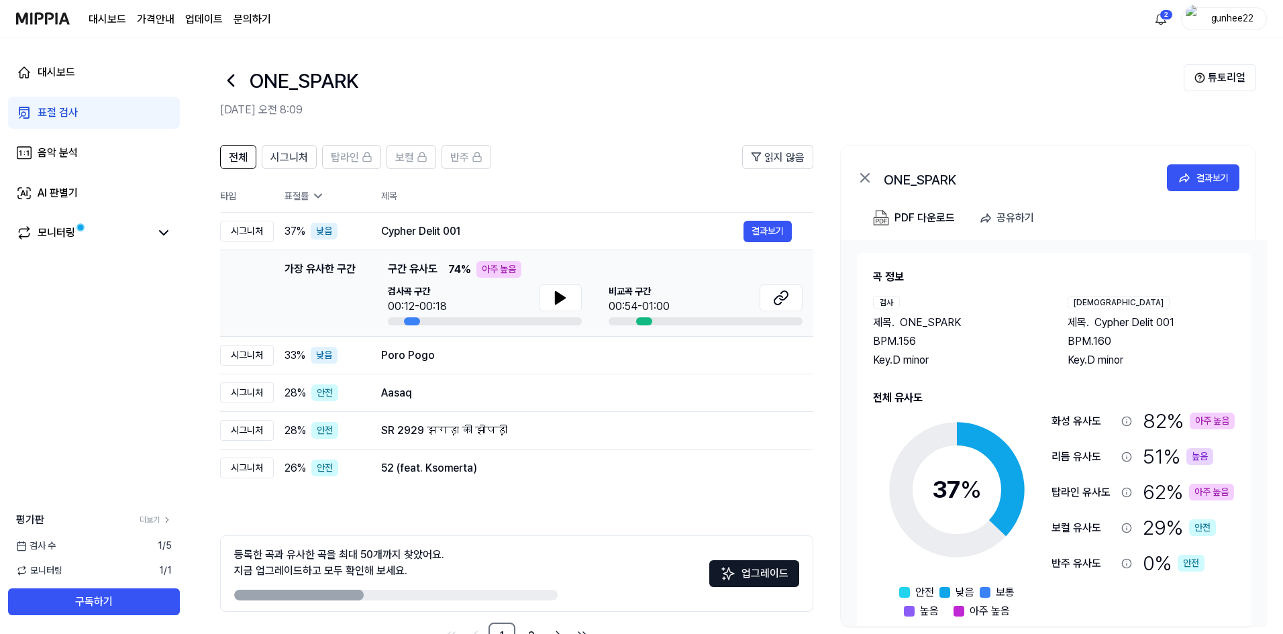
click at [321, 199] on icon at bounding box center [317, 195] width 13 height 13
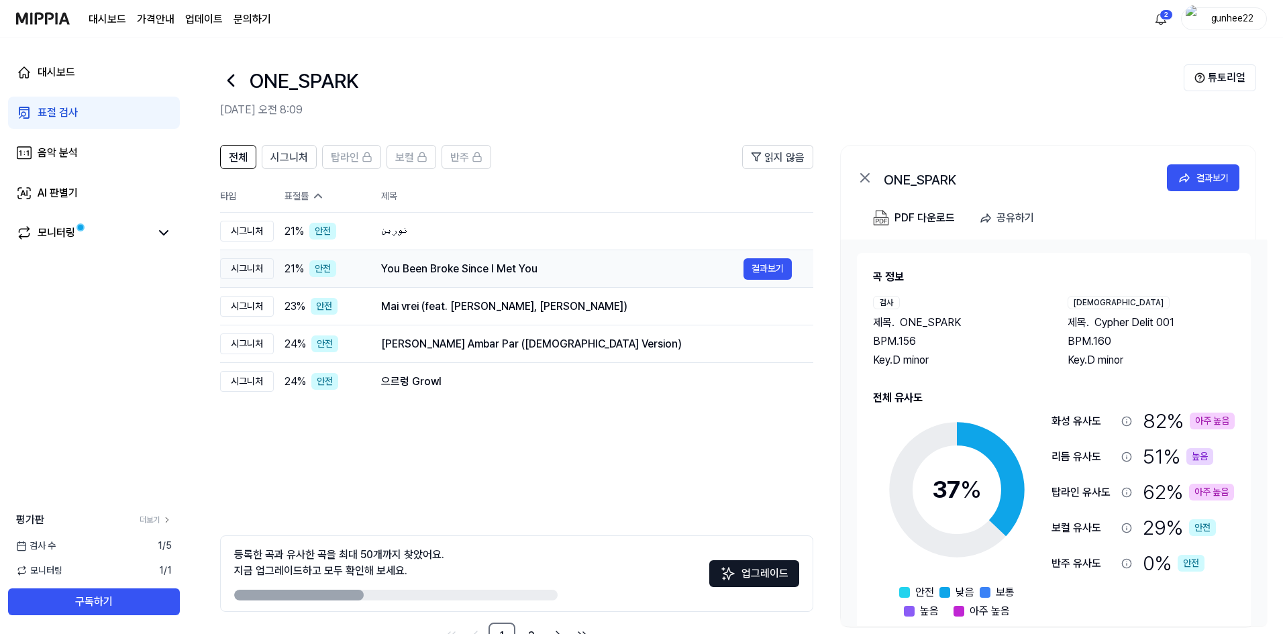
drag, startPoint x: 377, startPoint y: 504, endPoint x: 333, endPoint y: 266, distance: 242.9
click at [378, 502] on div "전체 시그니처 탑라인 보컬 반주 읽지 않음 전체 시그니처 탑라인 보컬 반주 타입 표절률 제목 표절률 읽지 않음 시그니처 21 % 안전 نوري…" at bounding box center [516, 397] width 593 height 504
click at [318, 190] on icon at bounding box center [317, 195] width 13 height 13
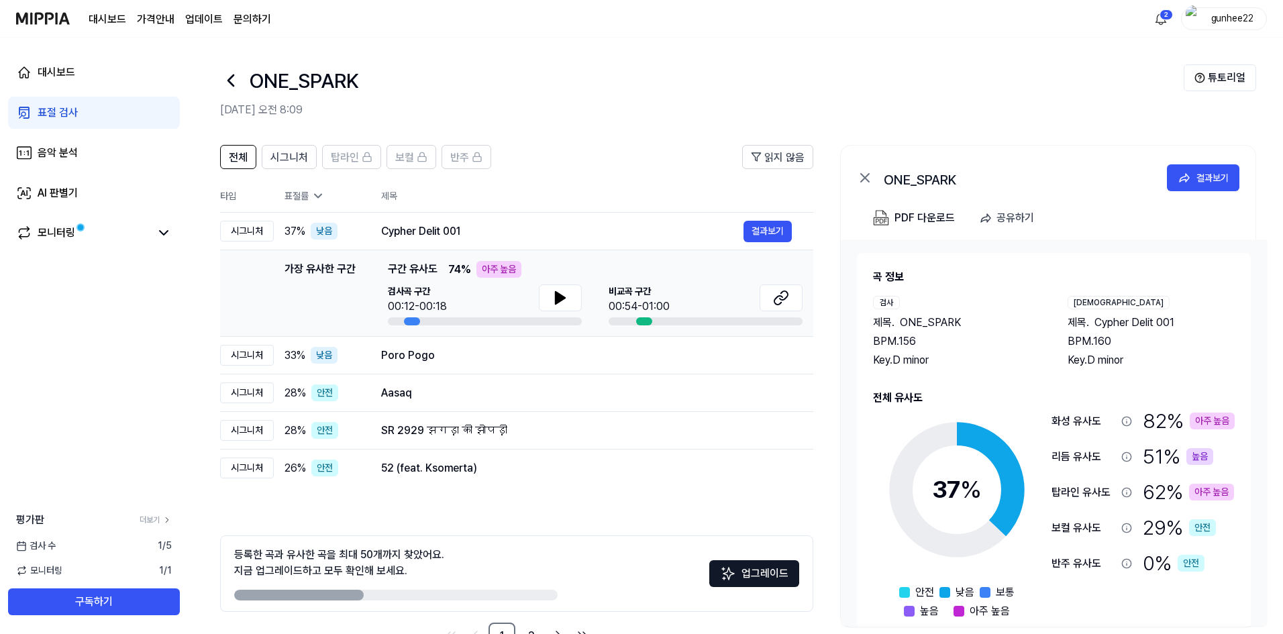
click at [319, 197] on icon at bounding box center [318, 196] width 7 height 3
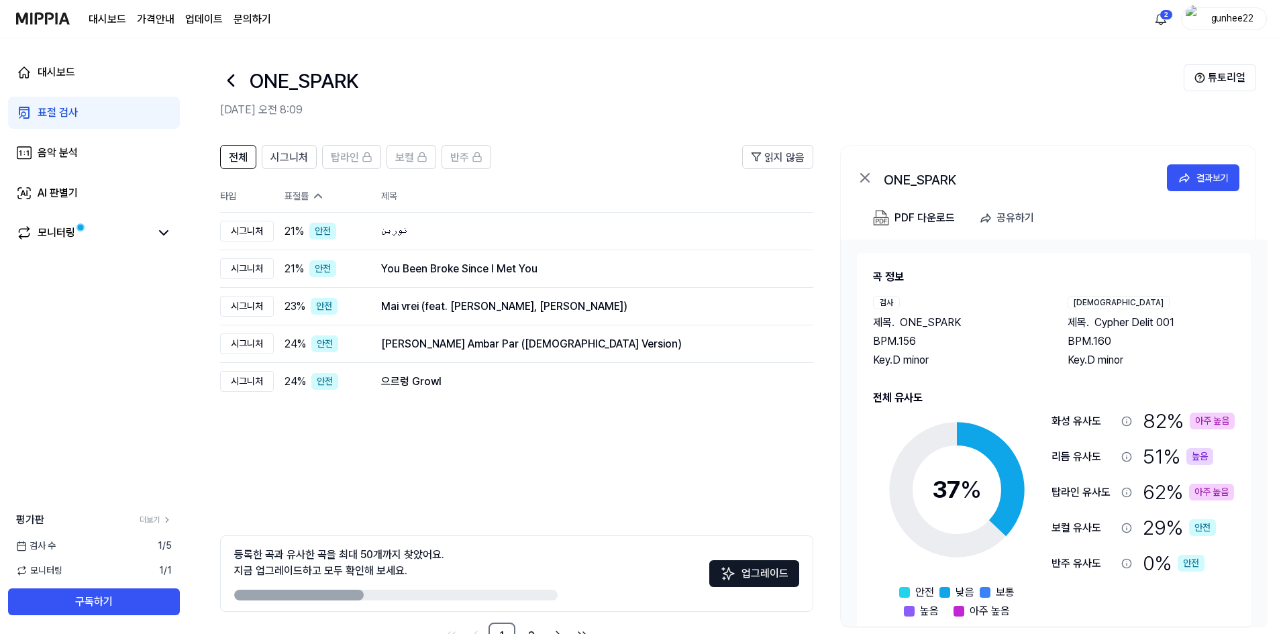
click at [317, 193] on icon at bounding box center [317, 195] width 13 height 13
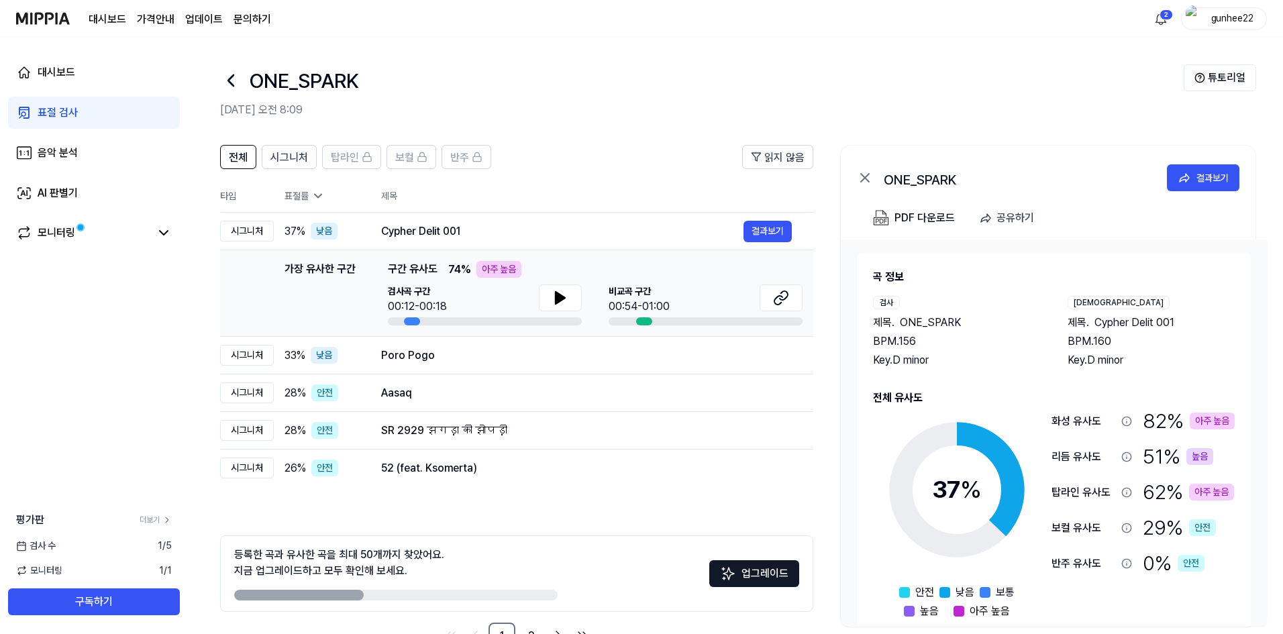
click at [312, 198] on icon at bounding box center [317, 195] width 13 height 13
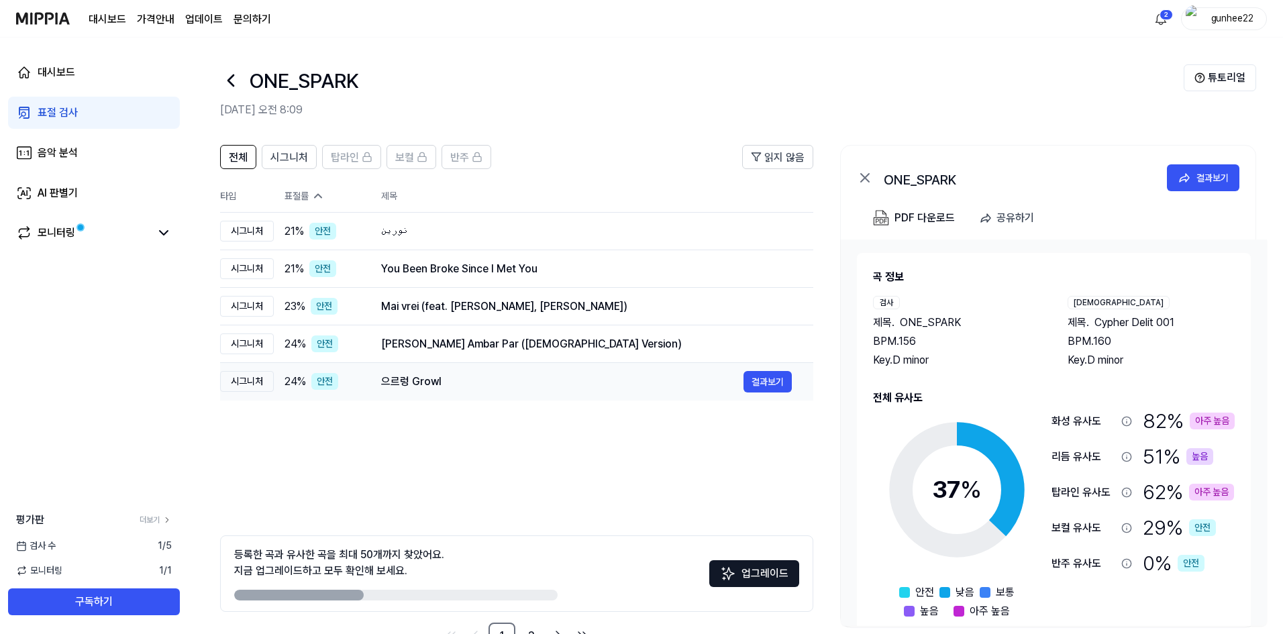
click at [397, 389] on div "으르렁 Growl" at bounding box center [562, 382] width 362 height 16
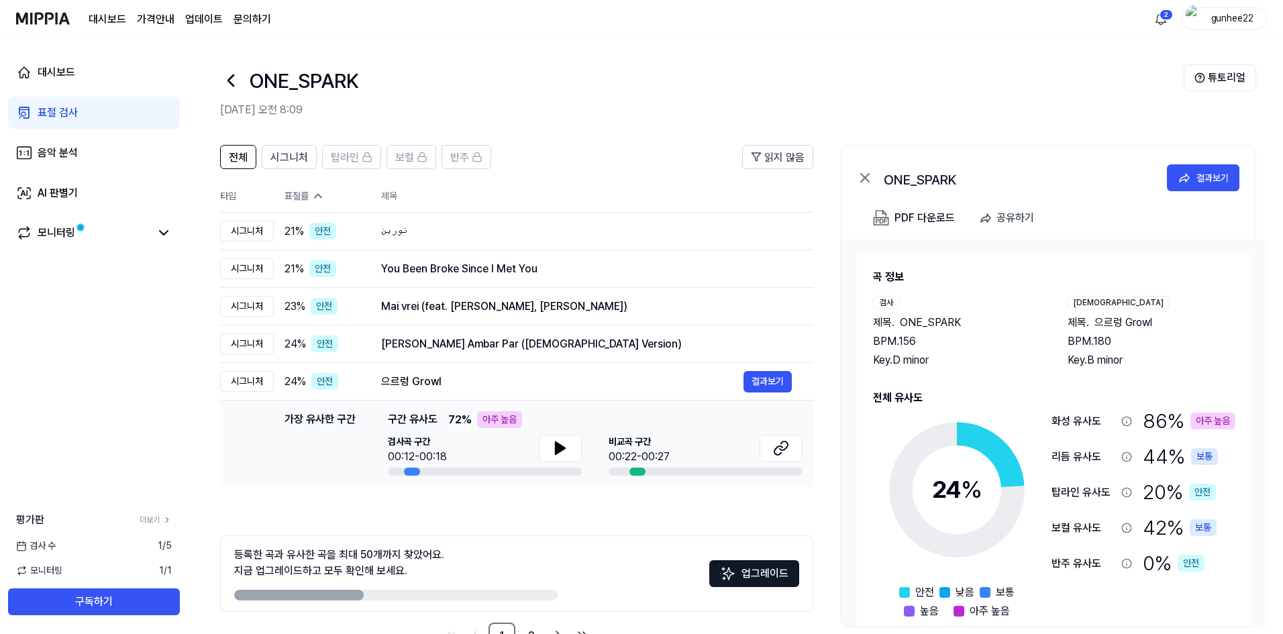
click at [317, 193] on icon at bounding box center [317, 195] width 13 height 13
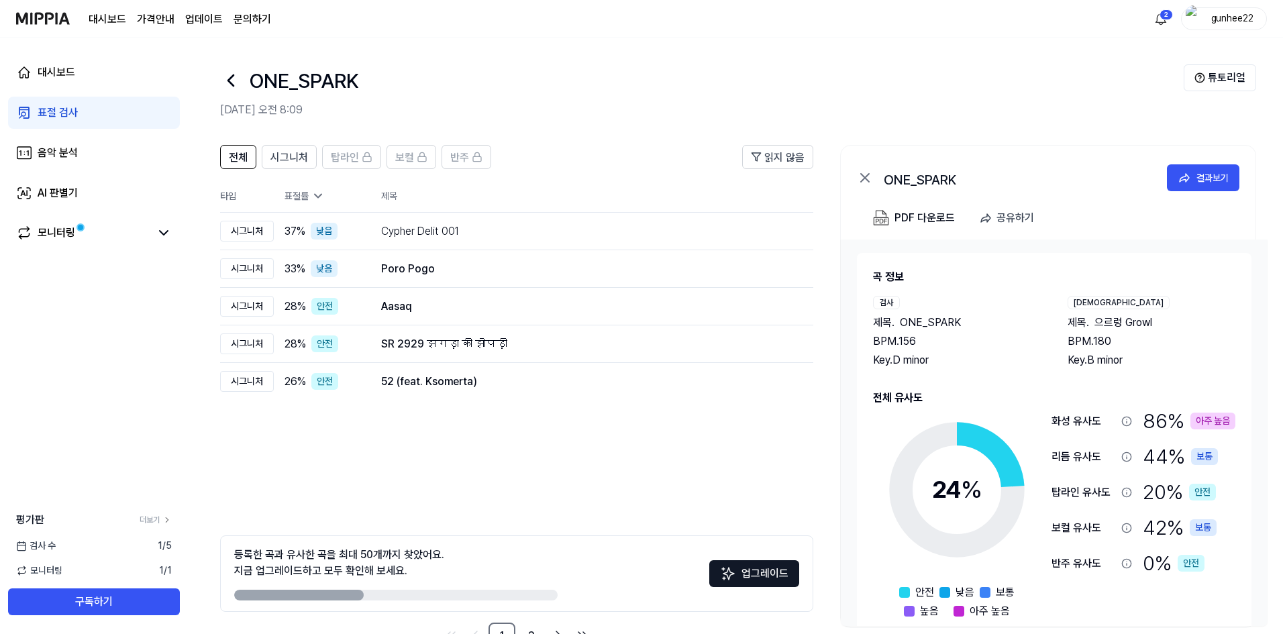
click at [313, 195] on icon at bounding box center [317, 195] width 13 height 13
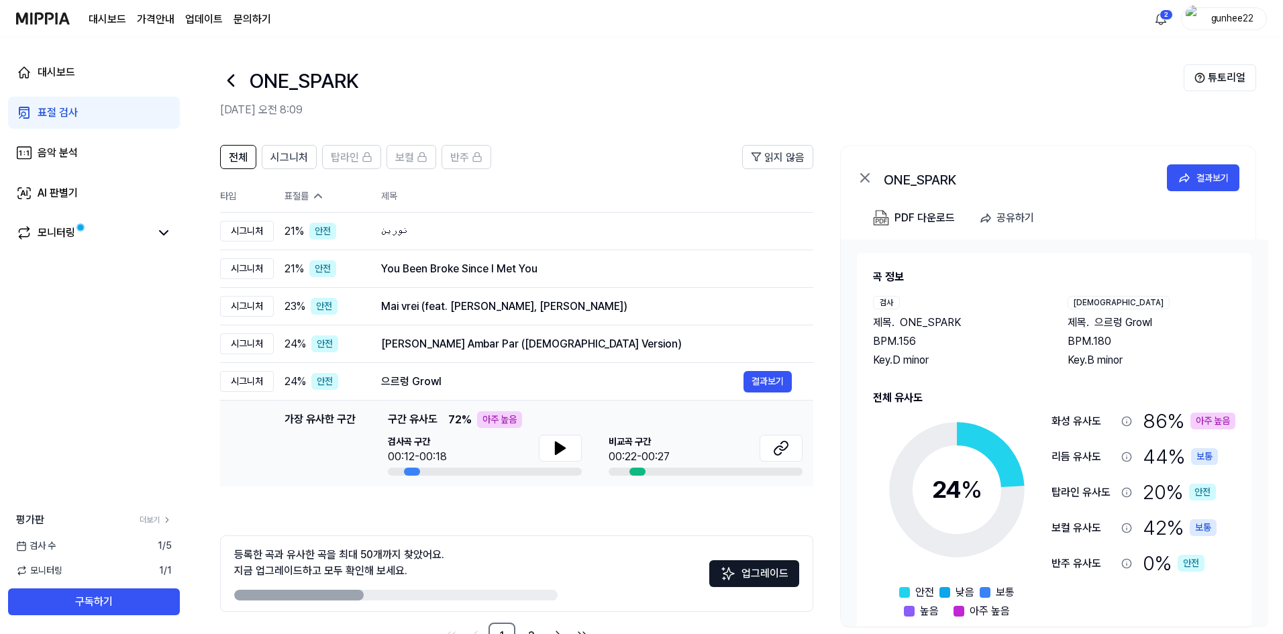
click at [315, 193] on icon at bounding box center [317, 195] width 13 height 13
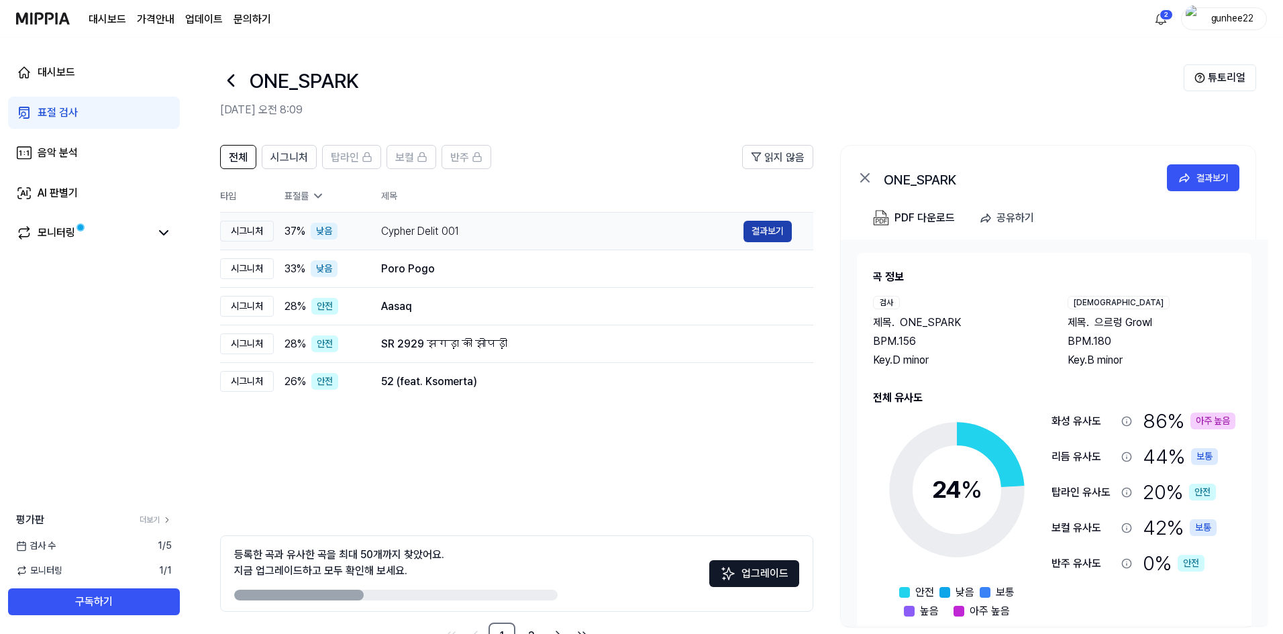
click at [754, 241] on button "결과보기" at bounding box center [767, 231] width 48 height 21
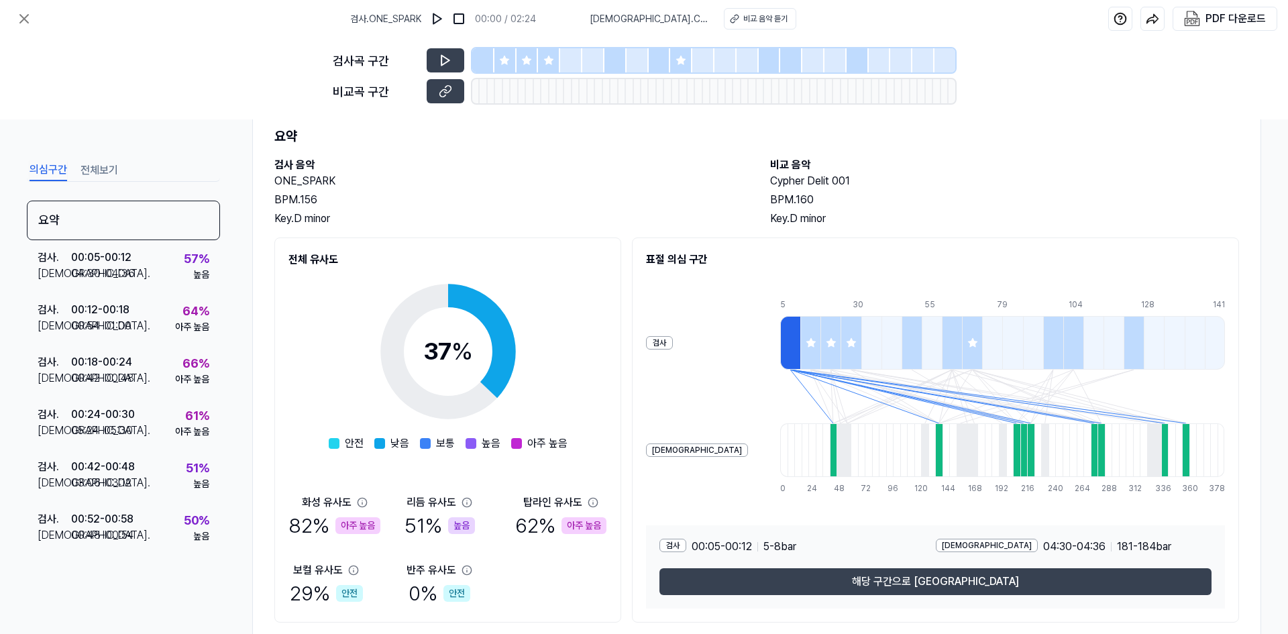
scroll to position [80, 0]
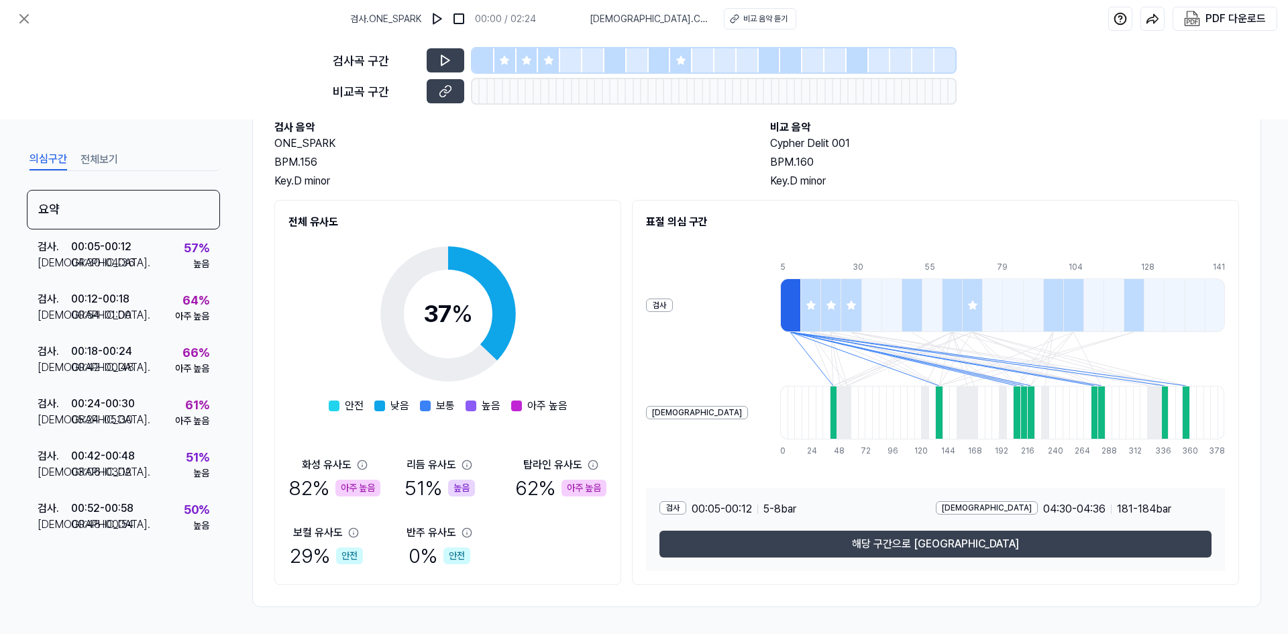
click at [780, 311] on div at bounding box center [790, 305] width 20 height 54
click at [830, 417] on div at bounding box center [833, 413] width 7 height 54
click at [780, 308] on div at bounding box center [790, 305] width 20 height 54
click at [806, 303] on icon at bounding box center [811, 305] width 11 height 11
click at [820, 294] on div at bounding box center [830, 305] width 20 height 54
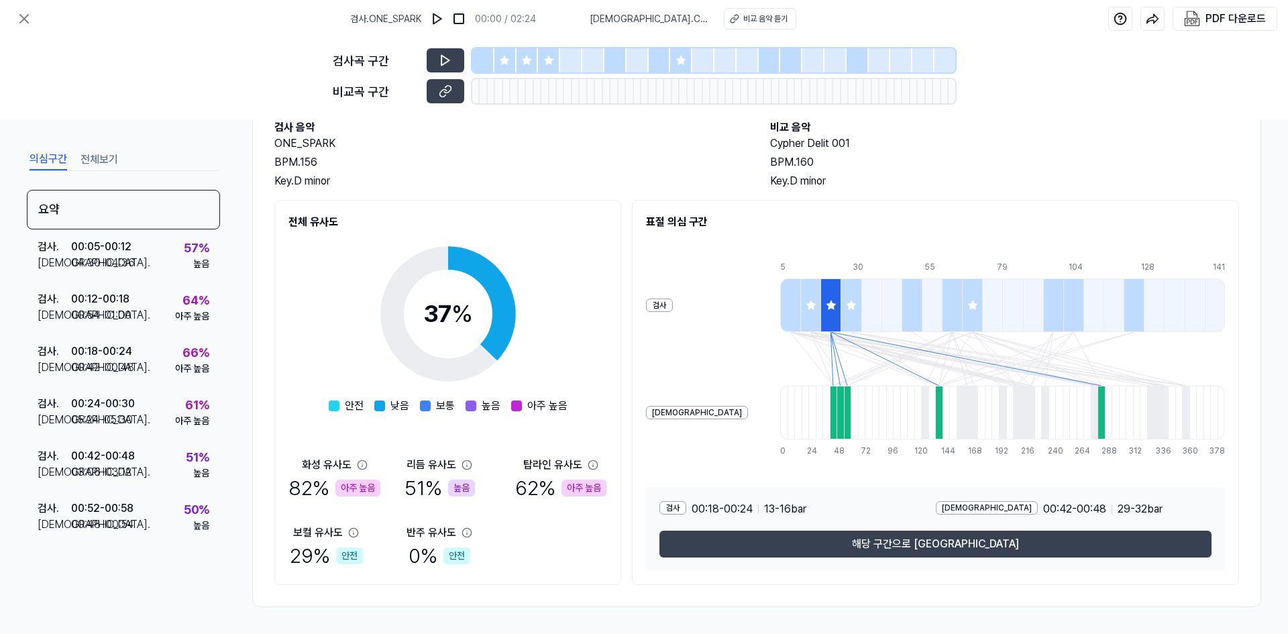
click at [841, 298] on div at bounding box center [851, 305] width 20 height 54
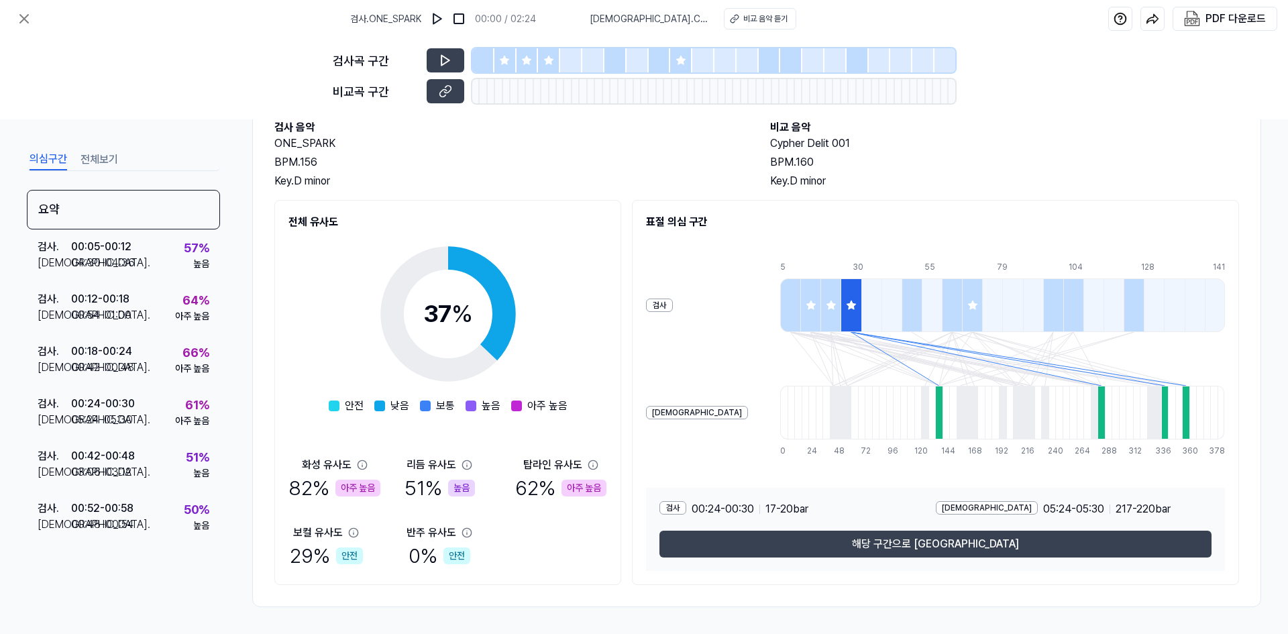
click at [902, 296] on div at bounding box center [912, 305] width 20 height 54
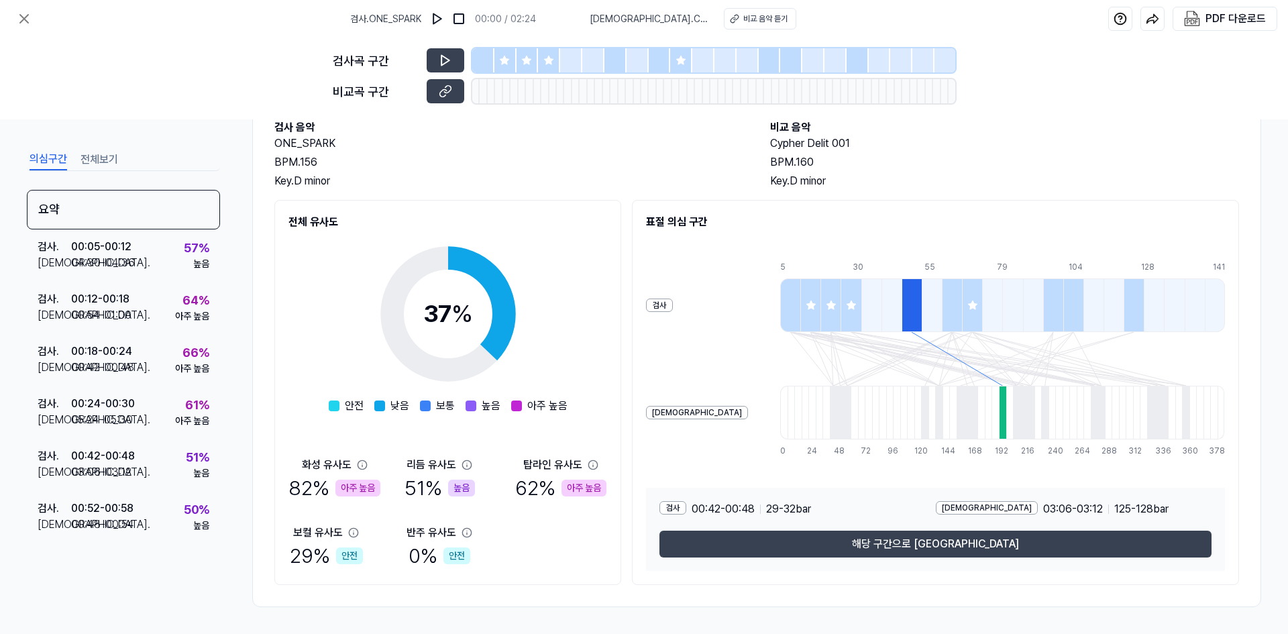
click at [336, 471] on div "화성 유사도" at bounding box center [327, 465] width 50 height 16
click at [361, 464] on icon at bounding box center [362, 465] width 11 height 11
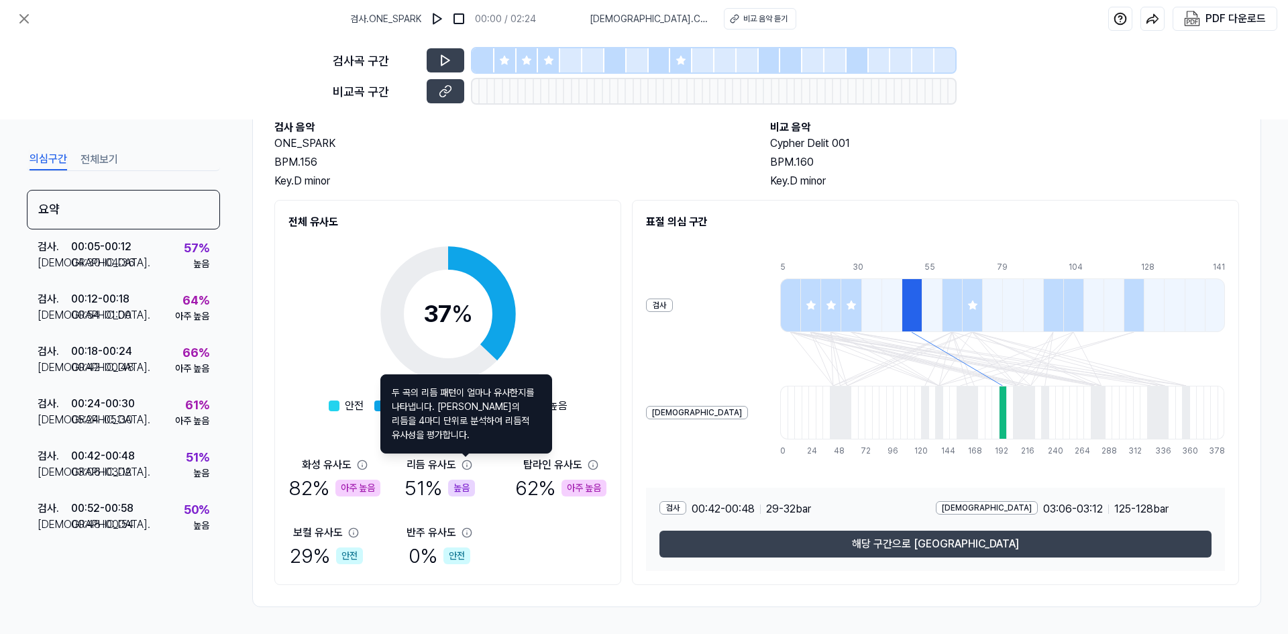
click at [464, 464] on icon at bounding box center [467, 465] width 11 height 11
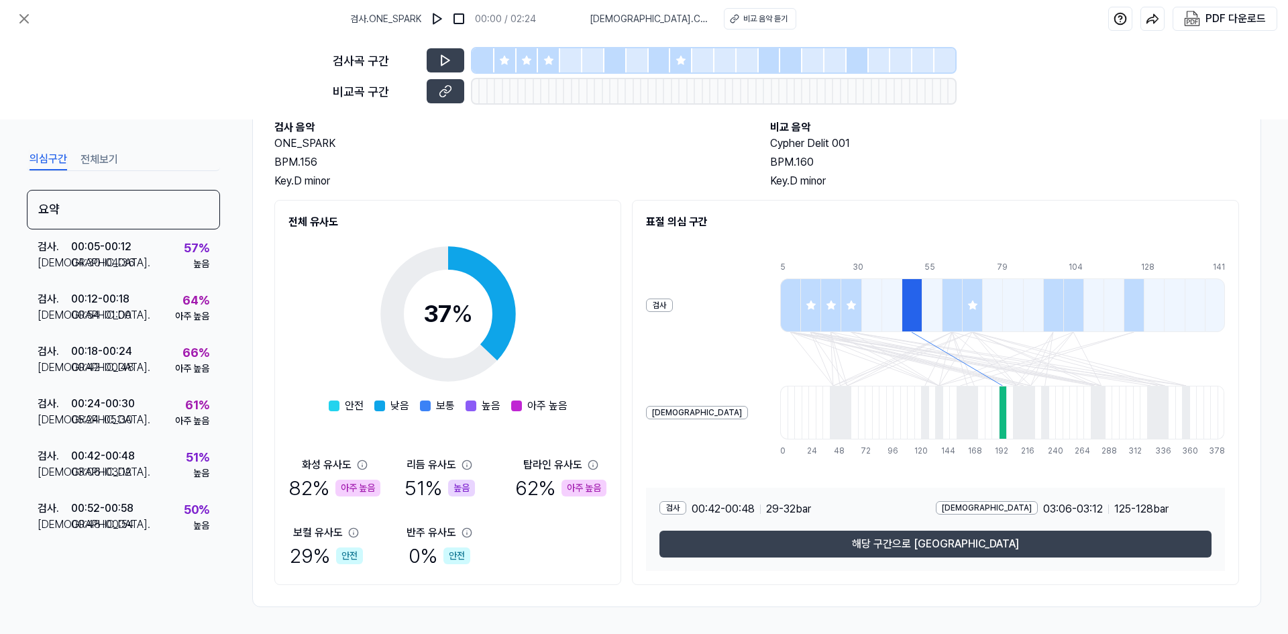
click at [470, 462] on icon at bounding box center [467, 465] width 11 height 11
click at [466, 464] on icon at bounding box center [467, 465] width 11 height 11
click at [466, 466] on icon at bounding box center [467, 465] width 11 height 11
click at [595, 464] on icon at bounding box center [593, 465] width 11 height 11
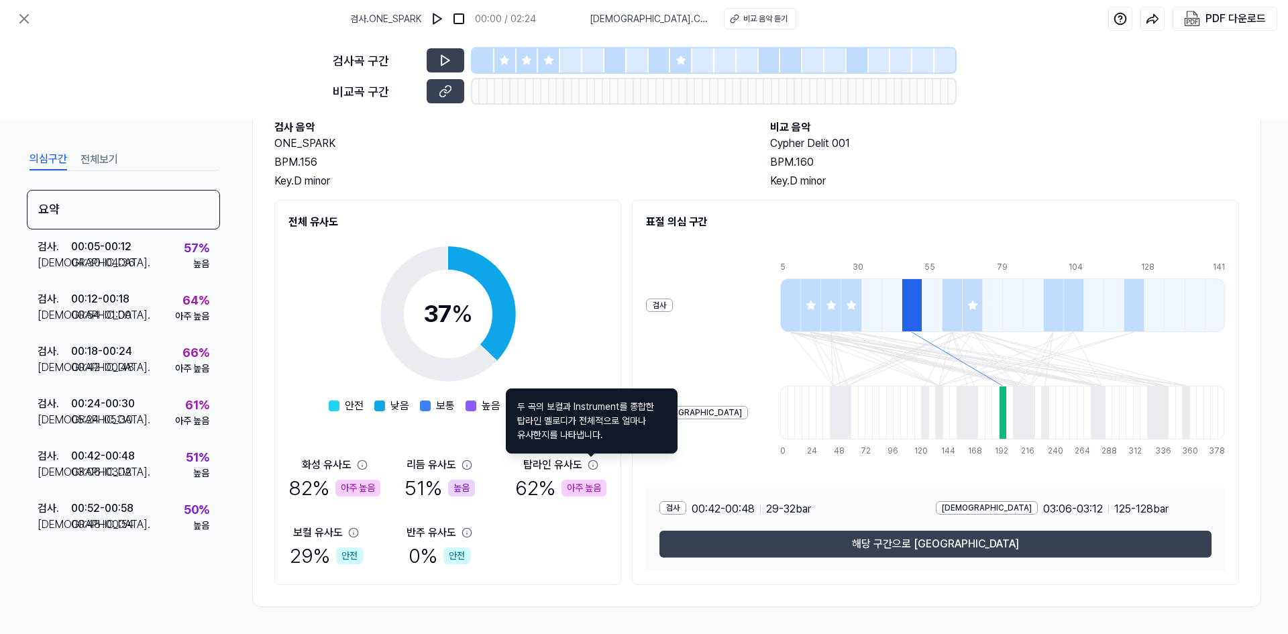
click at [580, 539] on div "화성 유사도 82 % 아주 높음 리듬 유사도 51 % 높음 탑라인 유사도 62 % 아주 높음 보컬 유사도 29 % 안전 반주 유사도 0 % 안전" at bounding box center [447, 514] width 319 height 114
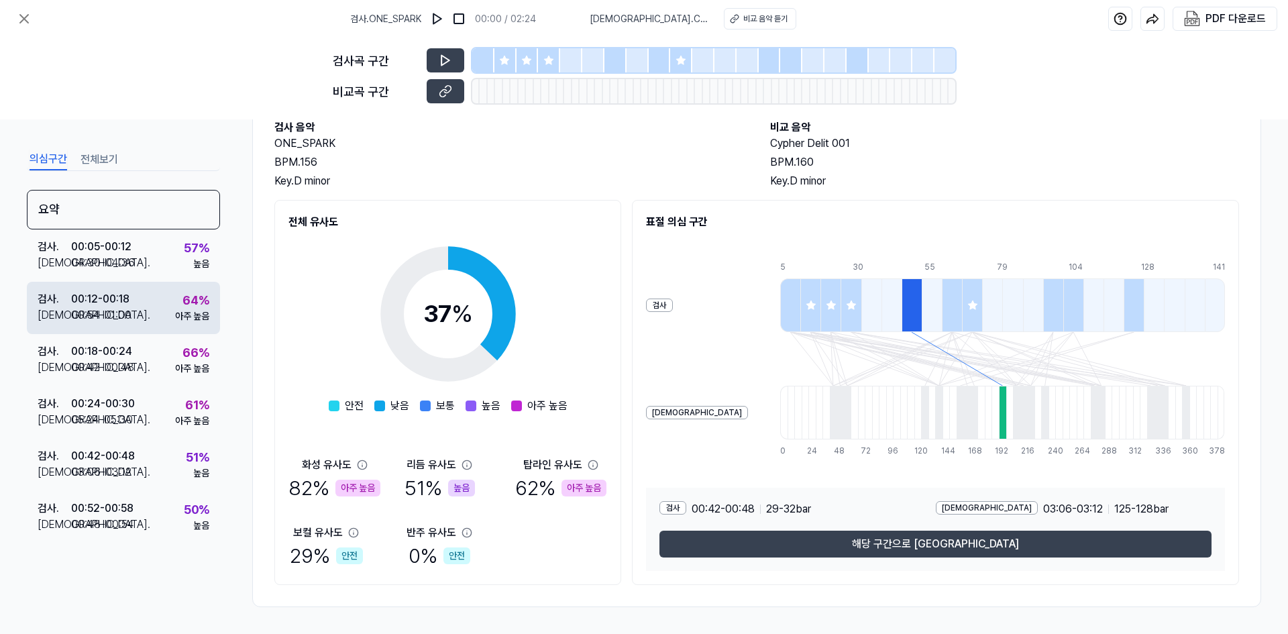
click at [115, 306] on div "00:12 - 00:18" at bounding box center [100, 299] width 58 height 16
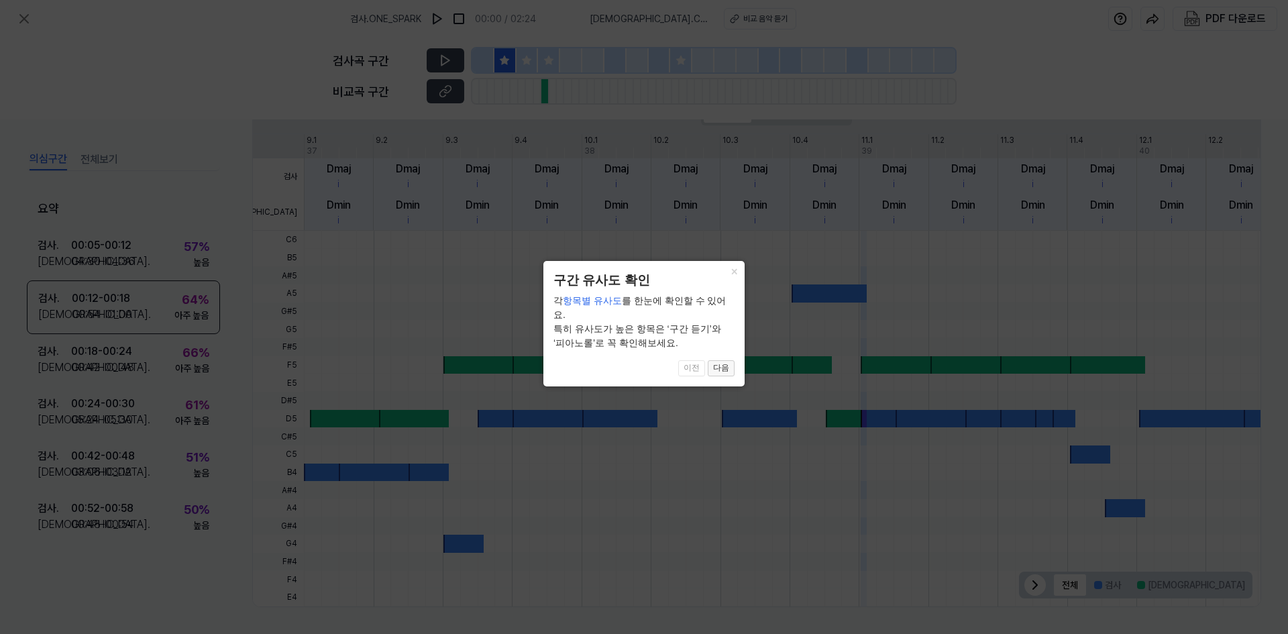
click at [713, 360] on button "다음" at bounding box center [721, 368] width 27 height 16
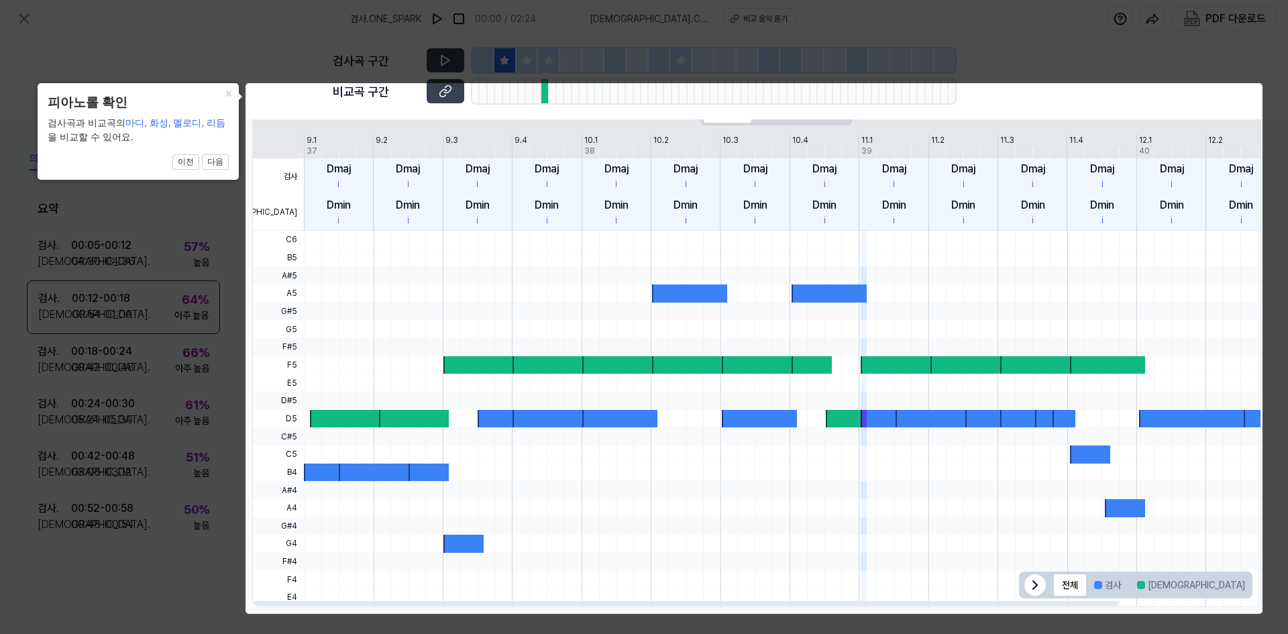
click at [512, 331] on div at bounding box center [512, 419] width 1 height 376
click at [211, 162] on button "다음" at bounding box center [215, 162] width 27 height 16
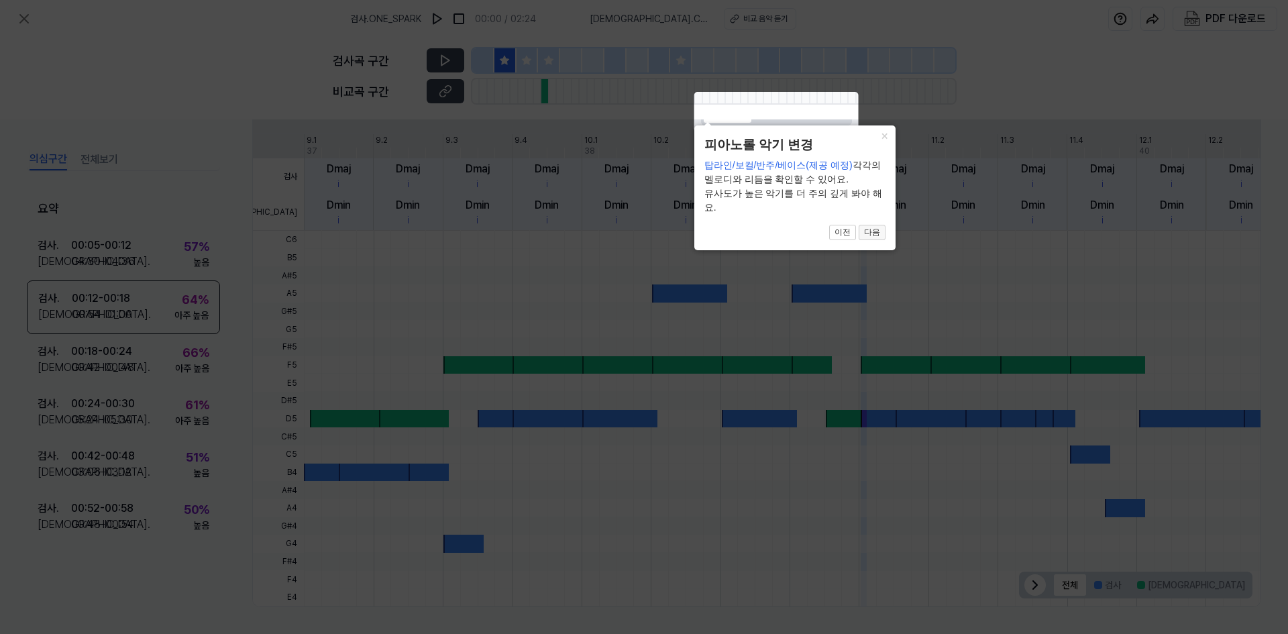
click at [873, 229] on button "다음" at bounding box center [872, 233] width 27 height 16
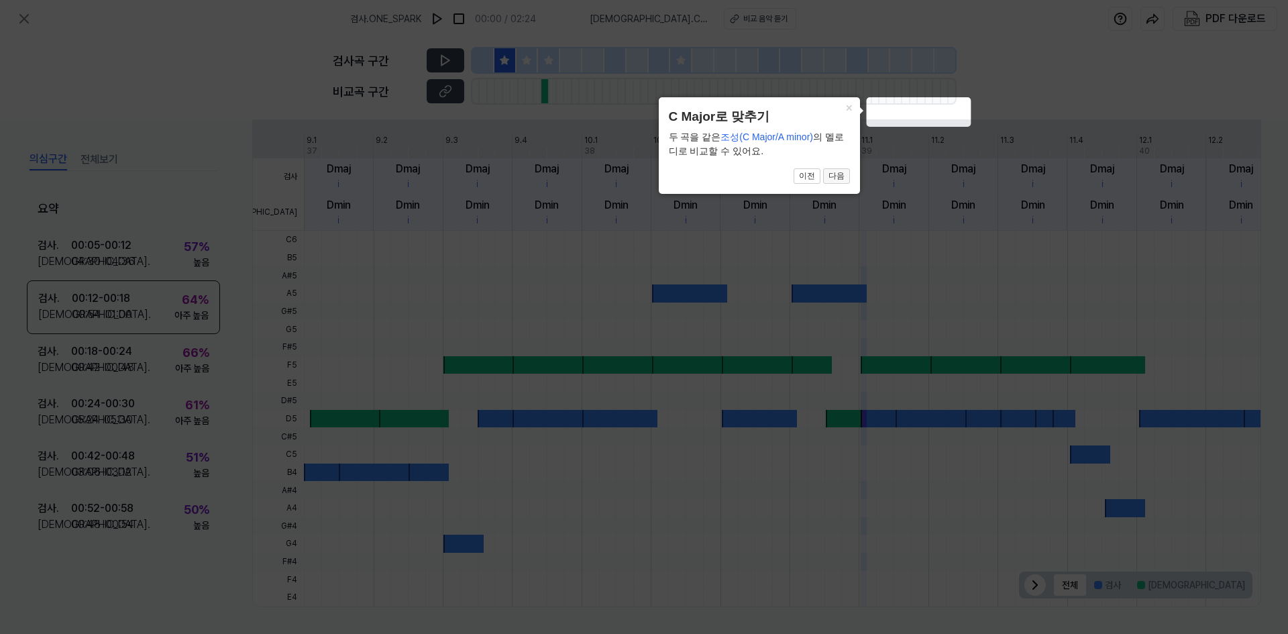
click at [849, 181] on button "다음" at bounding box center [836, 176] width 27 height 16
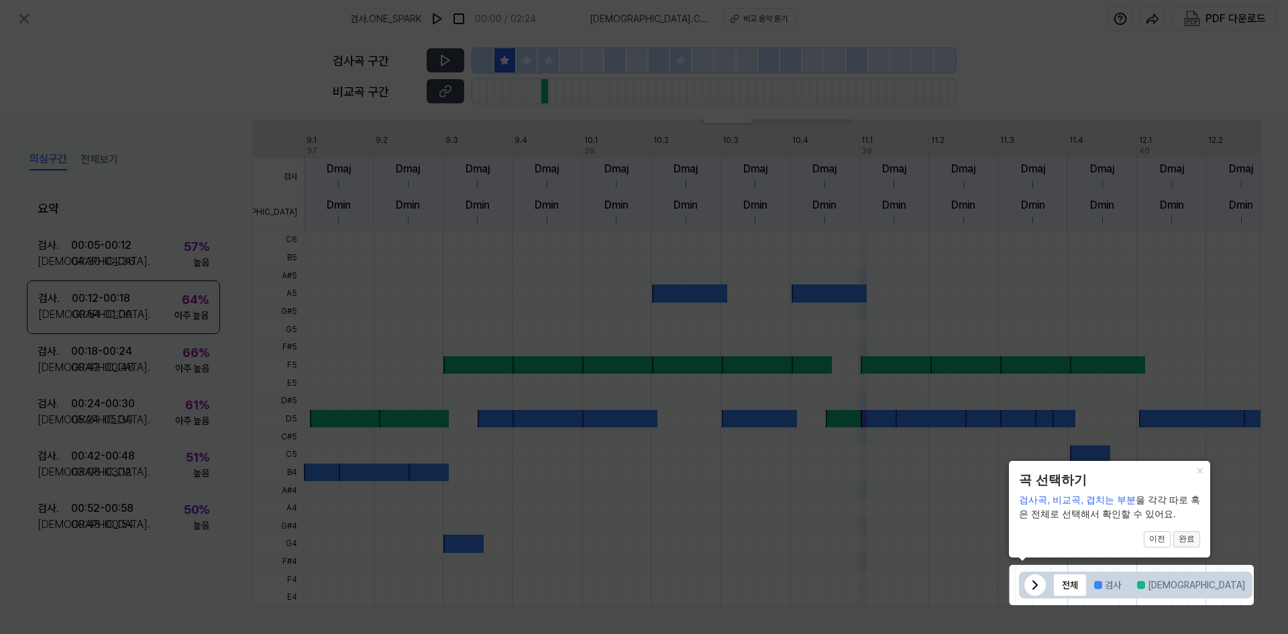
click at [969, 540] on button "완료" at bounding box center [1186, 539] width 27 height 16
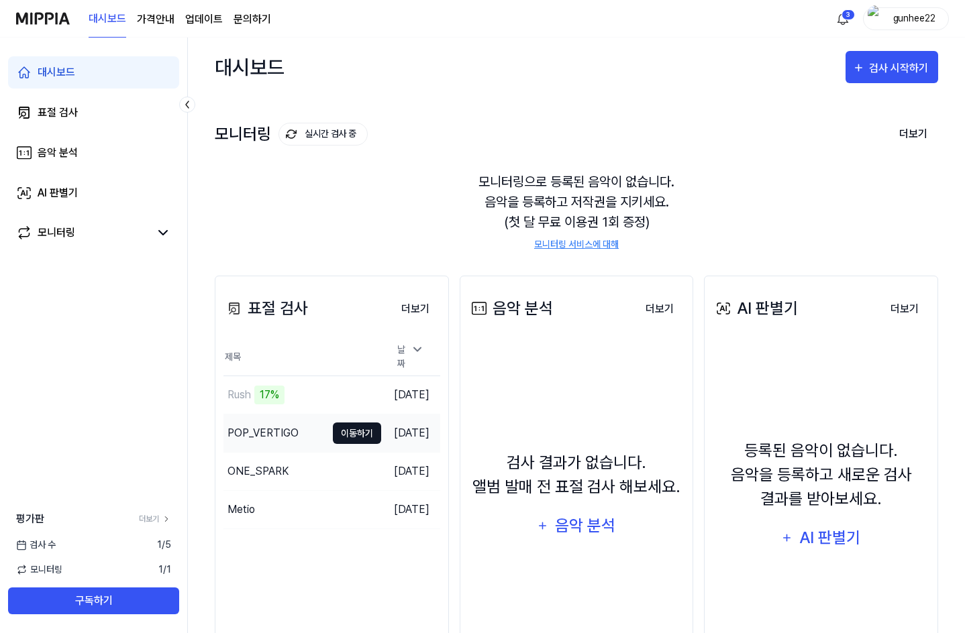
click at [333, 427] on button "이동하기" at bounding box center [357, 433] width 48 height 21
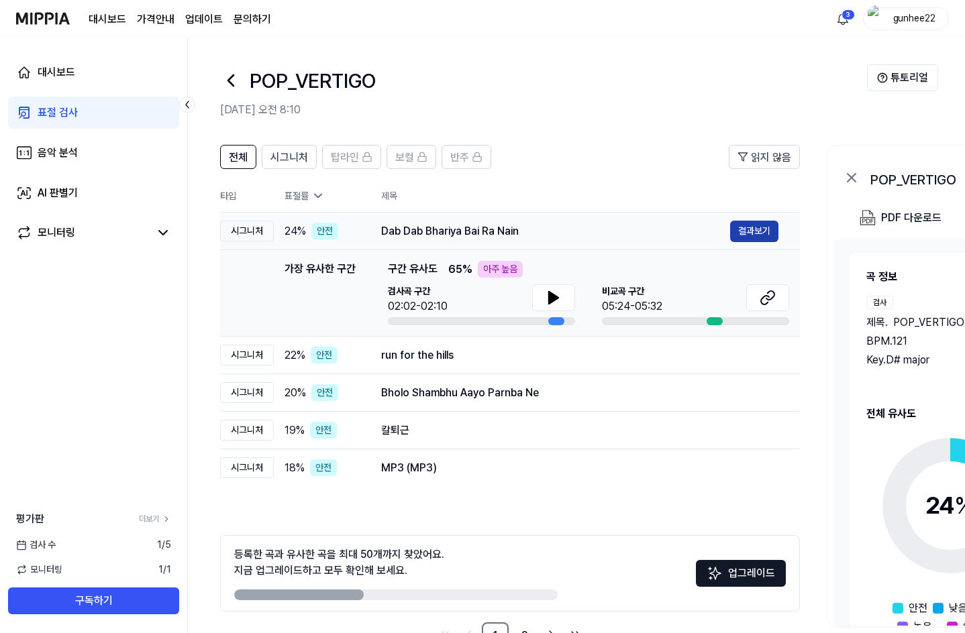
click at [758, 227] on button "결과보기" at bounding box center [754, 231] width 48 height 21
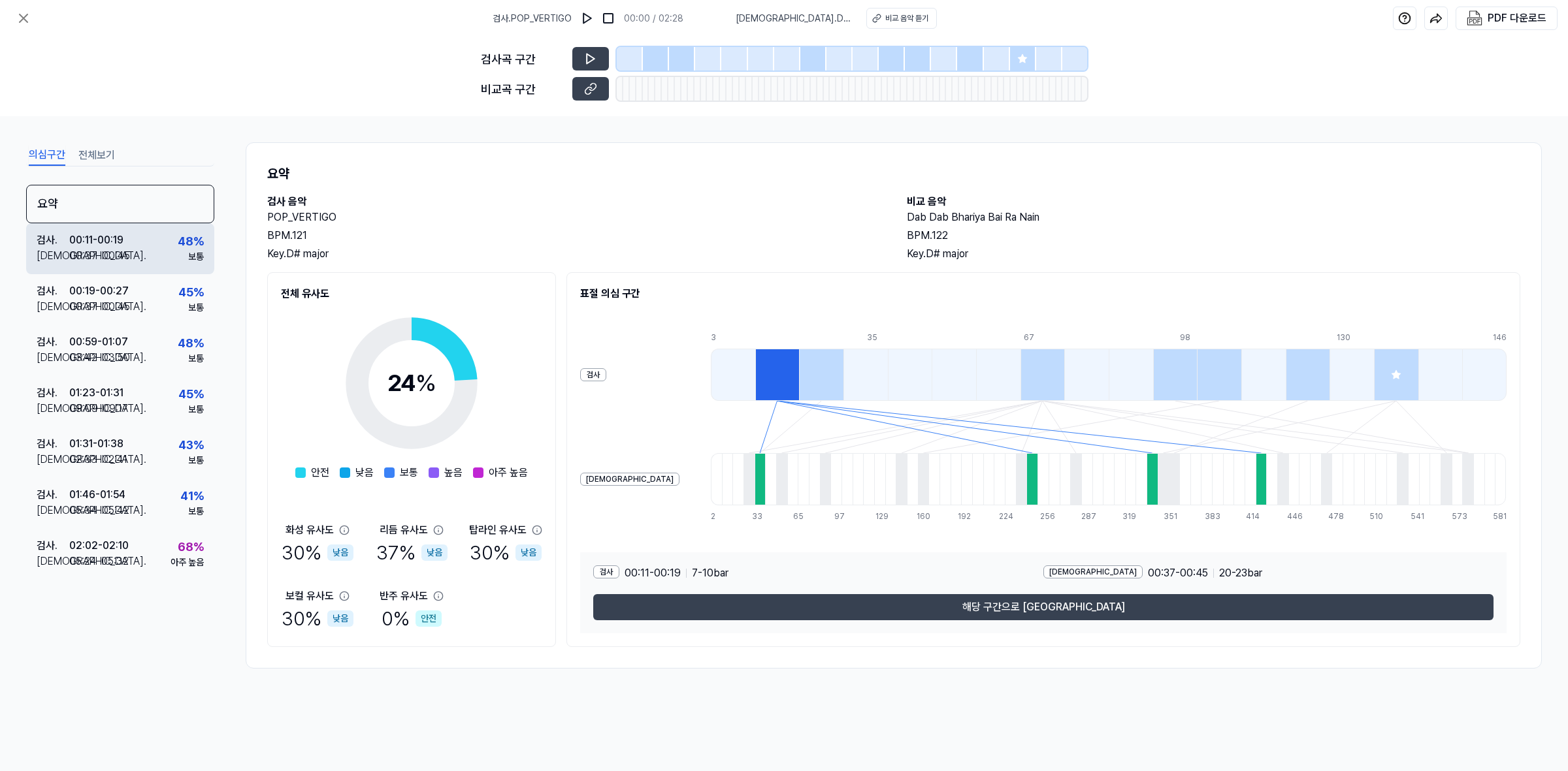
click at [126, 259] on div "00:37 - 00:45" at bounding box center [99, 256] width 60 height 16
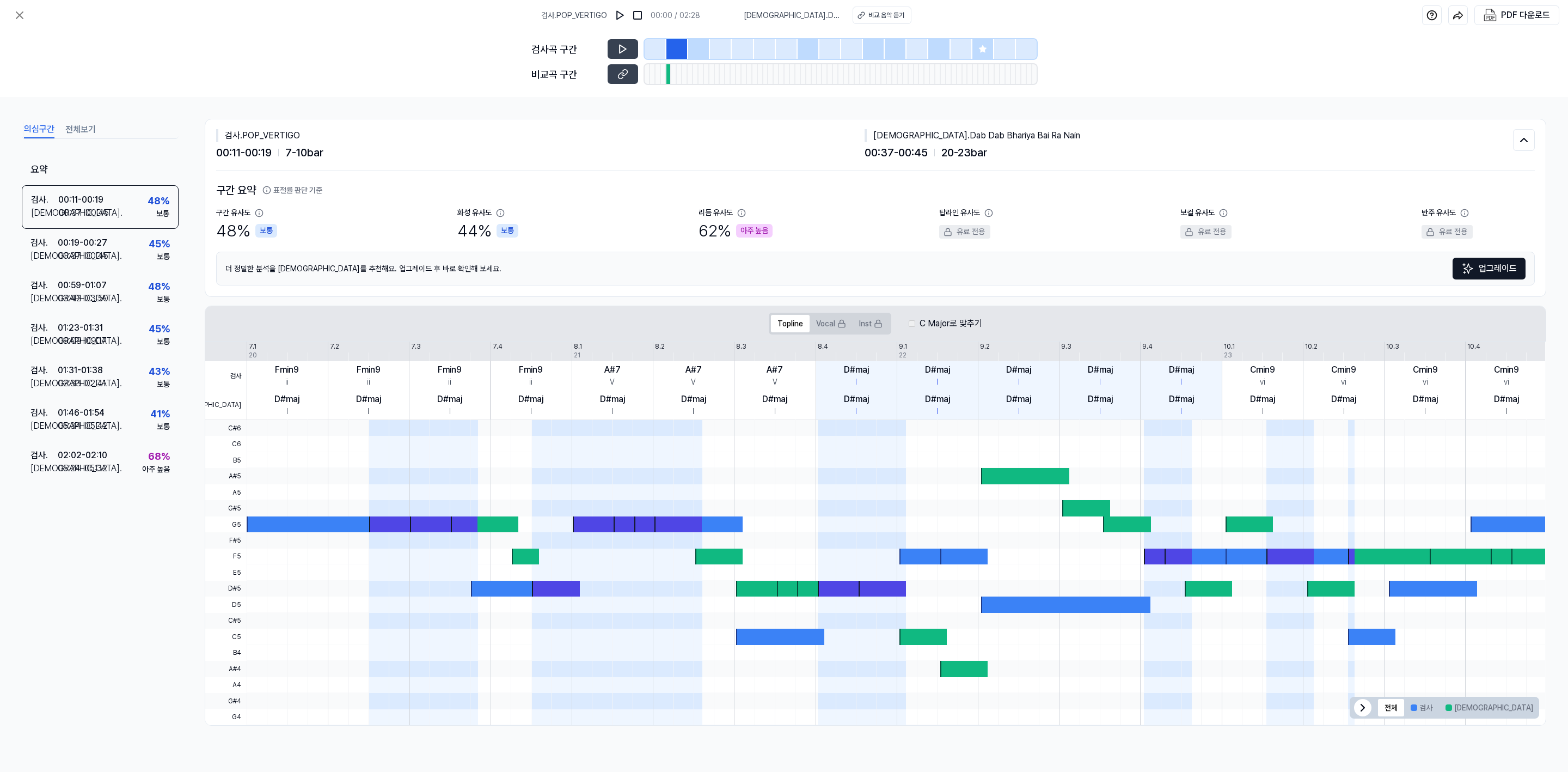
click at [786, 514] on button "겹치는 부분" at bounding box center [1567, 707] width 56 height 17
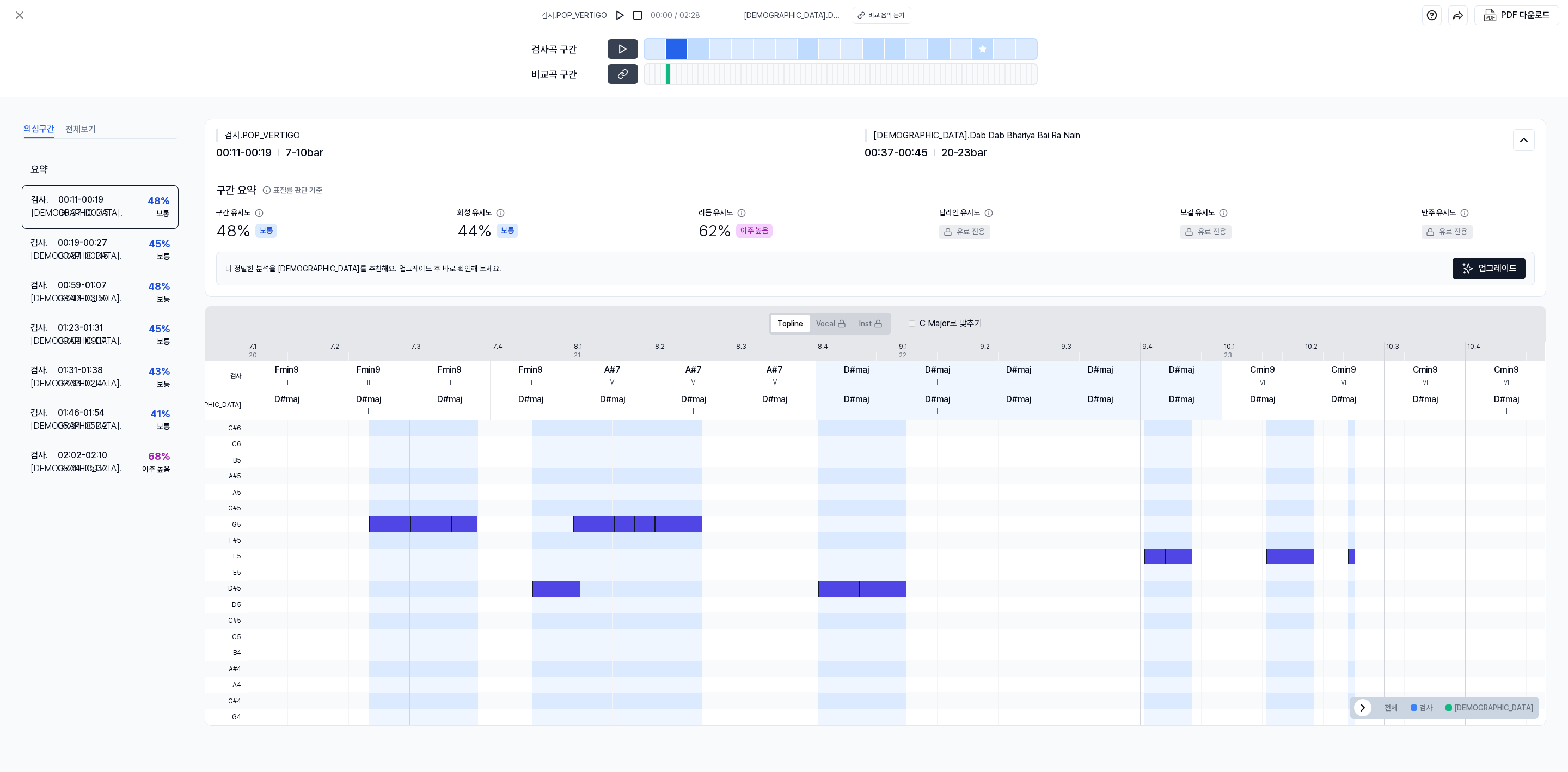
click at [568, 79] on div "비교곡 구간" at bounding box center [566, 75] width 70 height 15
click at [549, 58] on div "검사곡 구간 비교곡 구간" at bounding box center [784, 64] width 506 height 67
click at [619, 77] on icon at bounding box center [621, 75] width 6 height 6
click at [93, 265] on div "검사 . 00:19 - 00:27 비교 . 00:37 - 00:45 45 % 보통" at bounding box center [100, 250] width 157 height 42
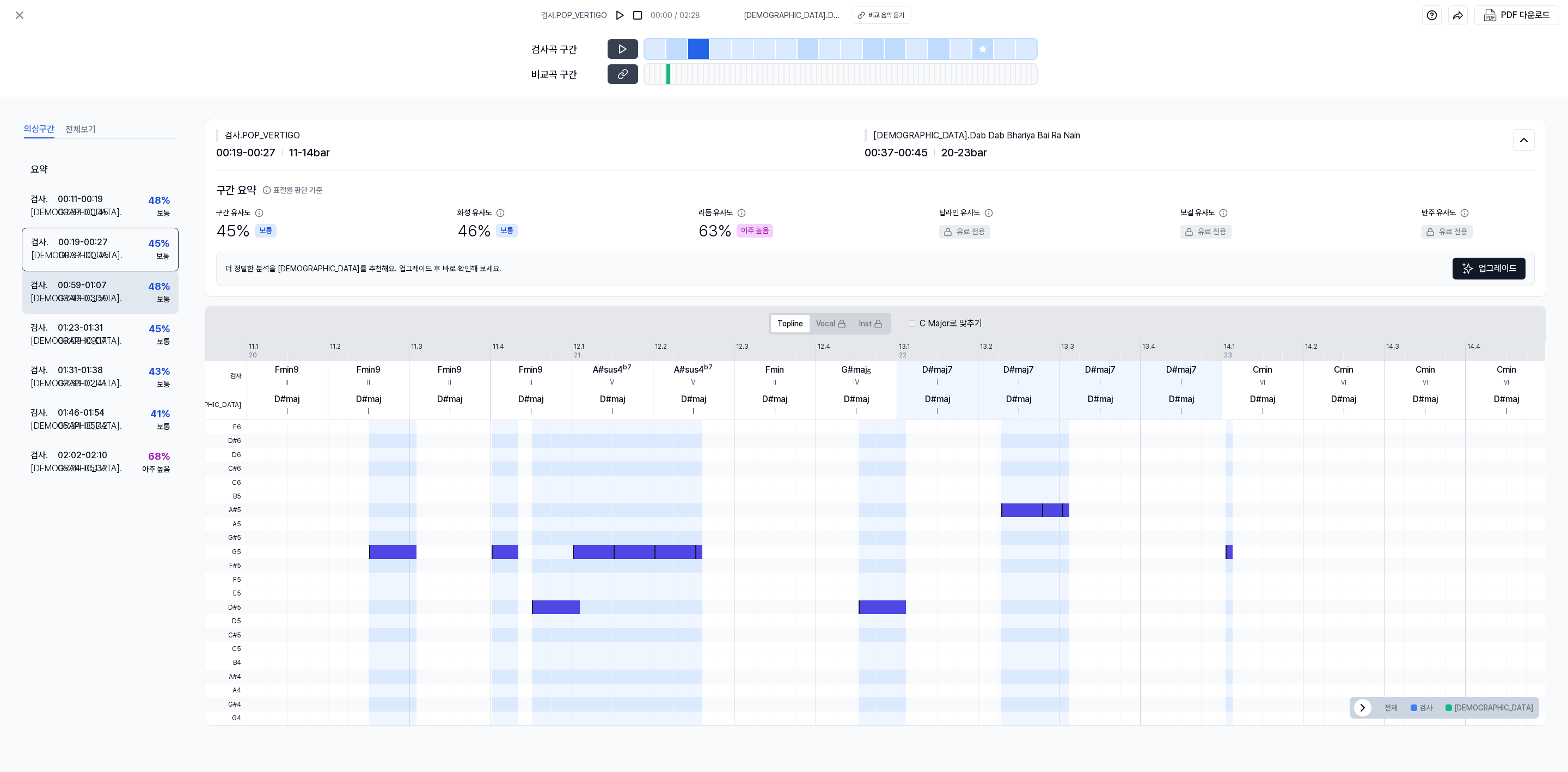
click at [100, 288] on div "00:59 - 01:07" at bounding box center [82, 285] width 49 height 13
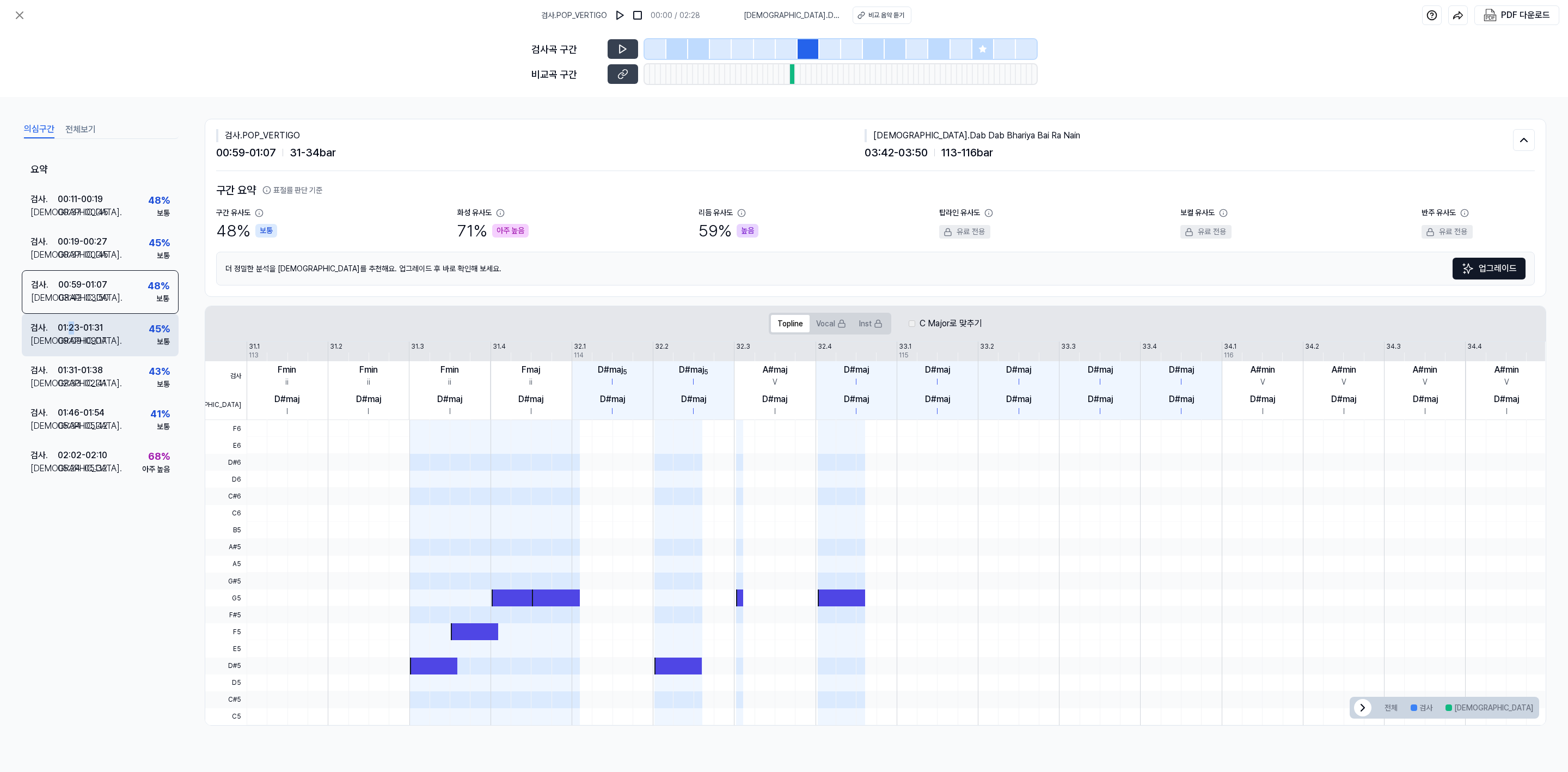
click at [72, 326] on div "01:23 - 01:31" at bounding box center [80, 328] width 45 height 13
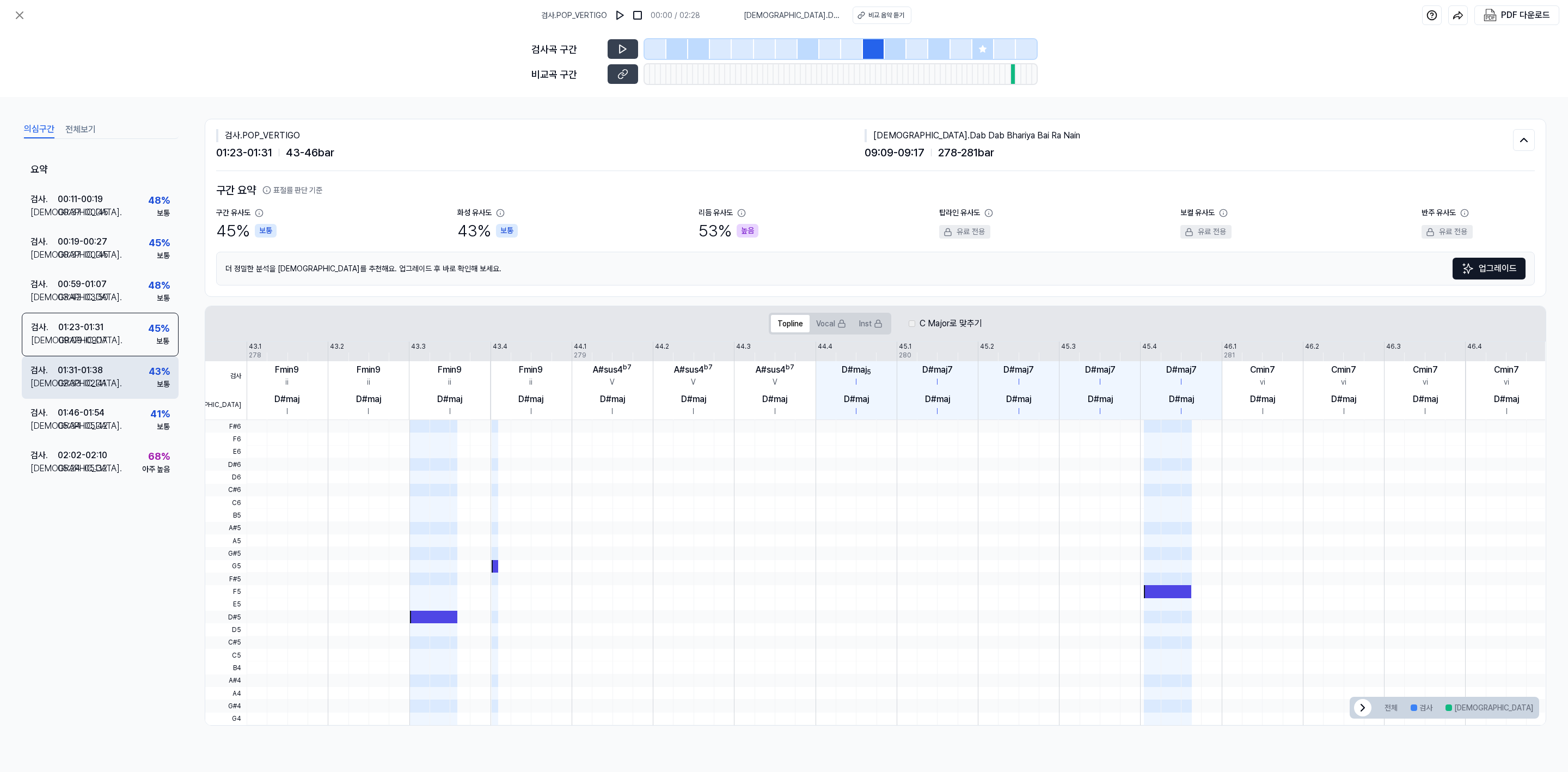
click at [80, 369] on div "01:31 - 01:38" at bounding box center [80, 370] width 45 height 13
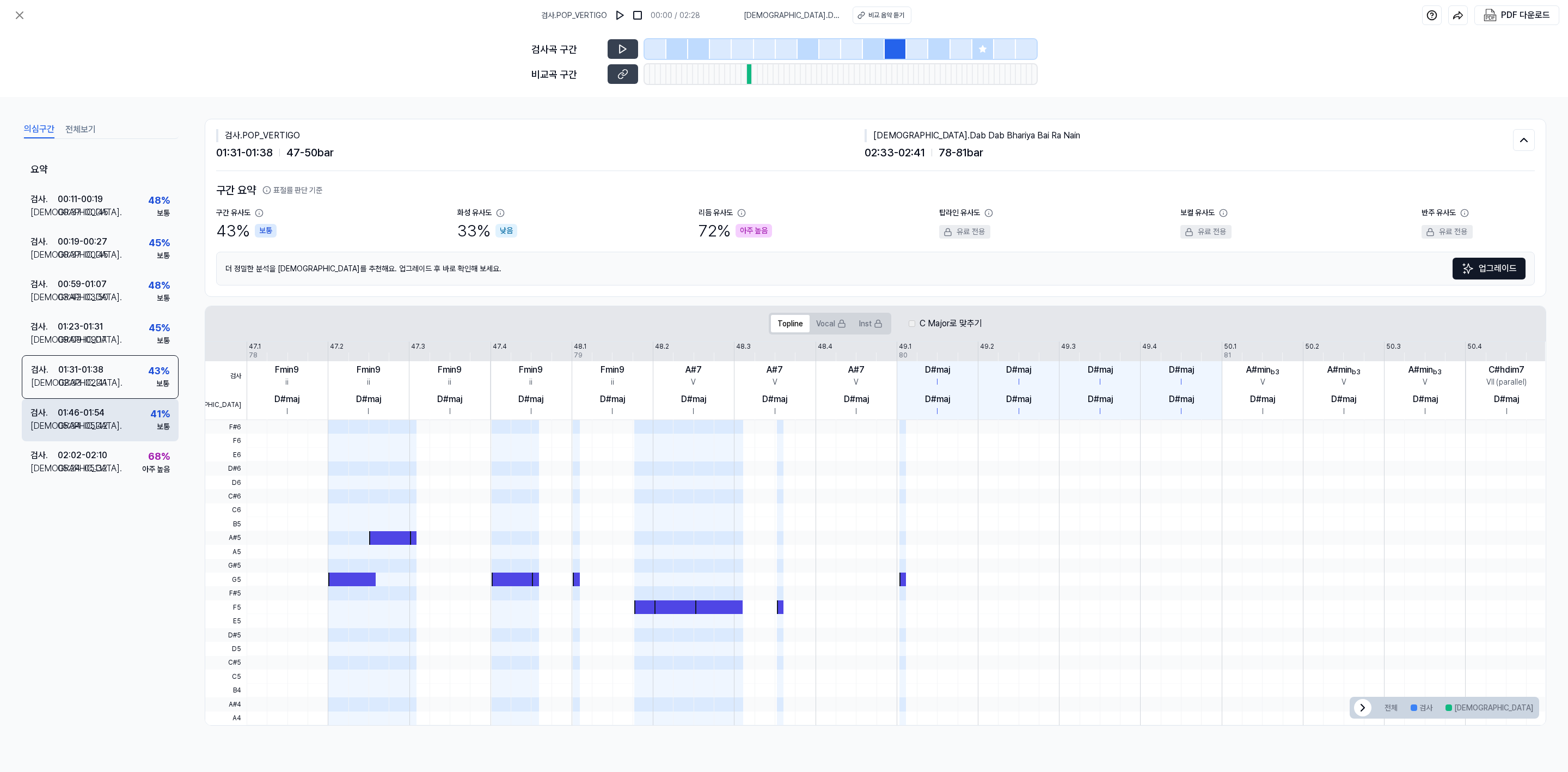
click at [88, 418] on div "01:46 - 01:54" at bounding box center [81, 412] width 47 height 13
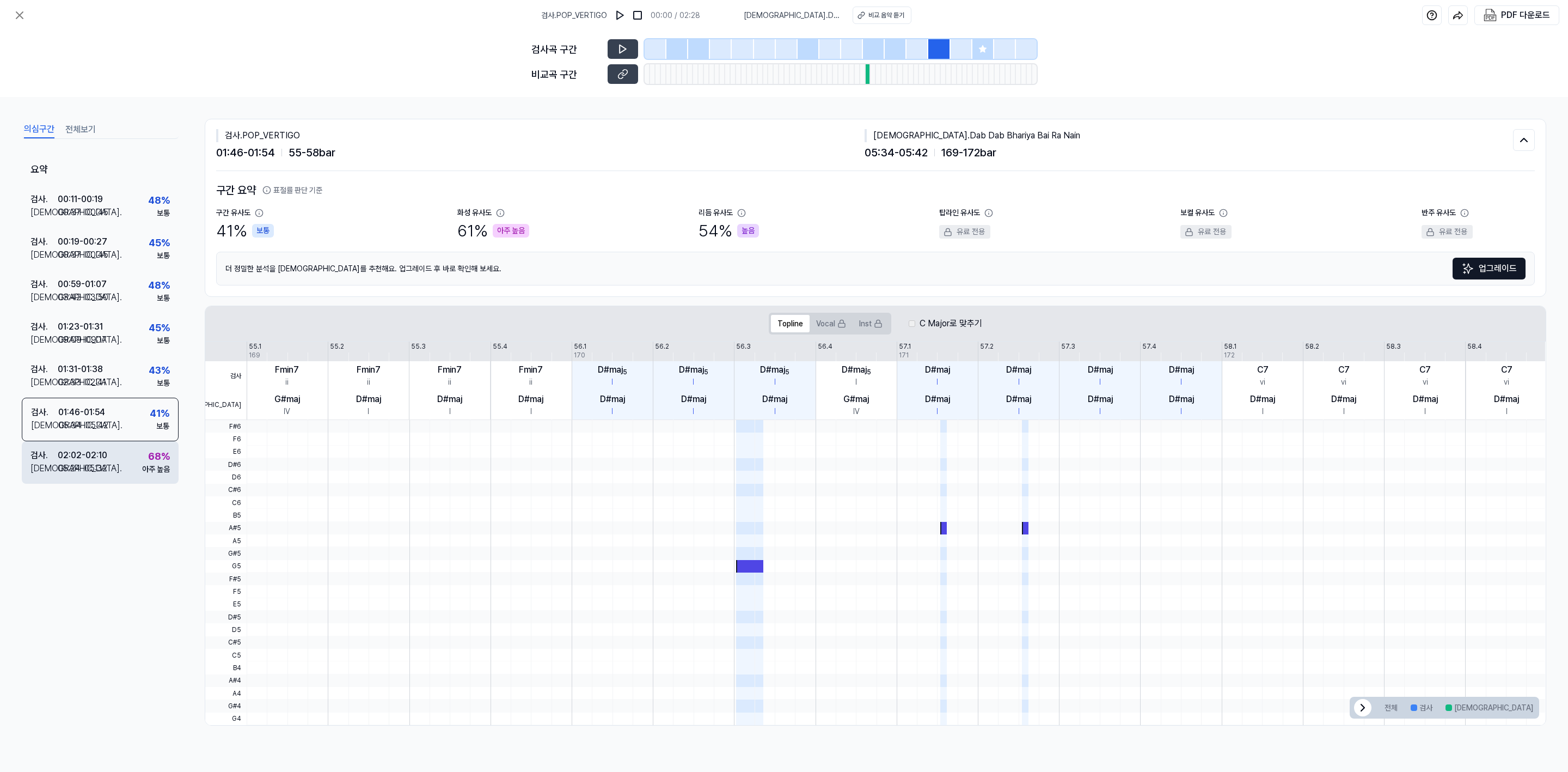
click at [85, 454] on div "02:02 - 02:10" at bounding box center [82, 455] width 50 height 13
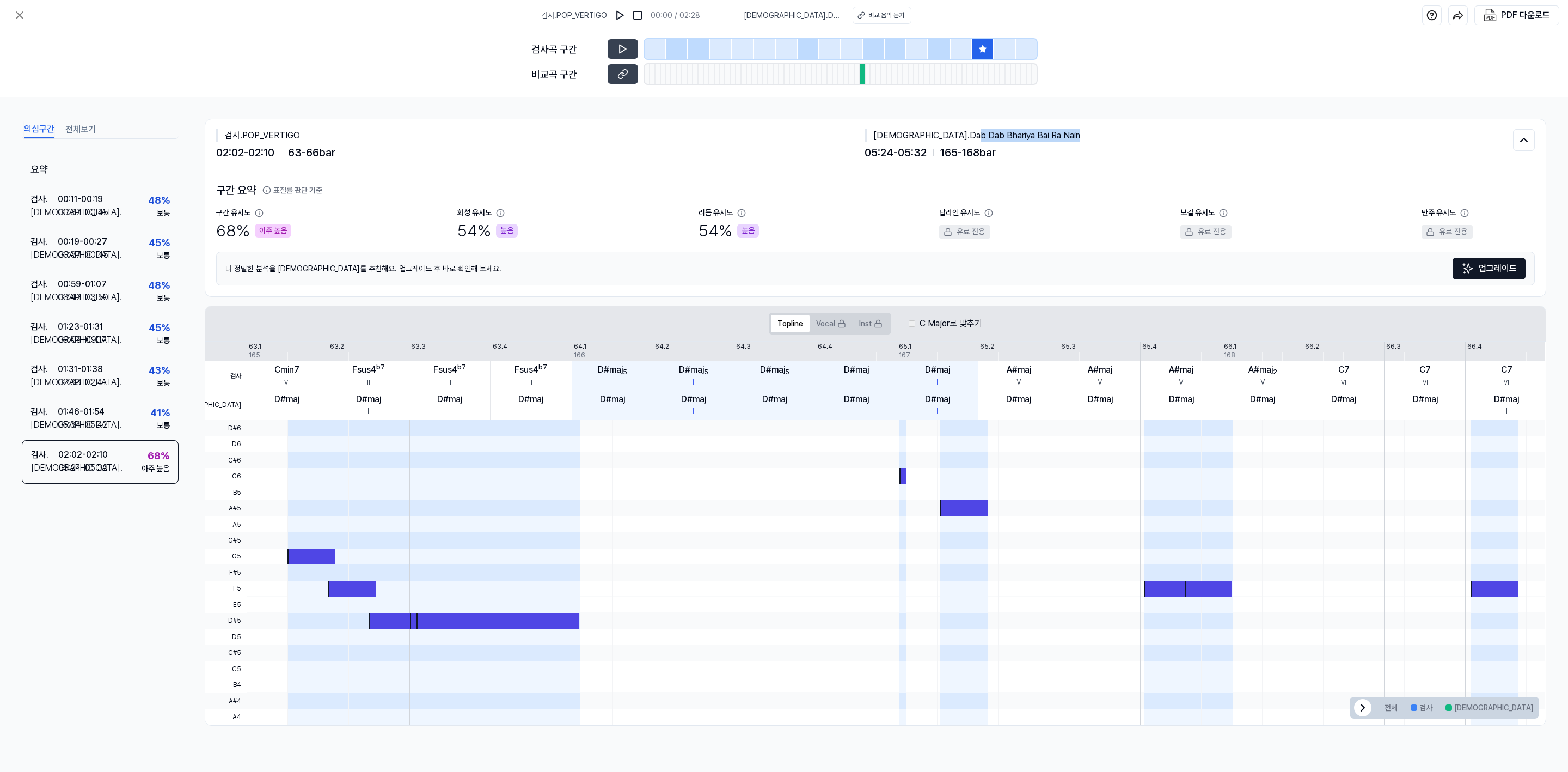
drag, startPoint x: 1019, startPoint y: 123, endPoint x: 1040, endPoint y: 123, distance: 21.0
click at [786, 123] on div "검사 . POP_VERTIGO 02:02 - 02:10 63 - 66 bar 비교 . Dab Dab Bhariya Bai Ra Nain 05:…" at bounding box center [875, 145] width 1319 height 52
click at [786, 131] on div "[DEMOGRAPHIC_DATA] . Dab Dab Bhariya Bai Ra Nain" at bounding box center [1188, 136] width 648 height 13
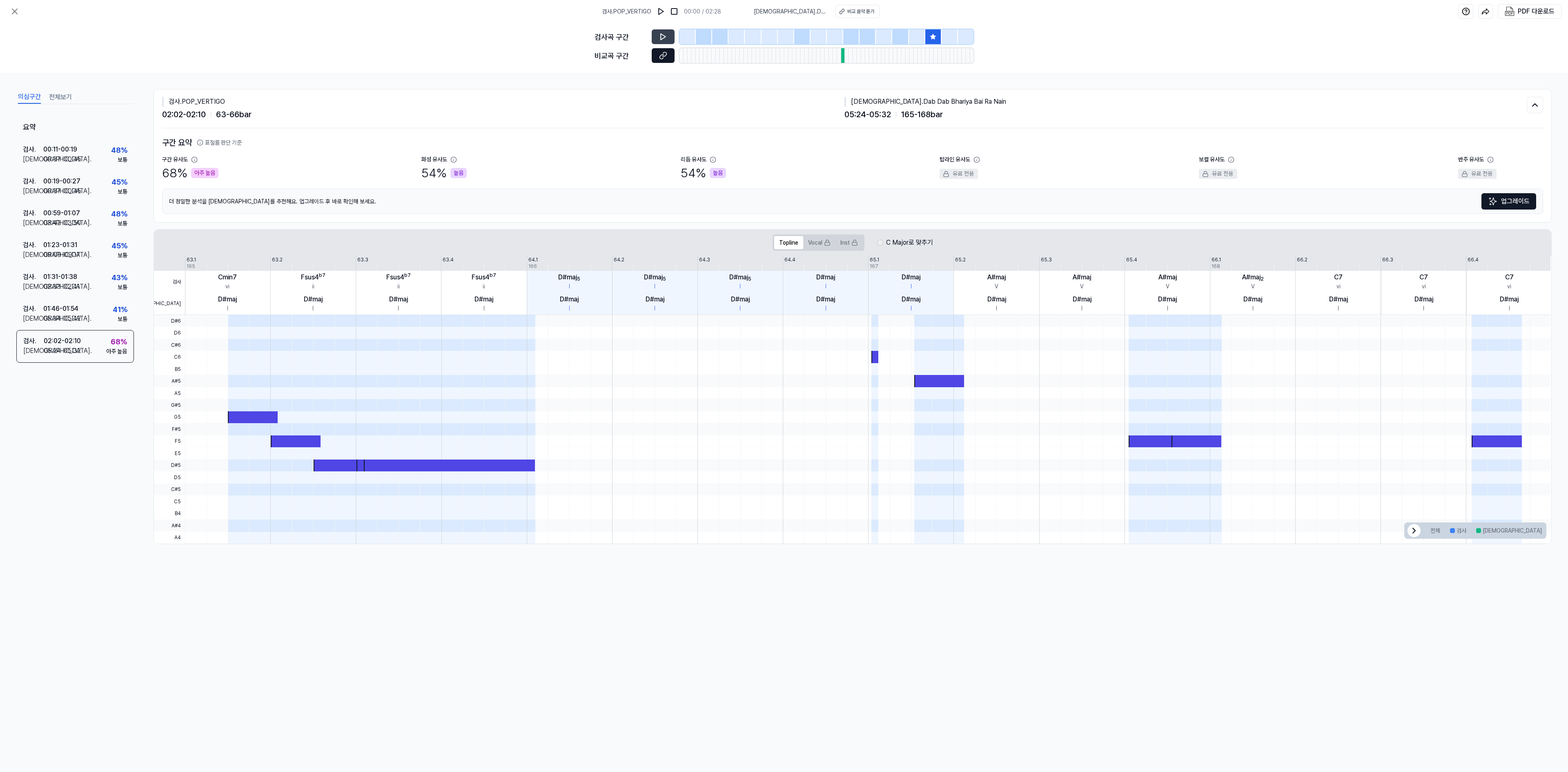
click at [590, 53] on button at bounding box center [663, 55] width 23 height 15
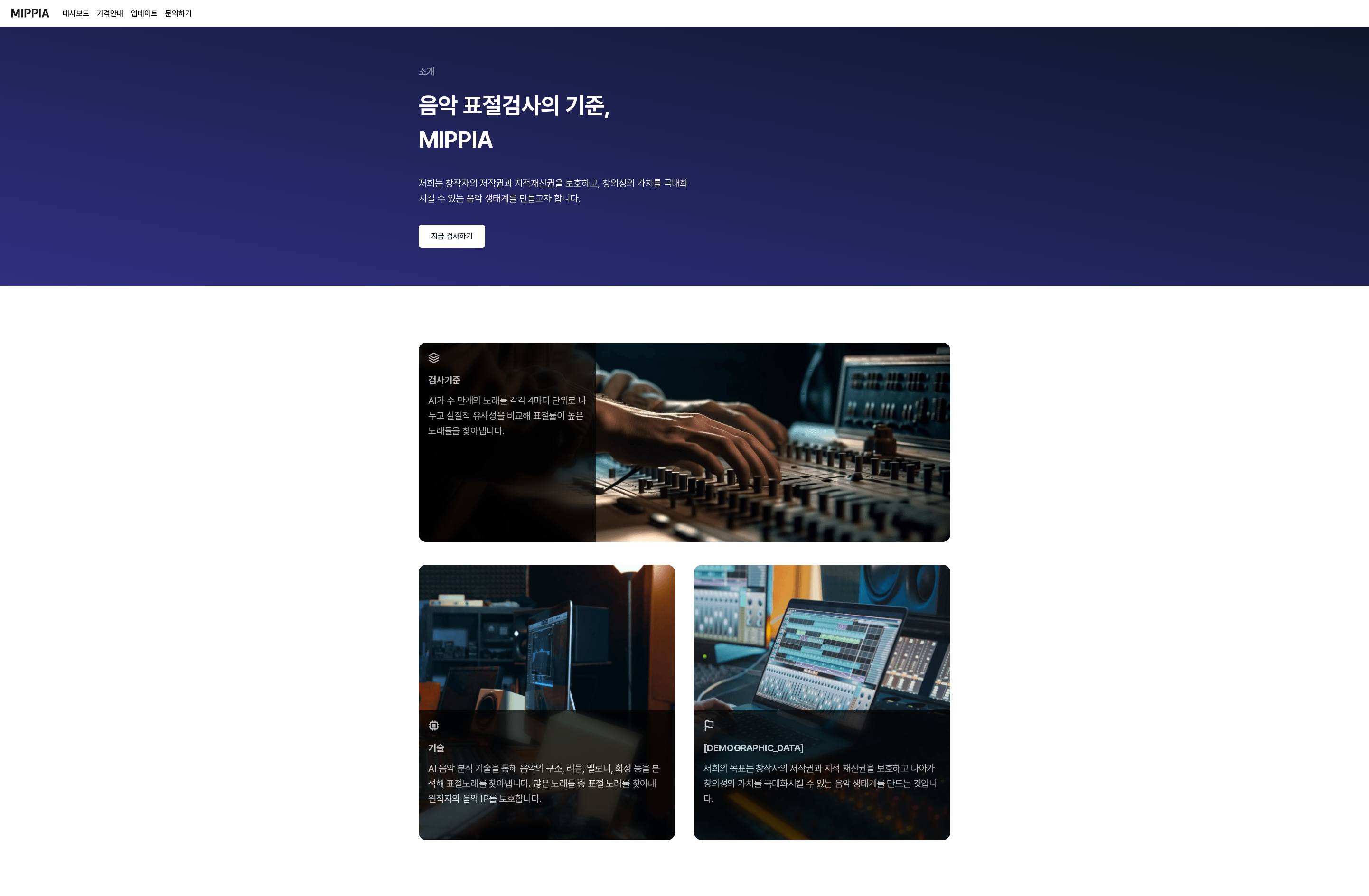
click at [434, 228] on link "지금 검사하기" at bounding box center [452, 236] width 67 height 23
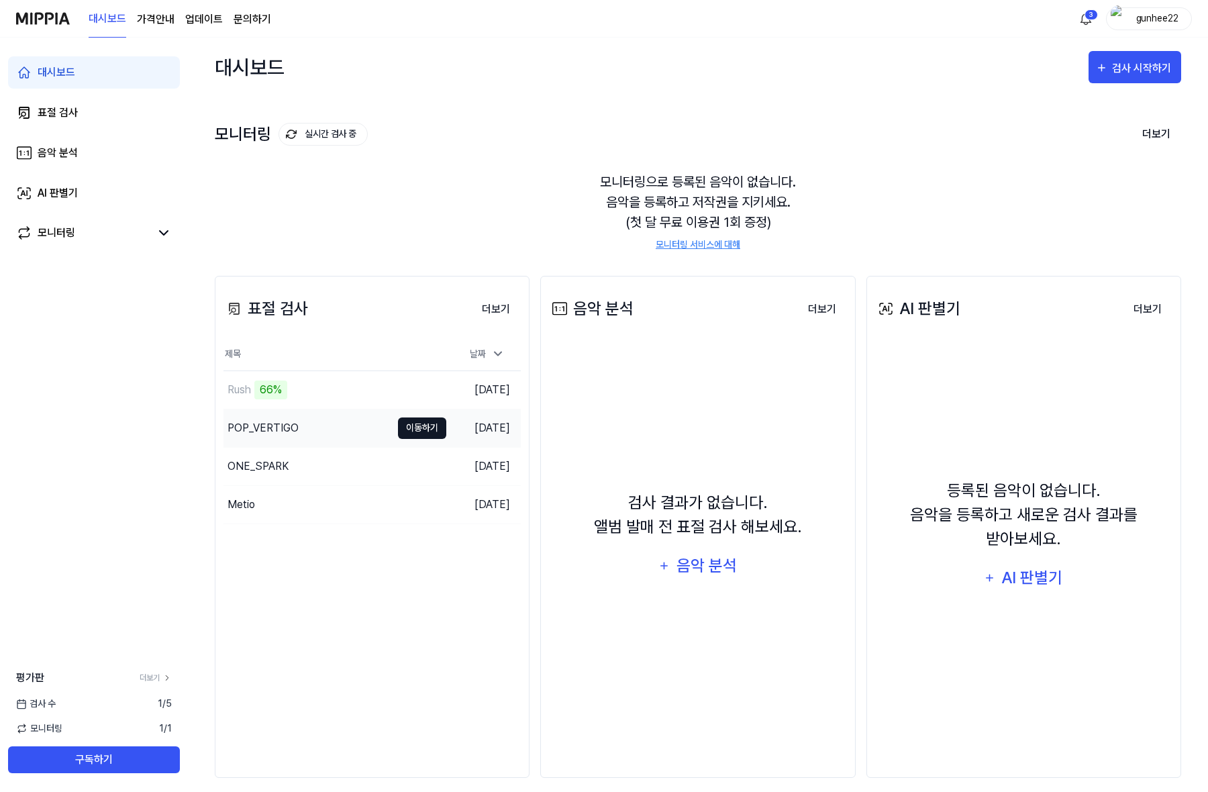
click at [415, 428] on button "이동하기" at bounding box center [422, 427] width 48 height 21
click at [403, 460] on button "이동하기" at bounding box center [422, 465] width 48 height 21
click at [418, 503] on button "이동하기" at bounding box center [422, 504] width 48 height 21
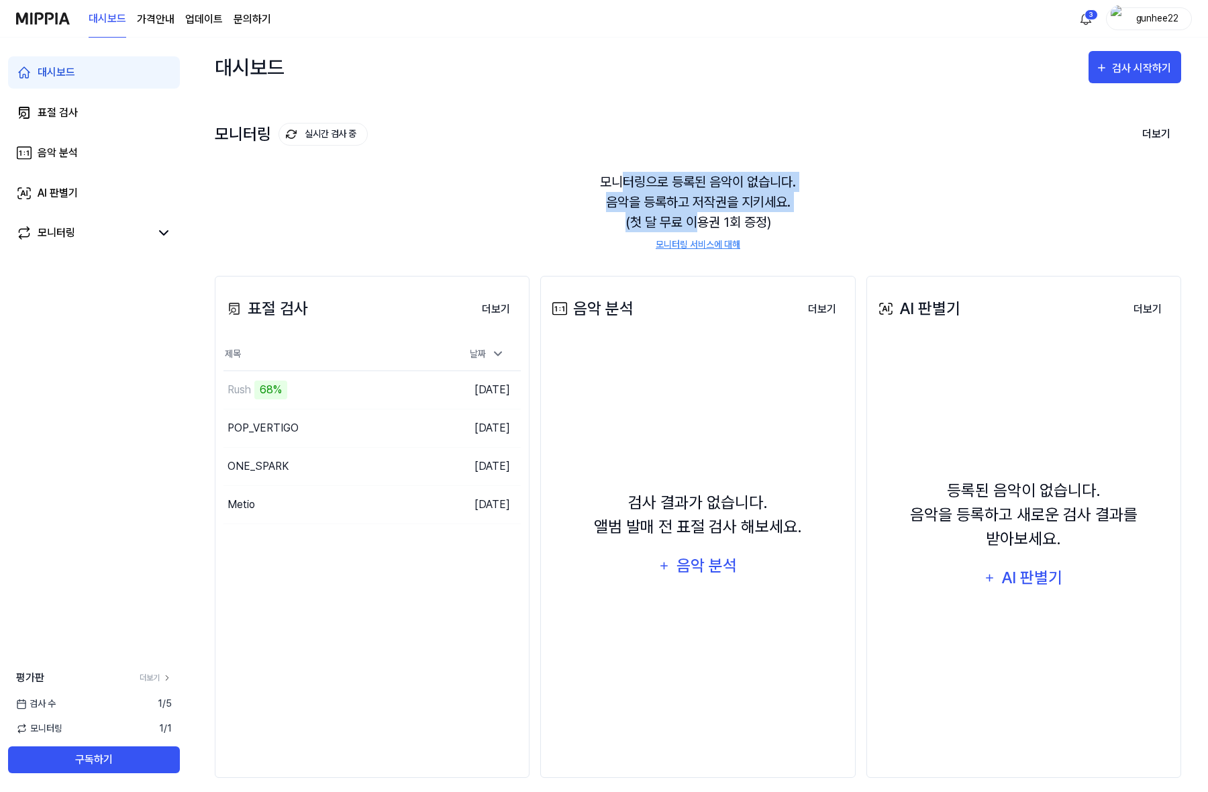
drag, startPoint x: 636, startPoint y: 189, endPoint x: 708, endPoint y: 222, distance: 79.2
click at [706, 222] on div "모니터링으로 등록된 음악이 없습니다. 음악을 등록하고 저작권을 지키세요. (첫 달 무료 이용권 1회 증정) 모니터링 서비스에 대해" at bounding box center [698, 212] width 966 height 112
click at [708, 222] on div "모니터링으로 등록된 음악이 없습니다. 음악을 등록하고 저작권을 지키세요. (첫 달 무료 이용권 1회 증정) 모니터링 서비스에 대해" at bounding box center [698, 212] width 966 height 112
click at [166, 535] on div "대시보드 표절 검사 음악 분석 AI 판별기 모니터링 평가판 더보기 검사 수 1 / 5 모니터링 1 / 1 구독하기" at bounding box center [94, 415] width 188 height 754
drag, startPoint x: 426, startPoint y: 191, endPoint x: 413, endPoint y: 216, distance: 27.9
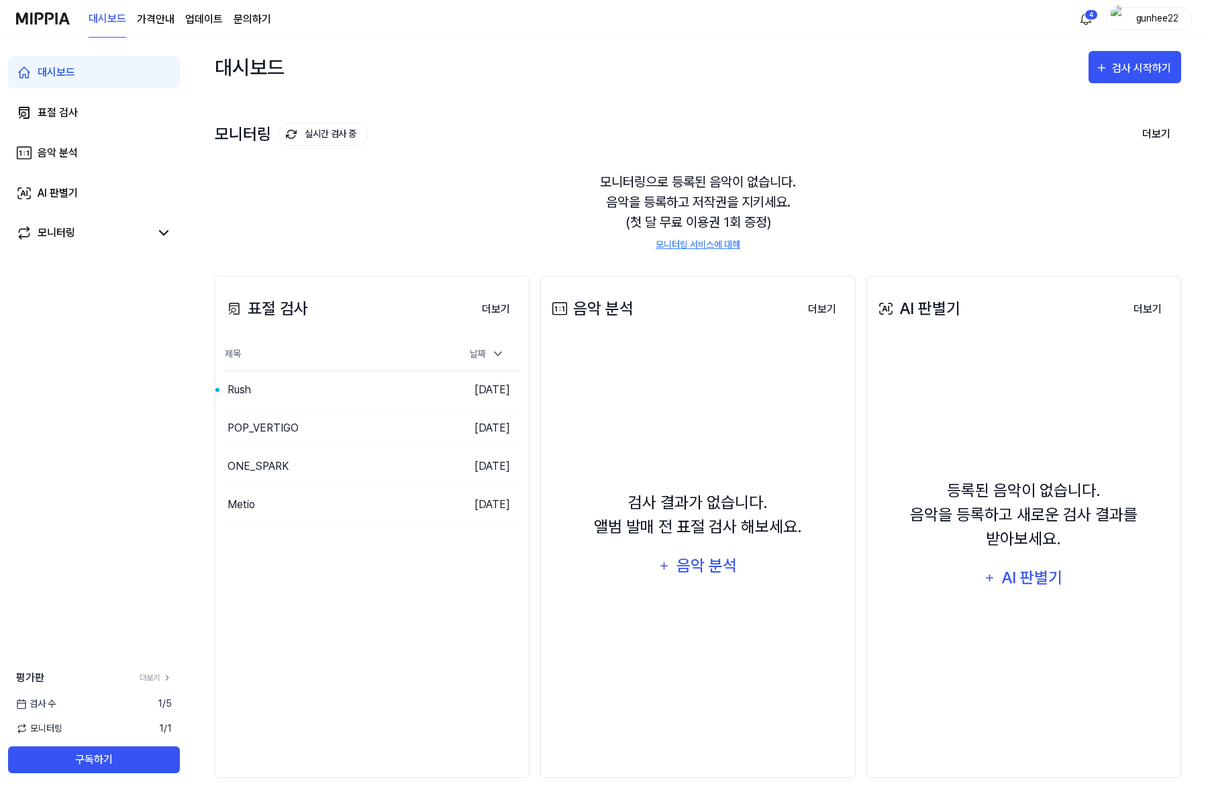
click at [424, 196] on div "모니터링으로 등록된 음악이 없습니다. 음악을 등록하고 저작권을 지키세요. (첫 달 무료 이용권 1회 증정) 모니터링 서비스에 대해" at bounding box center [698, 212] width 966 height 112
click at [440, 397] on button "이동하기" at bounding box center [422, 389] width 48 height 21
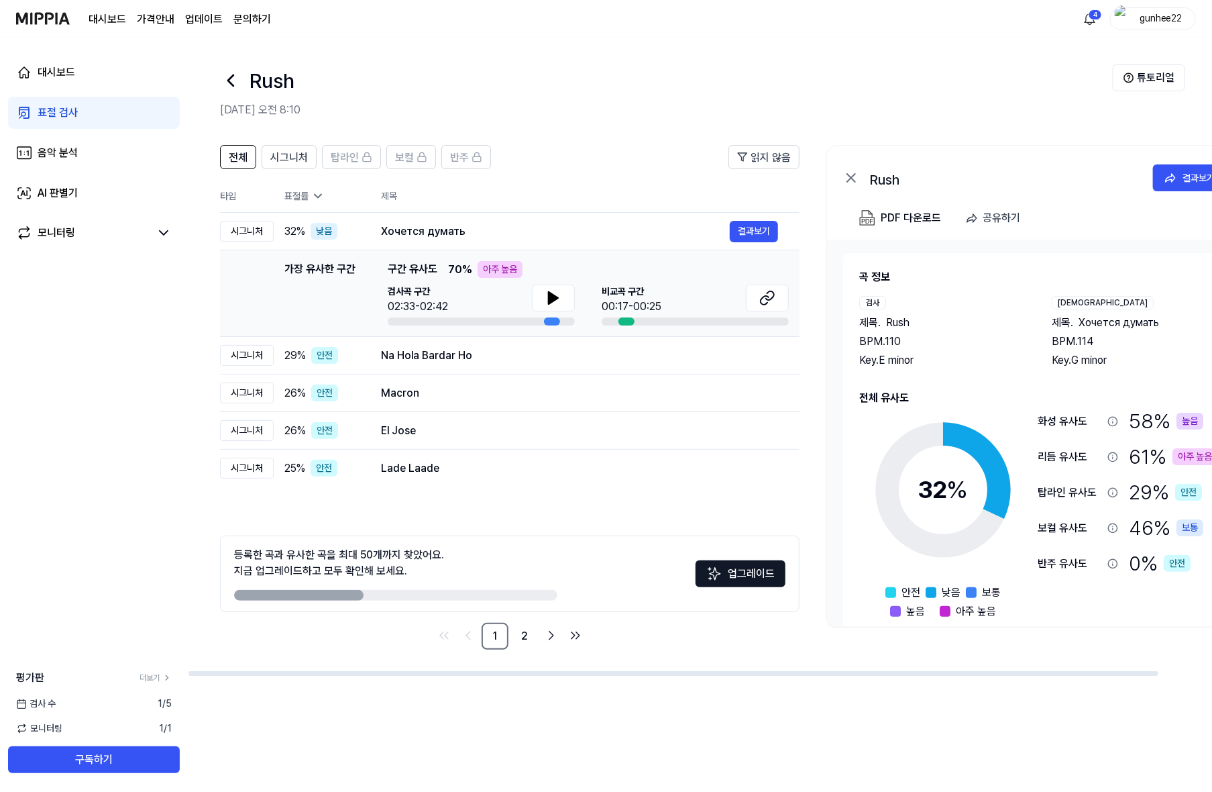
click at [319, 190] on icon at bounding box center [317, 195] width 13 height 13
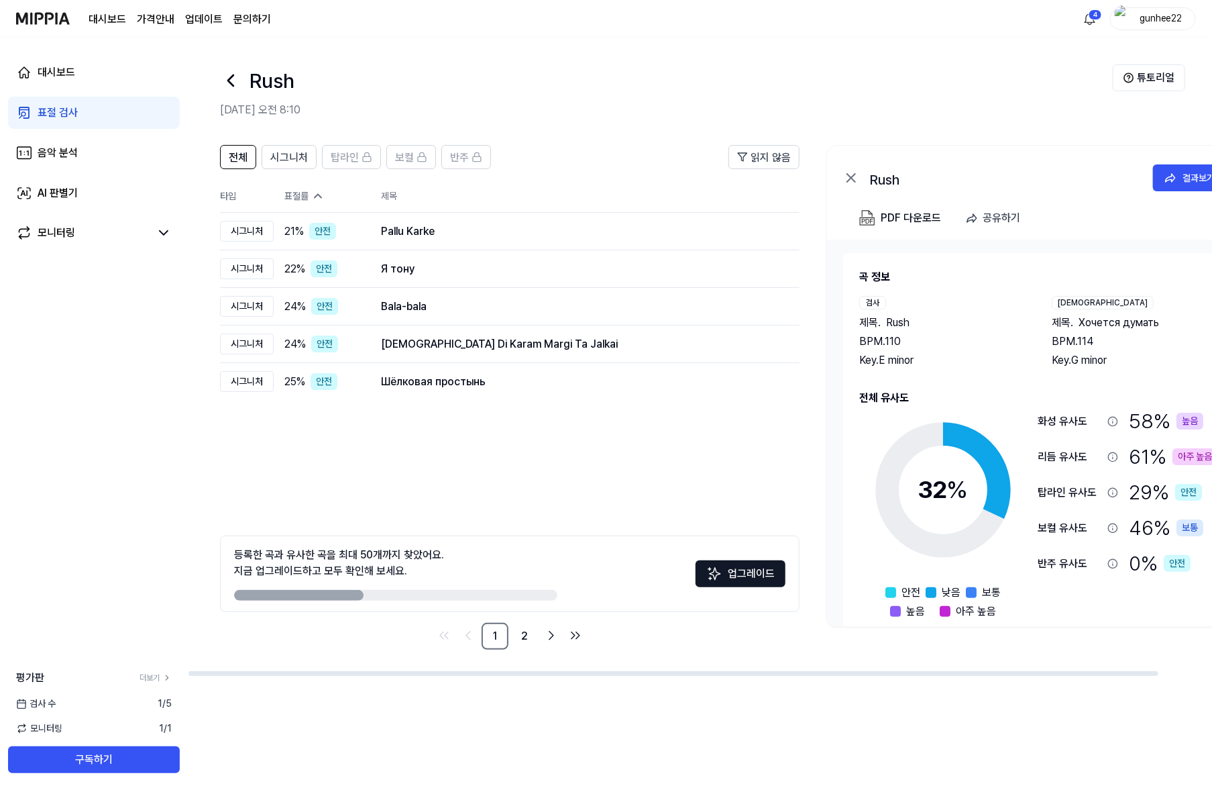
click at [321, 190] on icon at bounding box center [317, 195] width 13 height 13
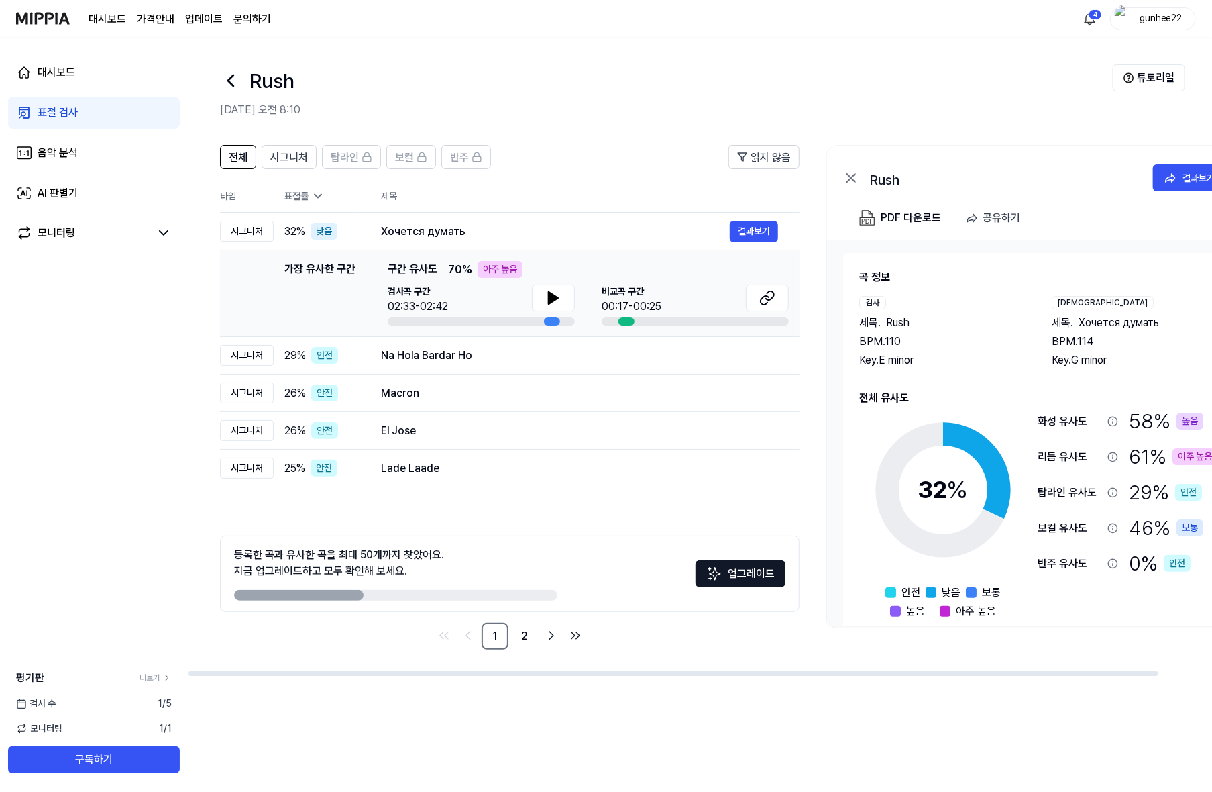
click at [550, 188] on th "제목" at bounding box center [590, 196] width 419 height 32
